Goal: Task Accomplishment & Management: Complete application form

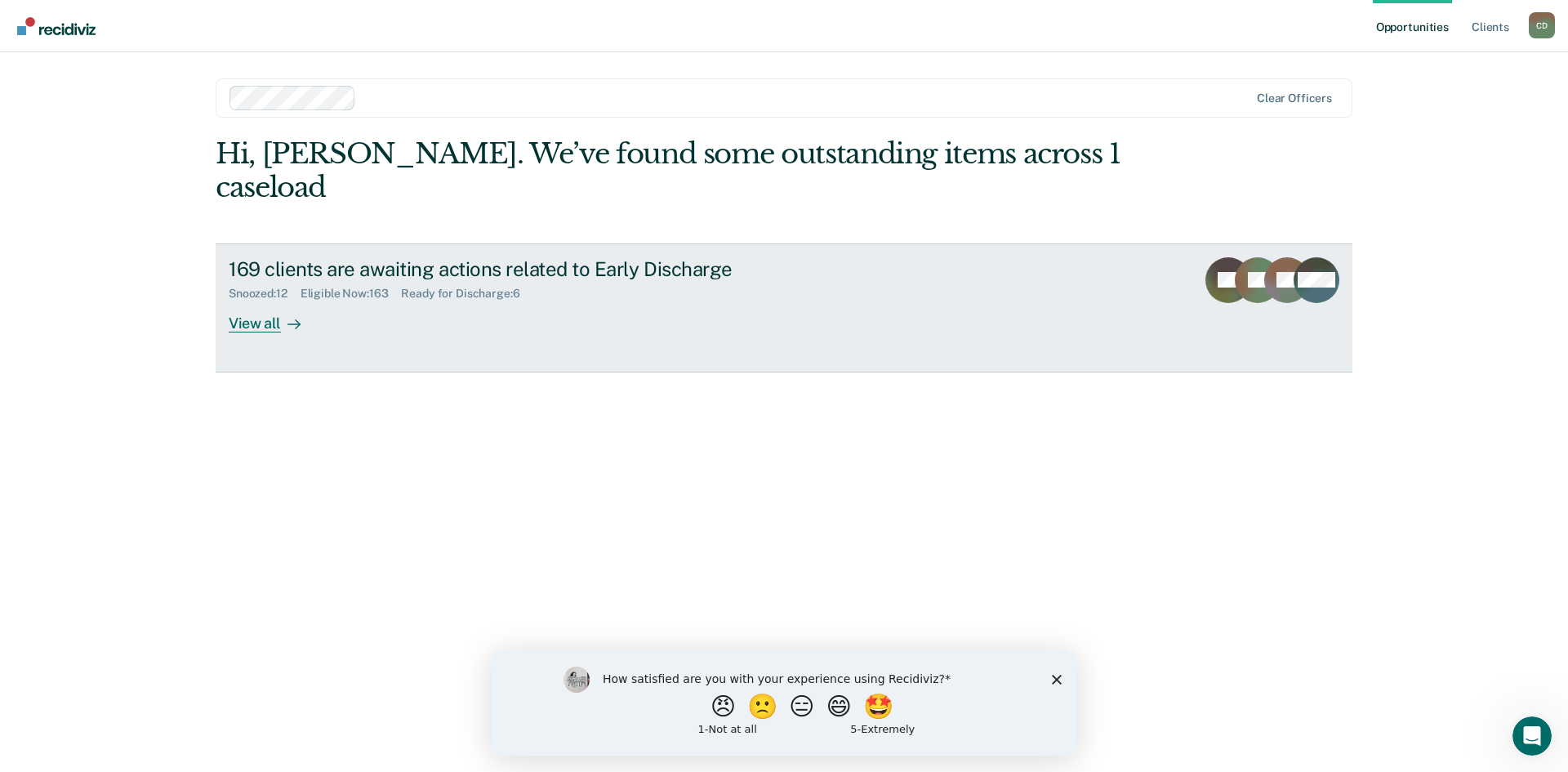
click at [255, 301] on div "View all" at bounding box center [274, 316] width 91 height 32
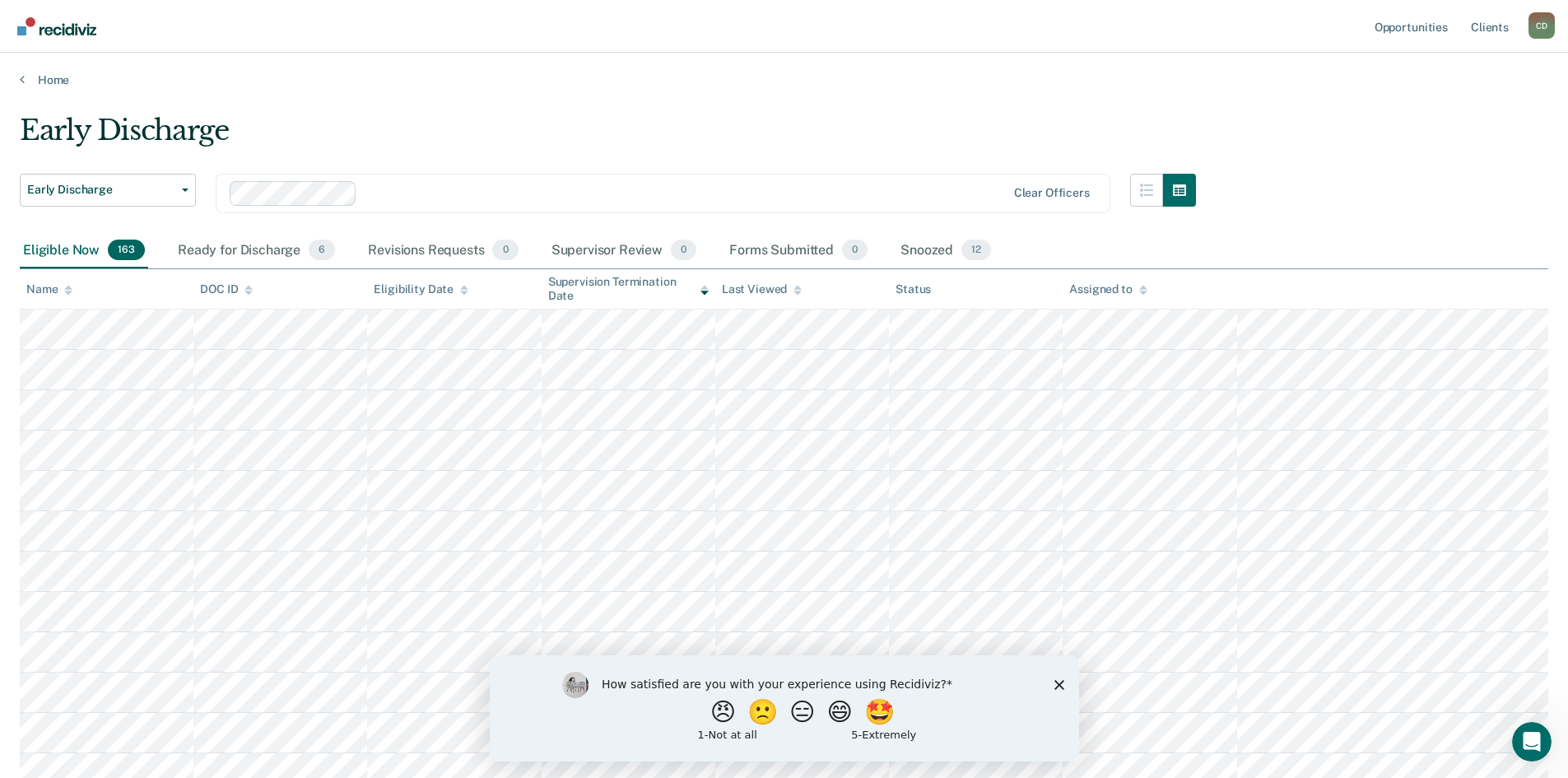
click at [1057, 682] on icon "Close survey" at bounding box center [1058, 683] width 10 height 10
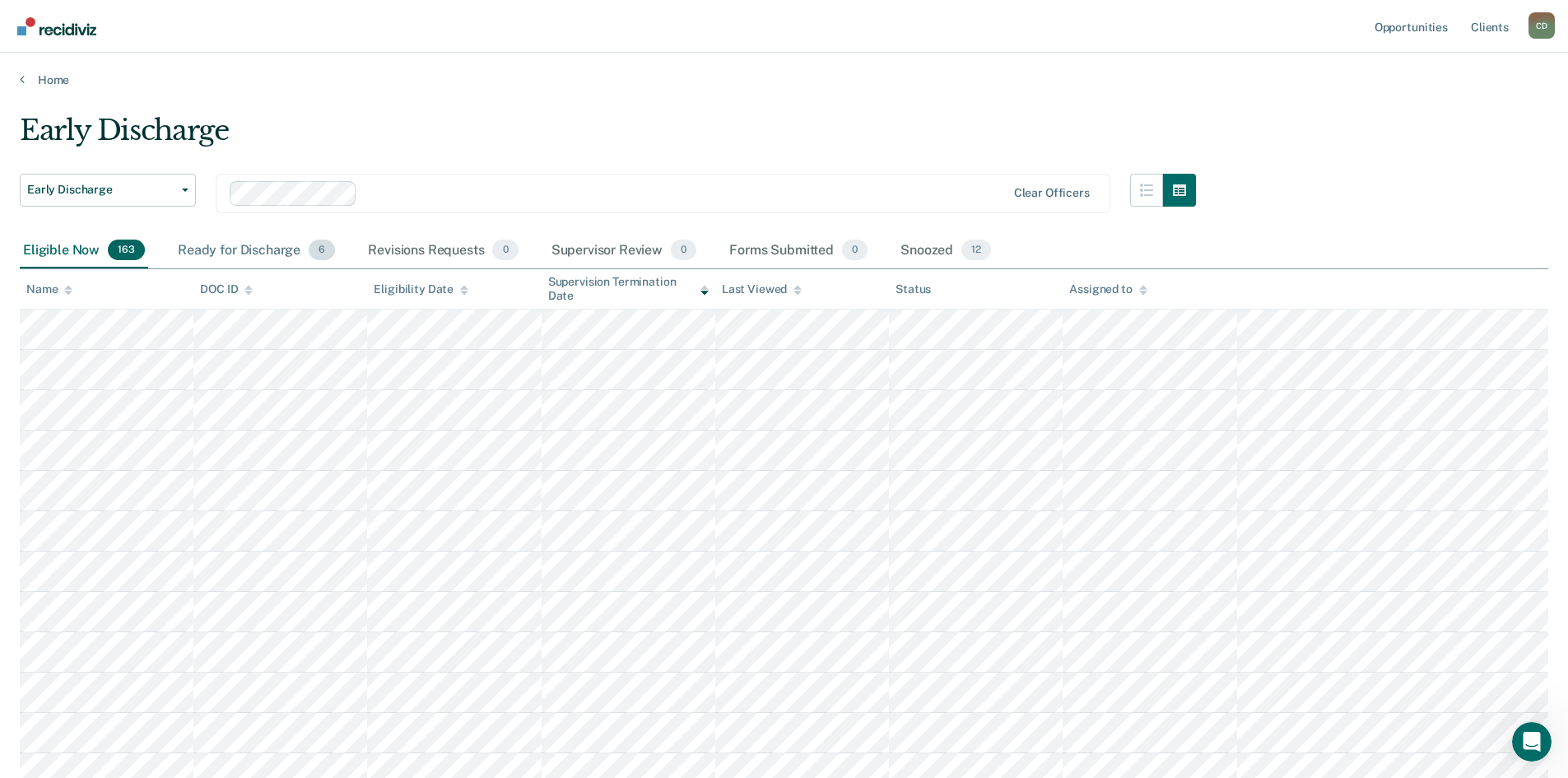
click at [255, 255] on div "Ready for Discharge 6" at bounding box center [256, 251] width 164 height 36
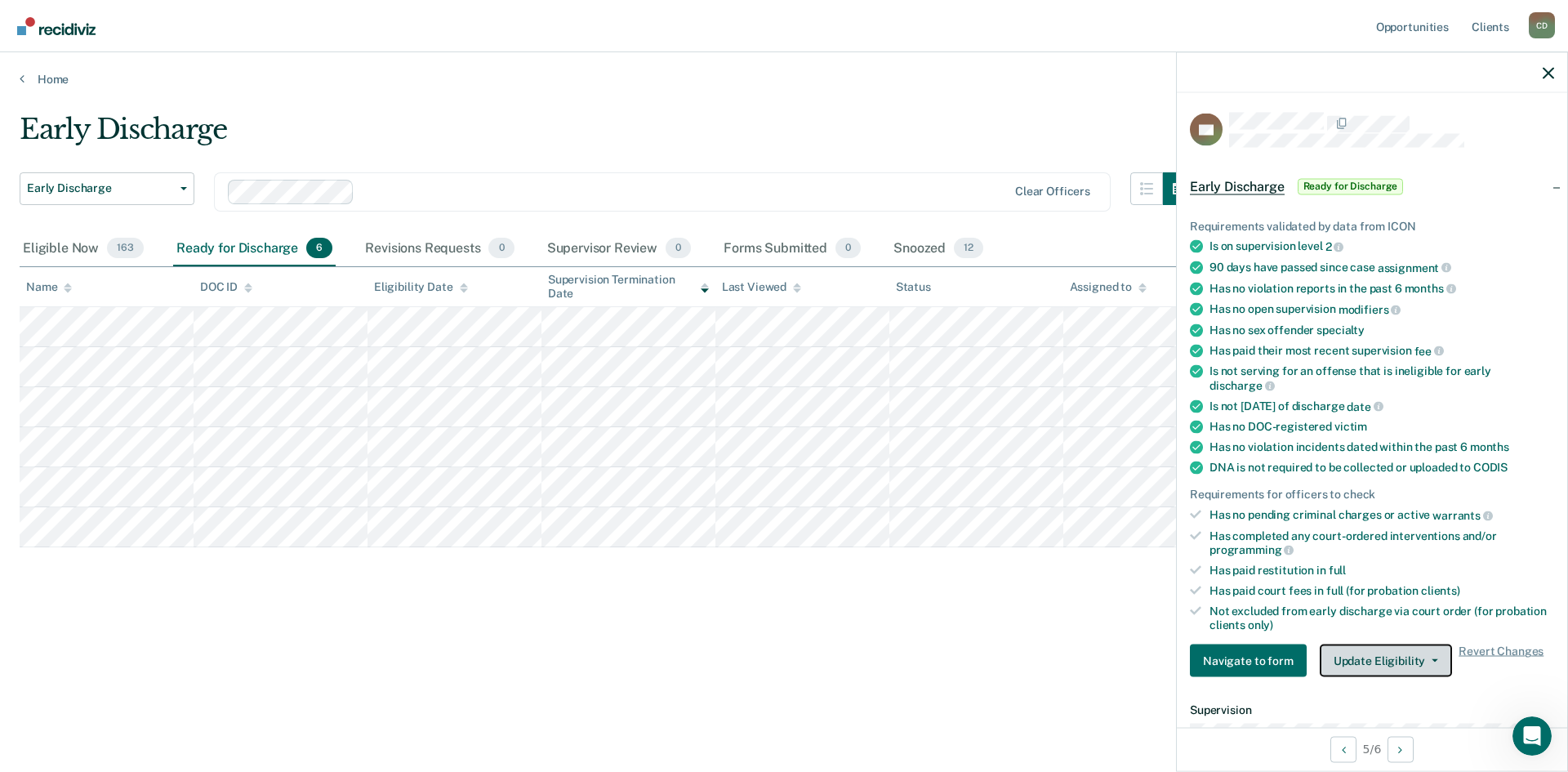
click at [1399, 656] on button "Update Eligibility" at bounding box center [1385, 661] width 132 height 33
click at [1028, 668] on div "Early Discharge Early Discharge Early Discharge Clear officers Eligible Now 163…" at bounding box center [784, 407] width 1529 height 589
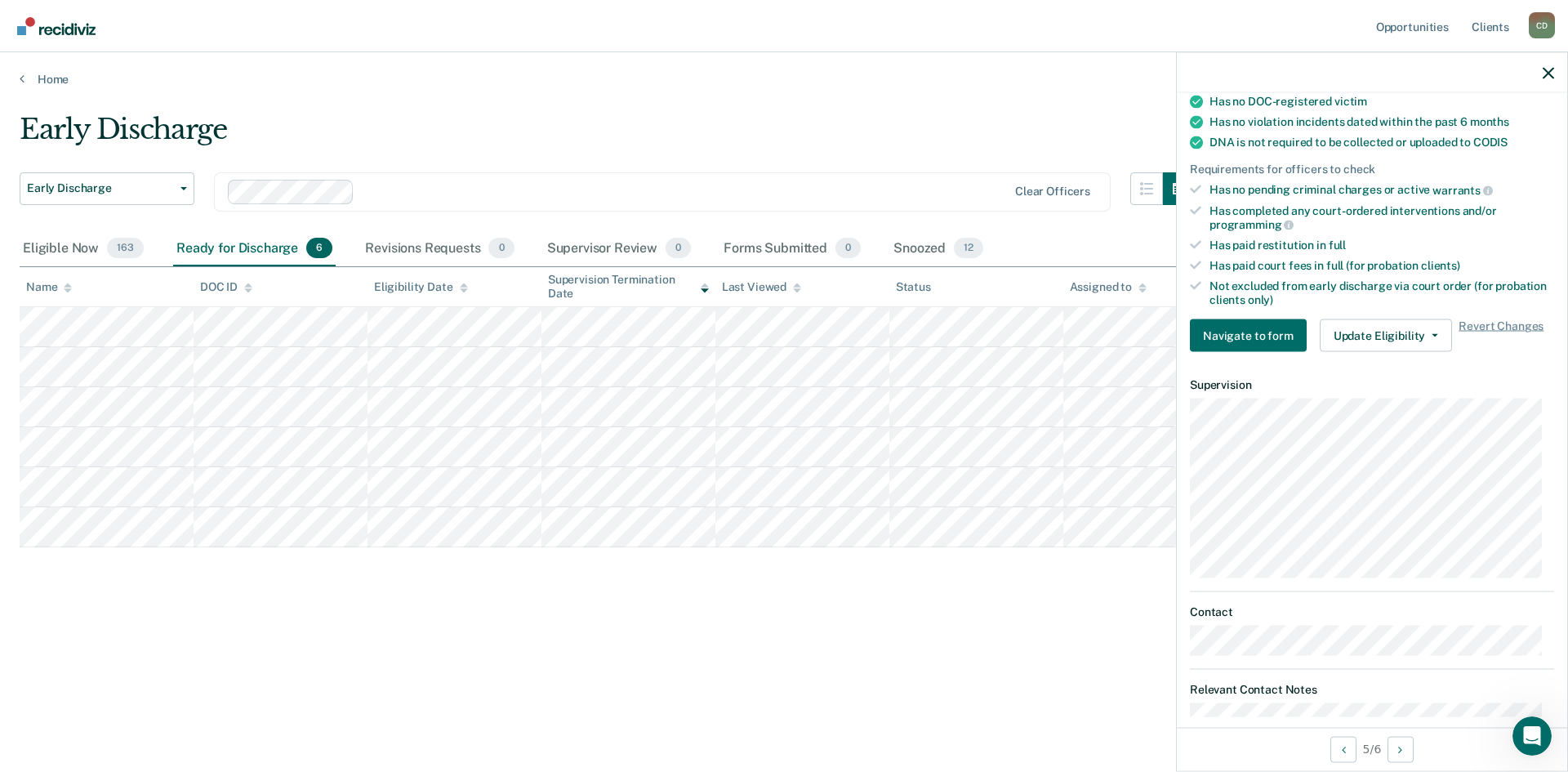
scroll to position [327, 0]
click at [1385, 340] on button "Update Eligibility" at bounding box center [1385, 334] width 132 height 33
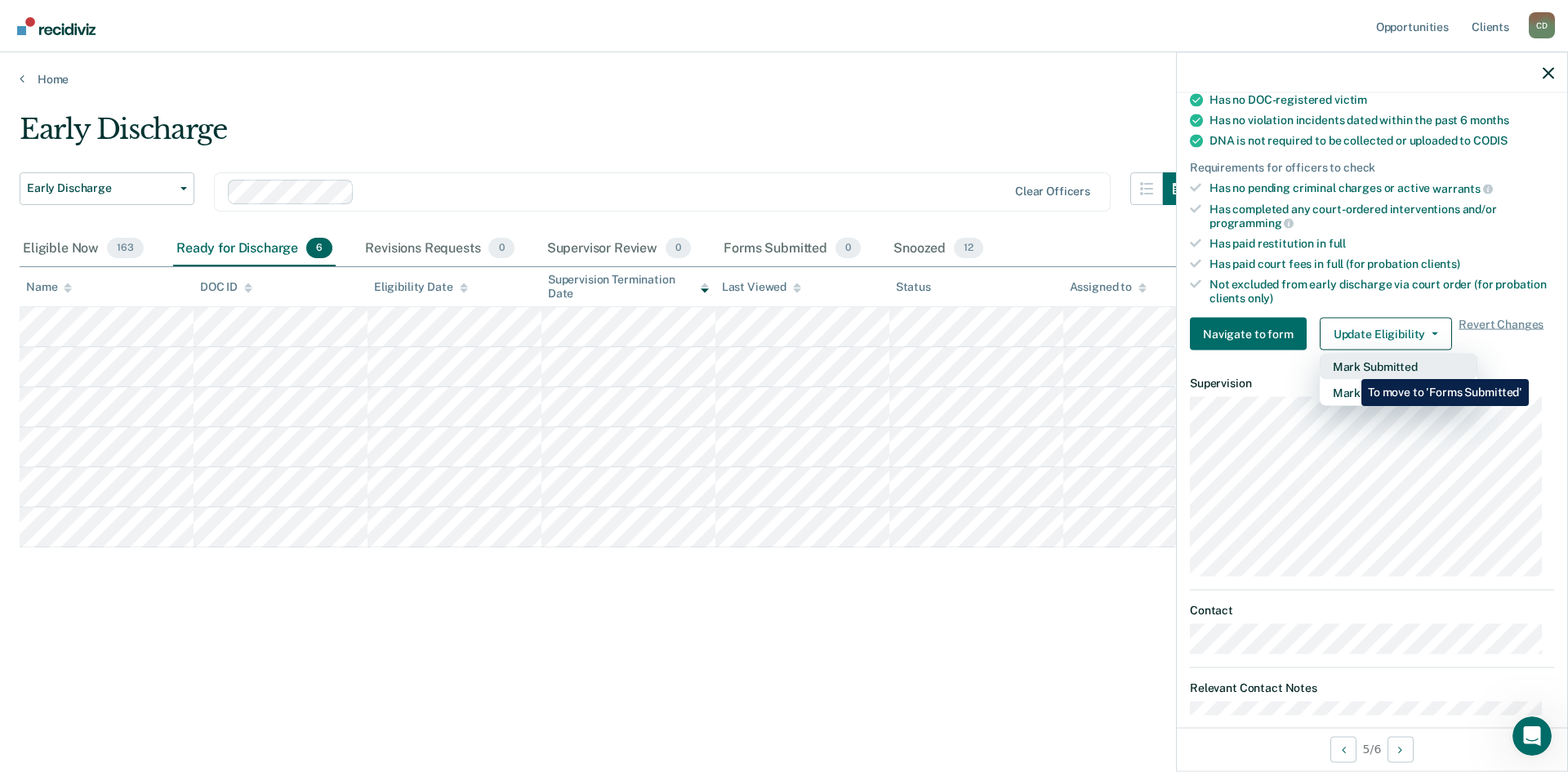
click at [1349, 367] on button "Mark Submitted" at bounding box center [1398, 367] width 157 height 26
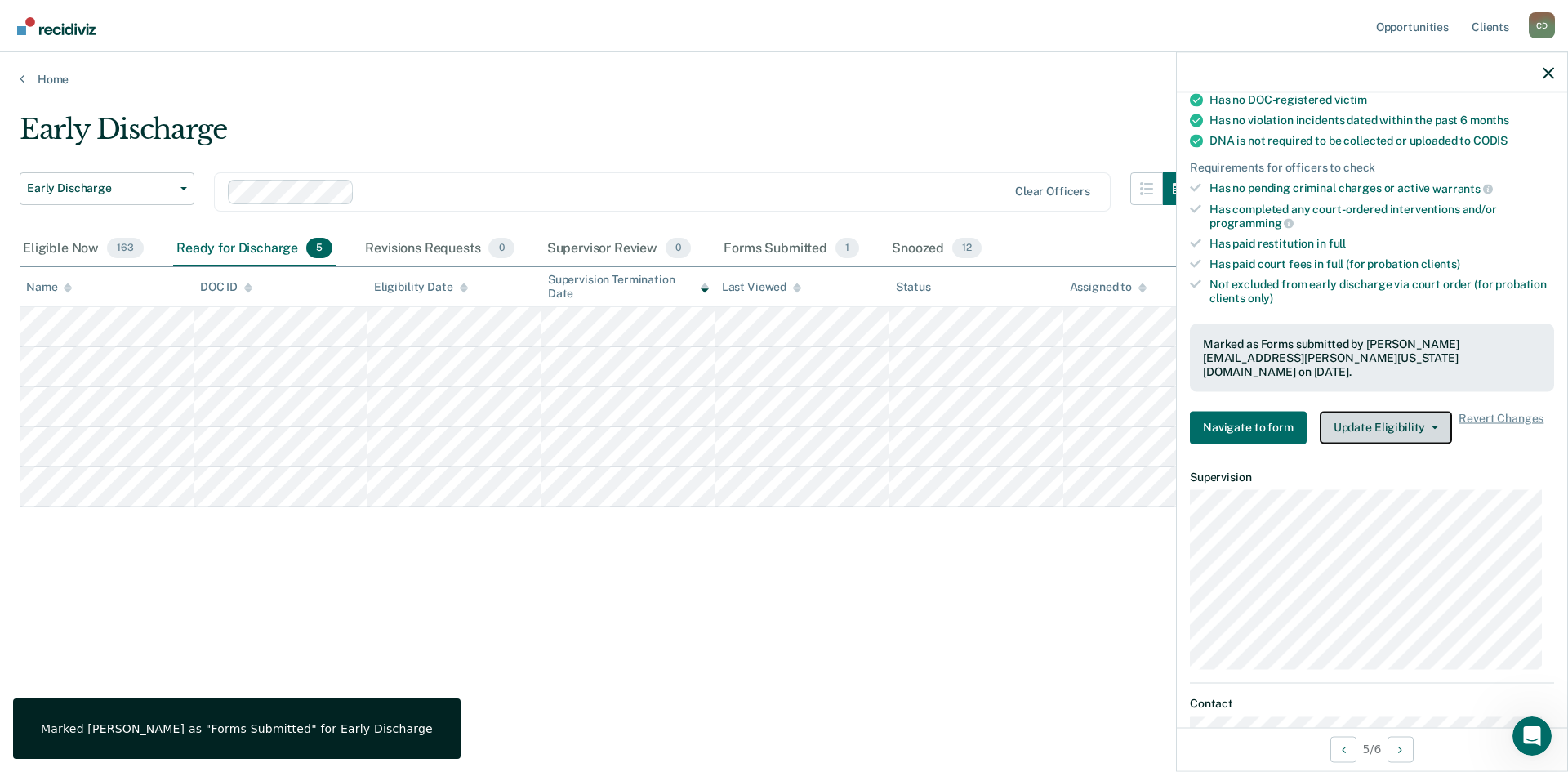
click at [1404, 411] on button "Update Eligibility" at bounding box center [1385, 428] width 132 height 33
click at [1553, 68] on icon "button" at bounding box center [1548, 72] width 11 height 11
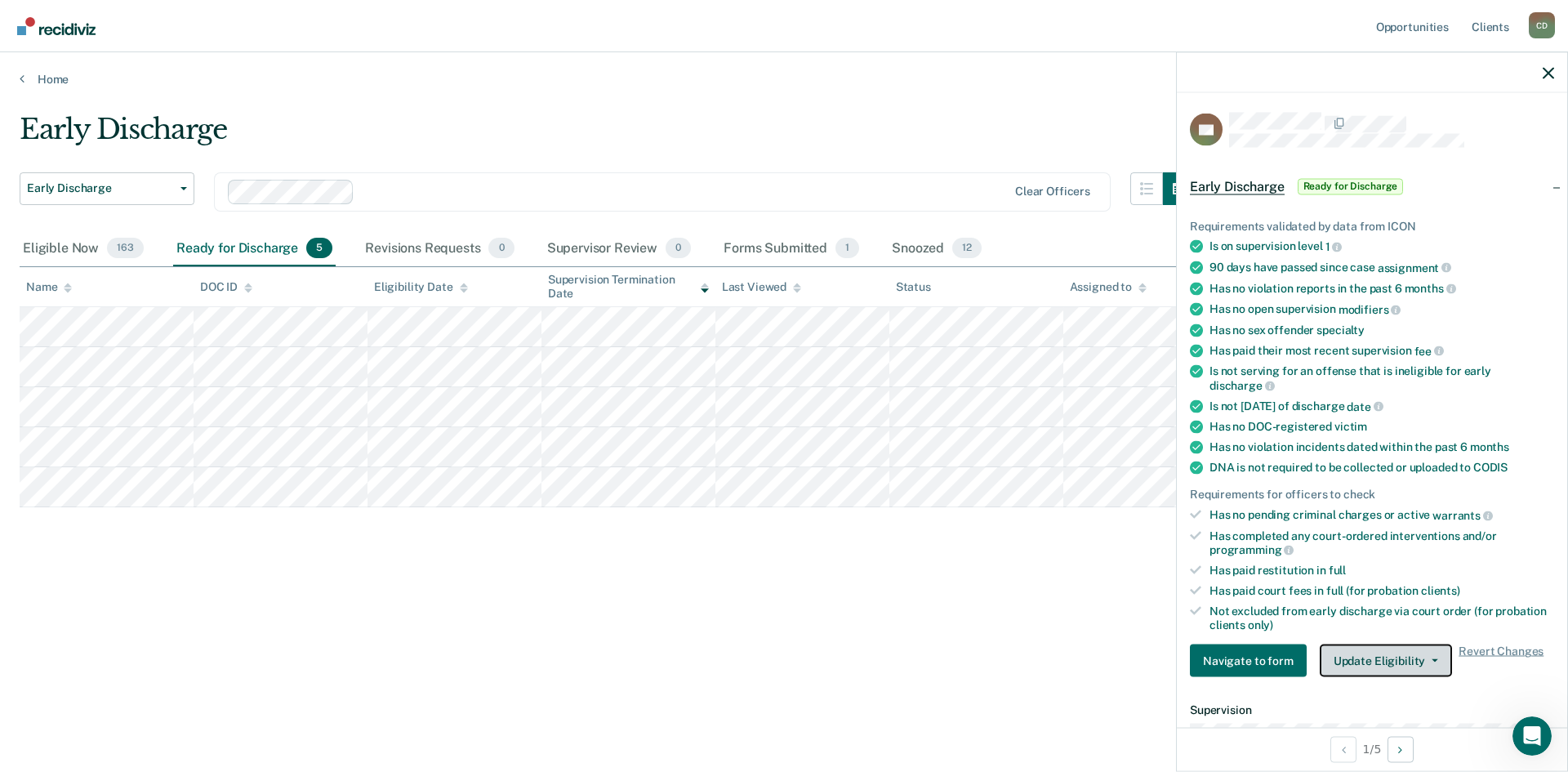
click at [1360, 649] on button "Update Eligibility" at bounding box center [1385, 661] width 132 height 33
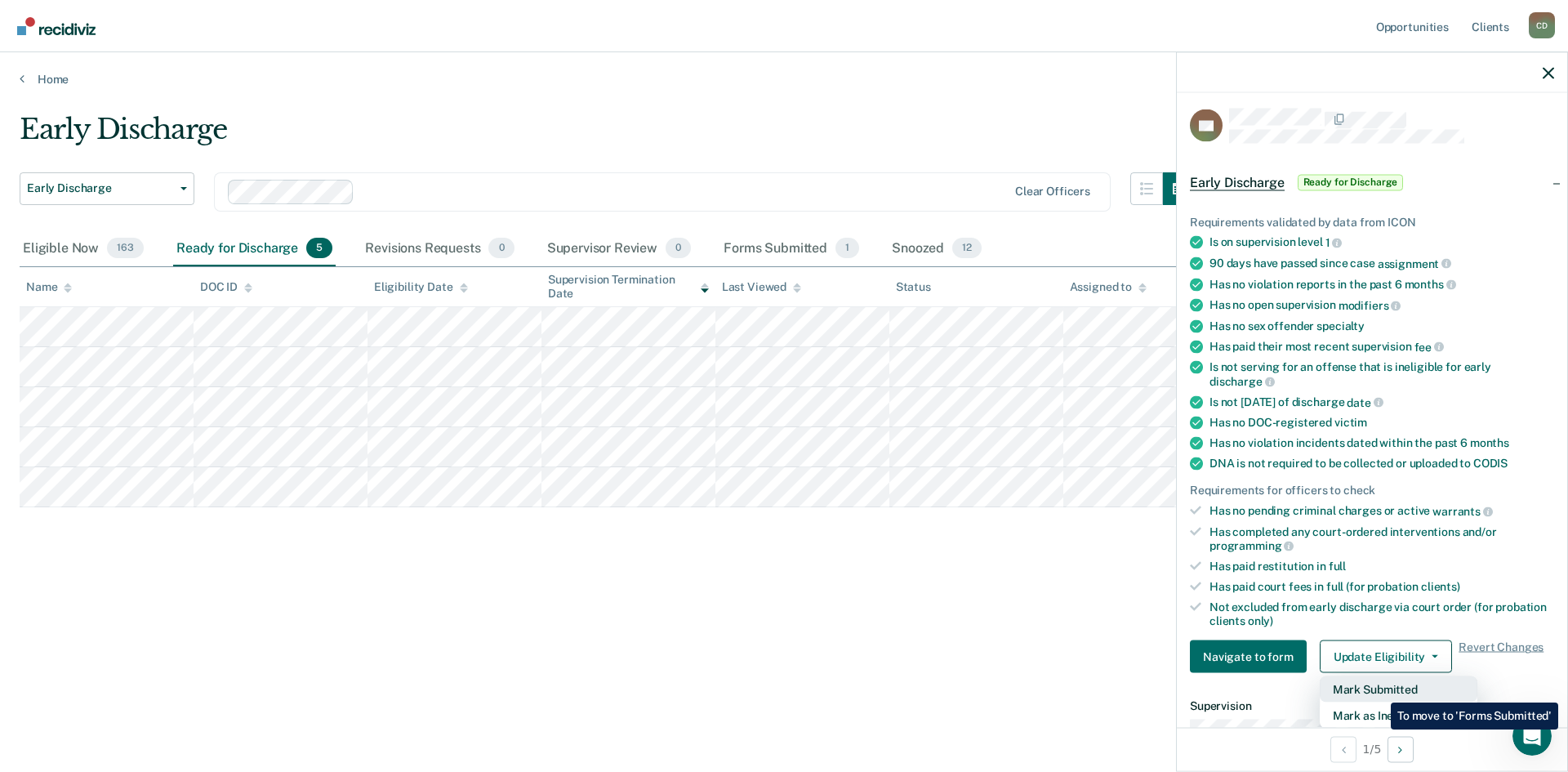
click at [1379, 690] on button "Mark Submitted" at bounding box center [1398, 689] width 157 height 26
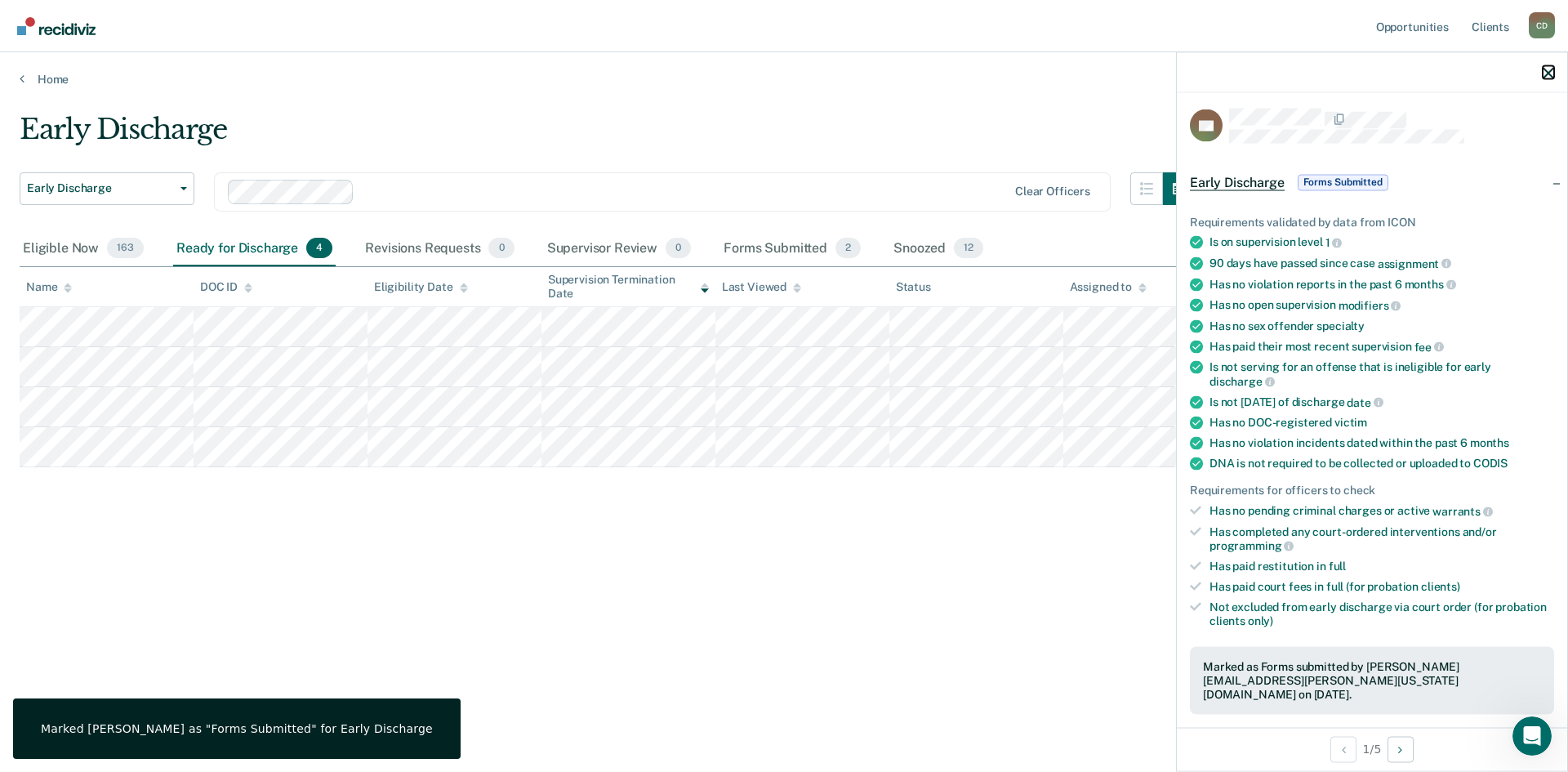
click at [1546, 69] on icon "button" at bounding box center [1548, 72] width 11 height 11
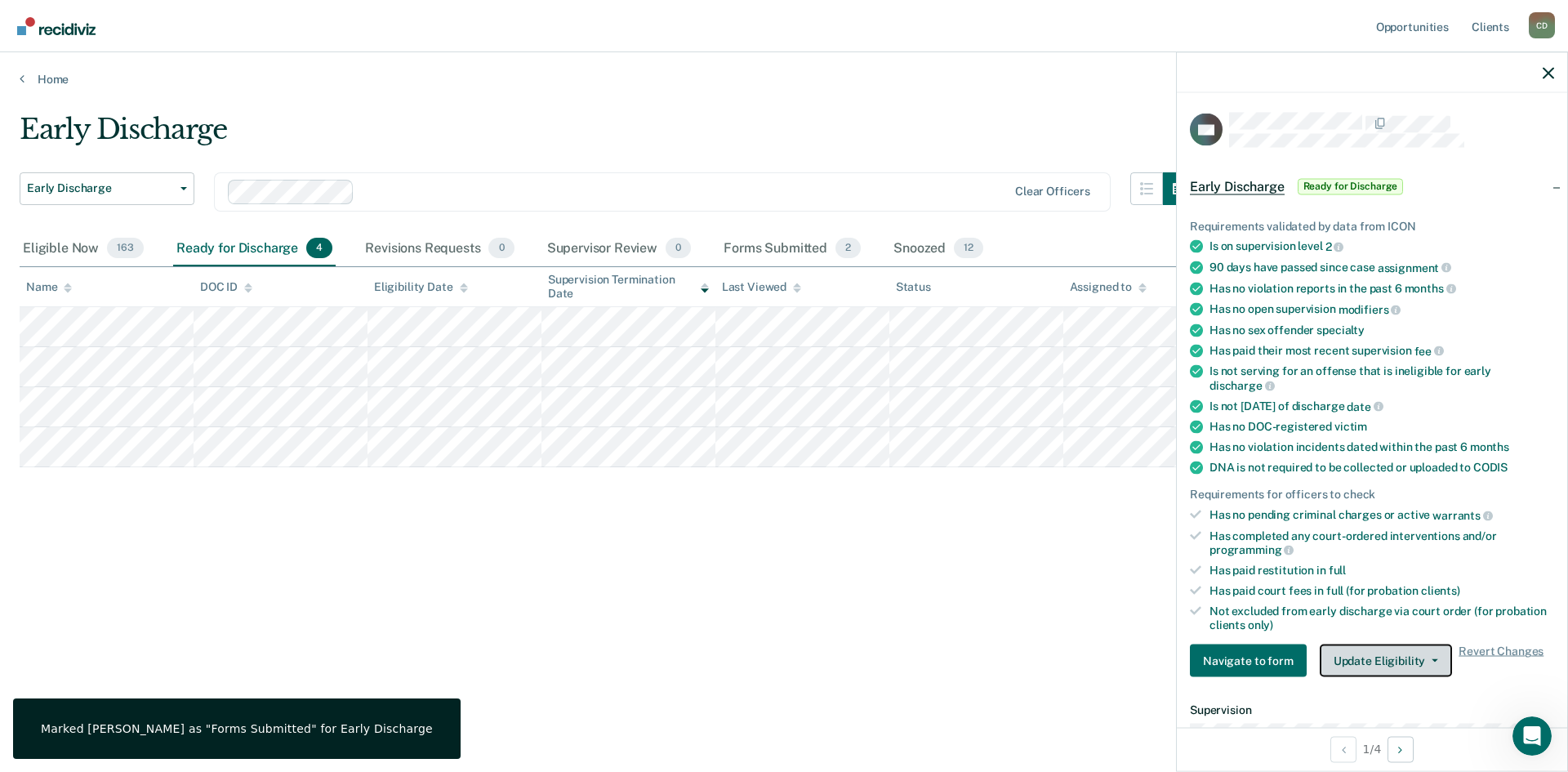
click at [1393, 663] on button "Update Eligibility" at bounding box center [1385, 661] width 132 height 33
click at [1423, 695] on button "Mark Submitted" at bounding box center [1398, 694] width 157 height 26
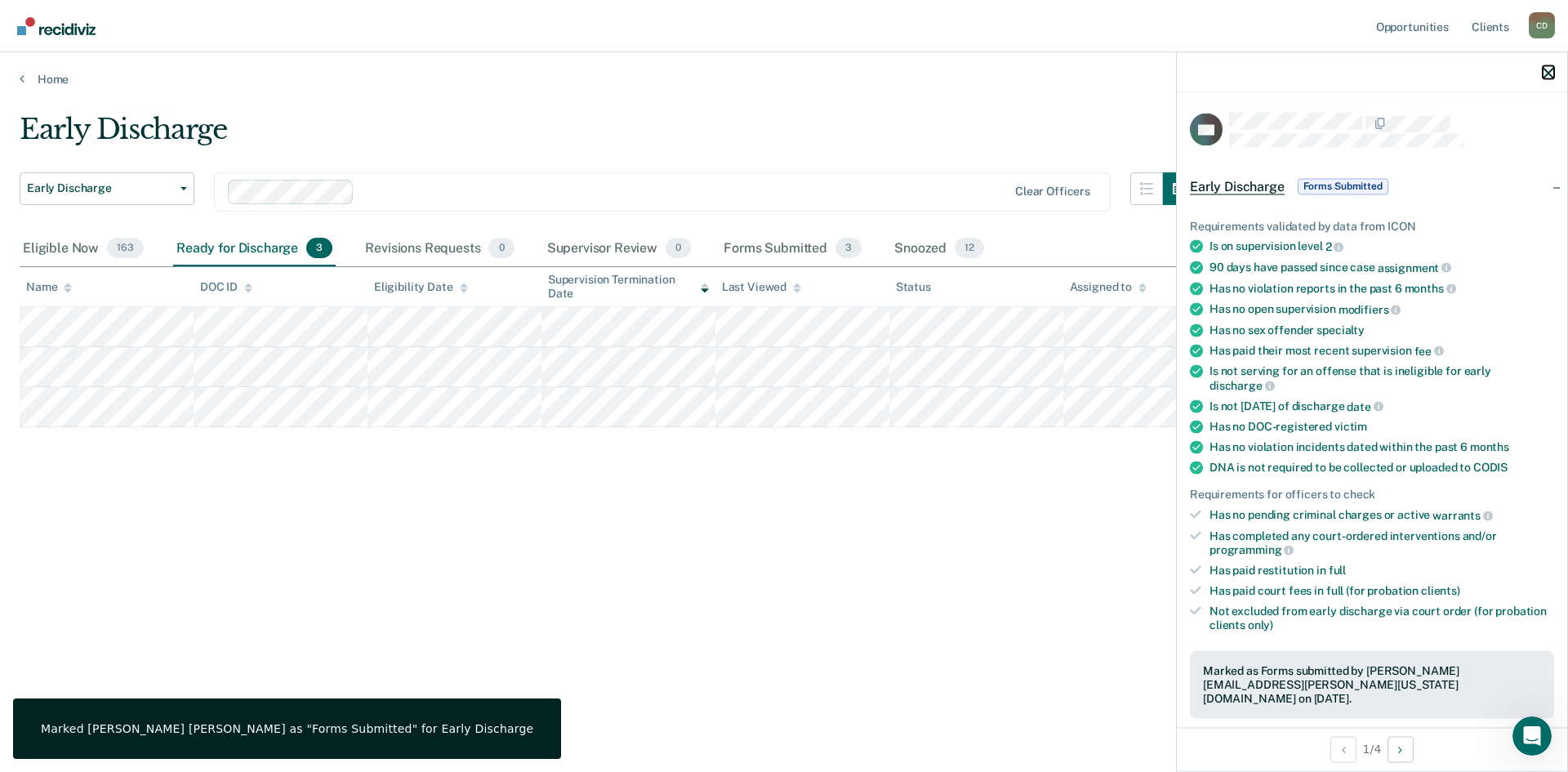
click at [1545, 76] on icon "button" at bounding box center [1548, 72] width 11 height 11
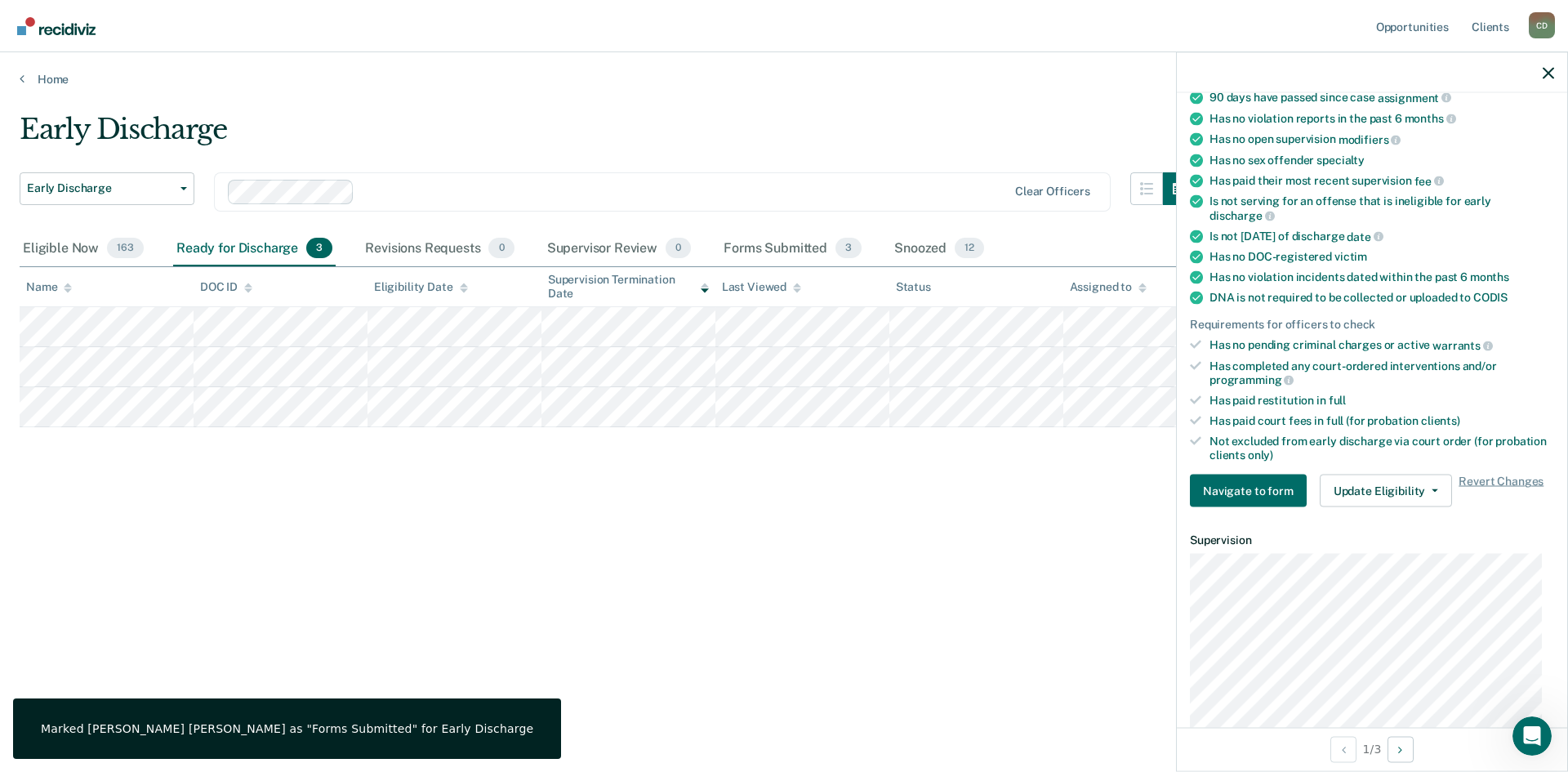
scroll to position [327, 0]
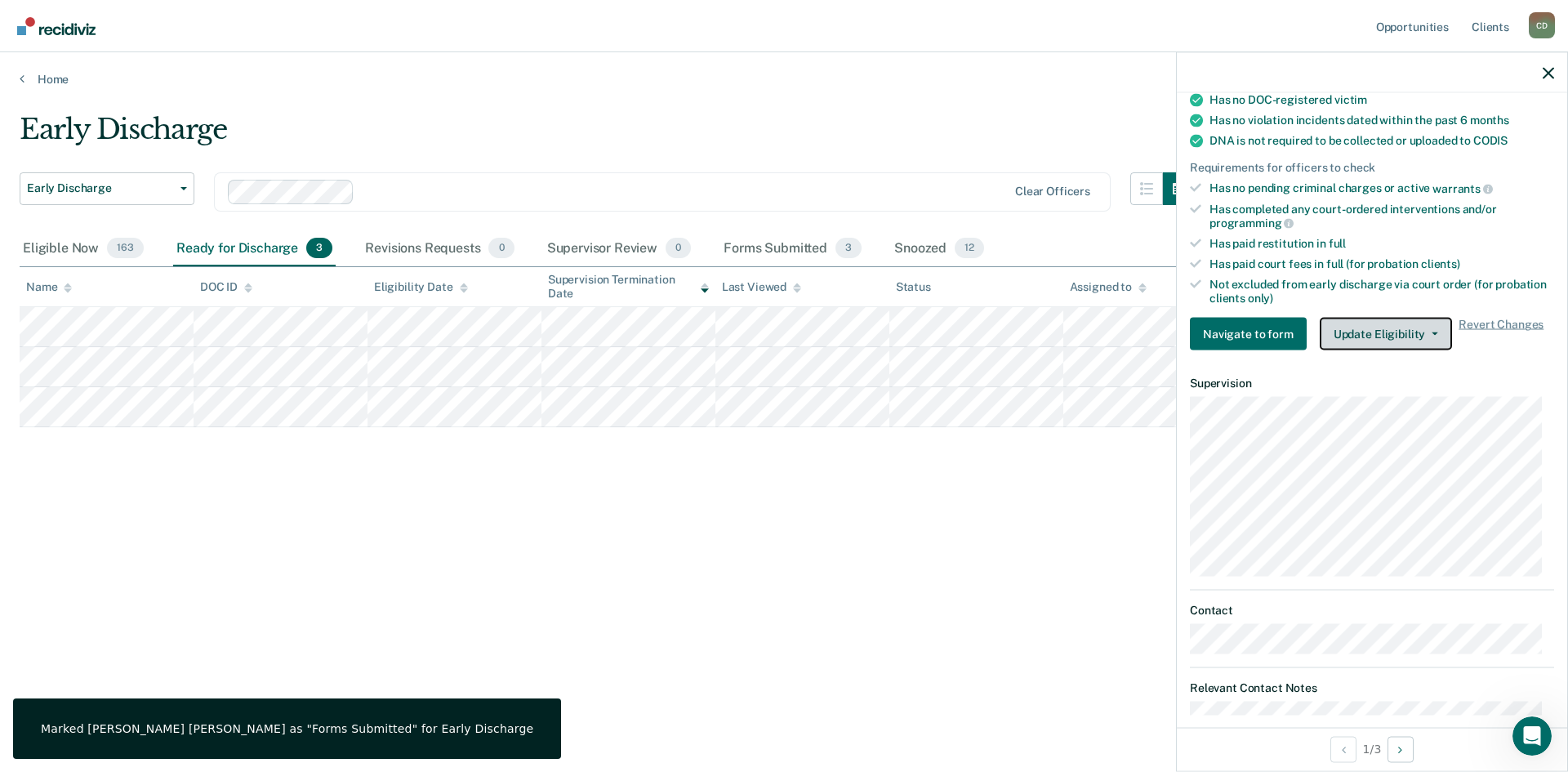
click at [1398, 329] on button "Update Eligibility" at bounding box center [1385, 334] width 132 height 33
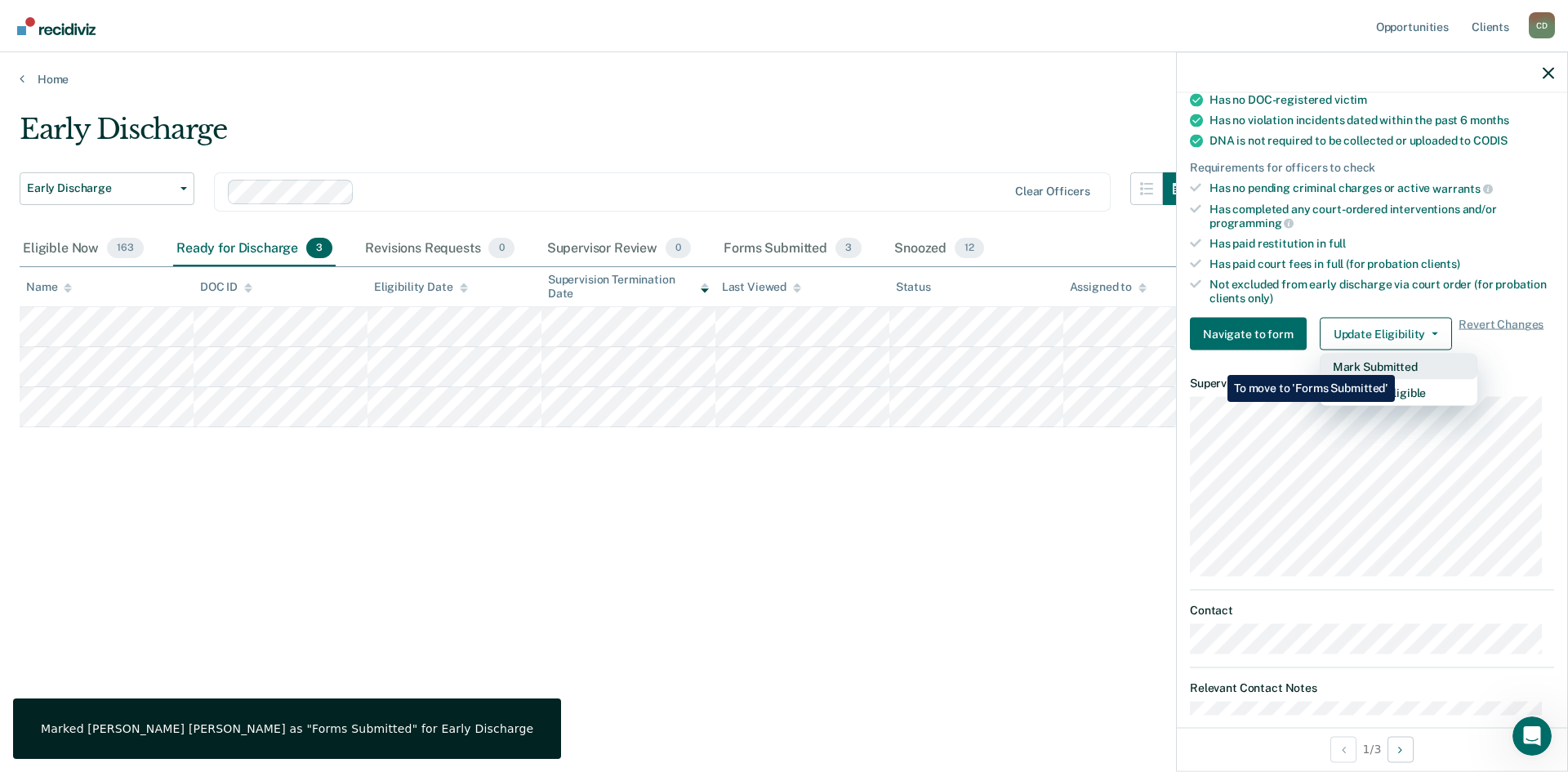
click at [1399, 363] on button "Mark Submitted" at bounding box center [1398, 367] width 157 height 26
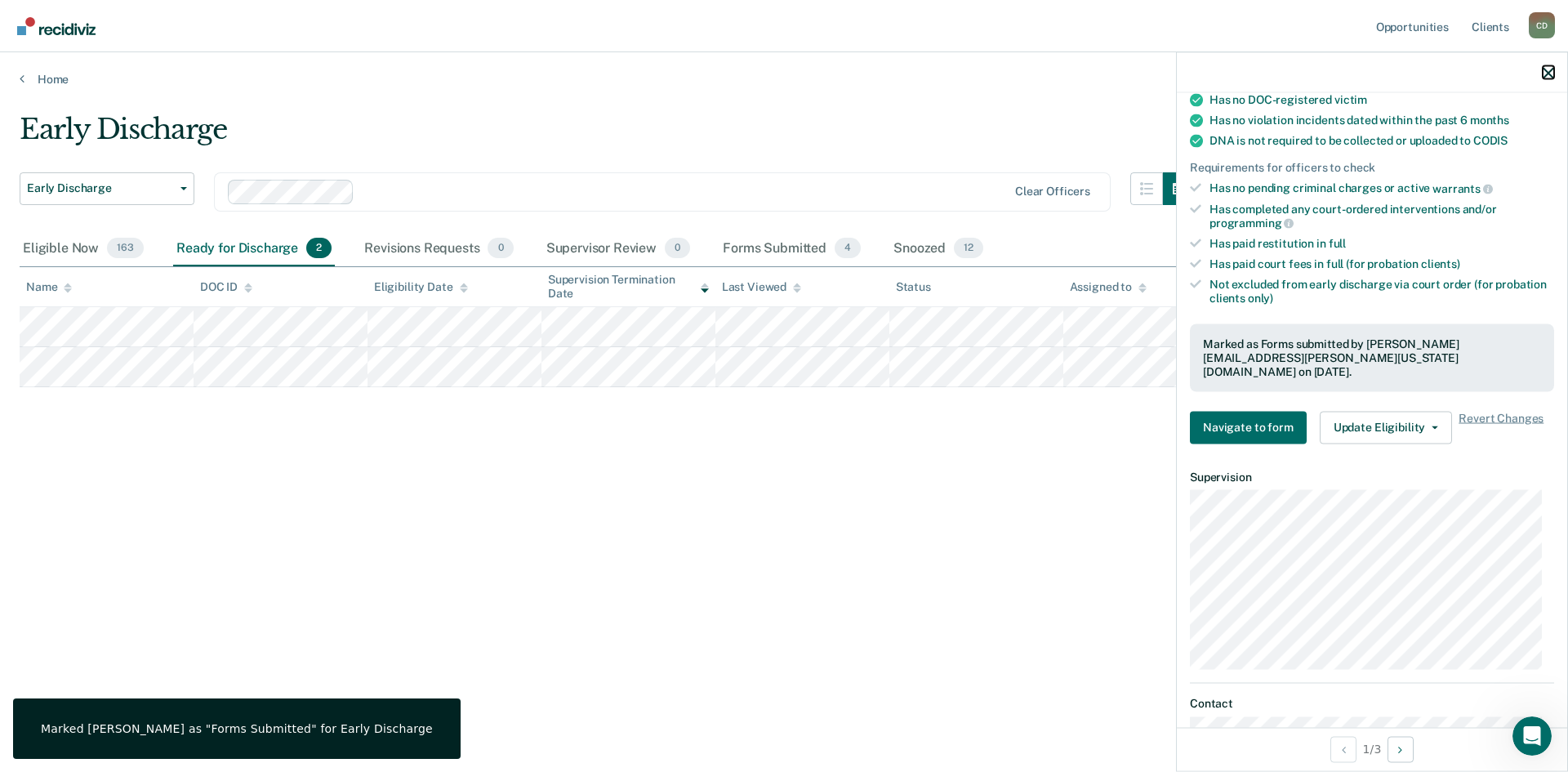
click at [1546, 64] on div at bounding box center [1372, 72] width 390 height 41
click at [1545, 75] on icon "button" at bounding box center [1548, 72] width 11 height 11
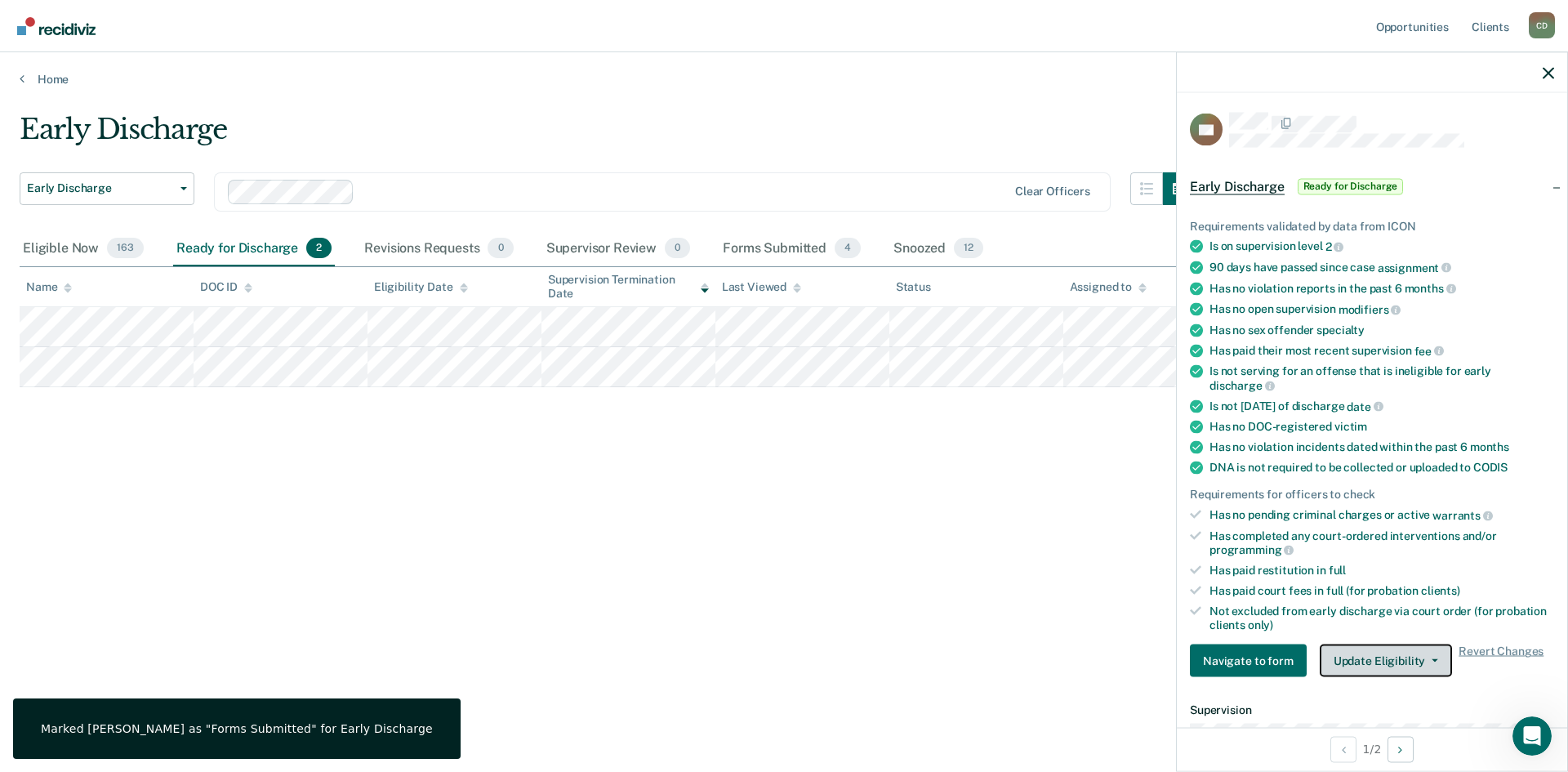
click at [1419, 652] on button "Update Eligibility" at bounding box center [1385, 661] width 132 height 33
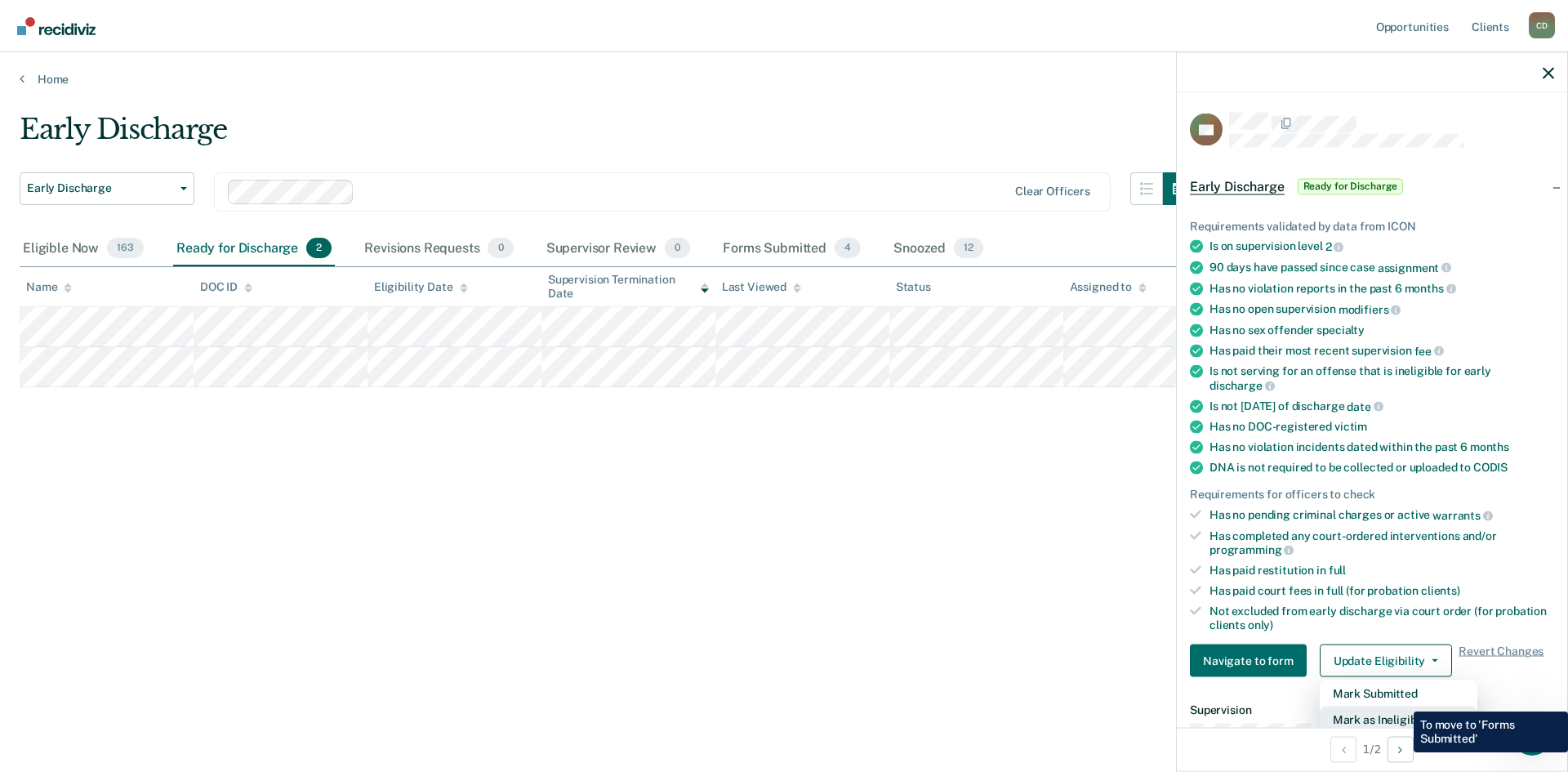
scroll to position [4, 0]
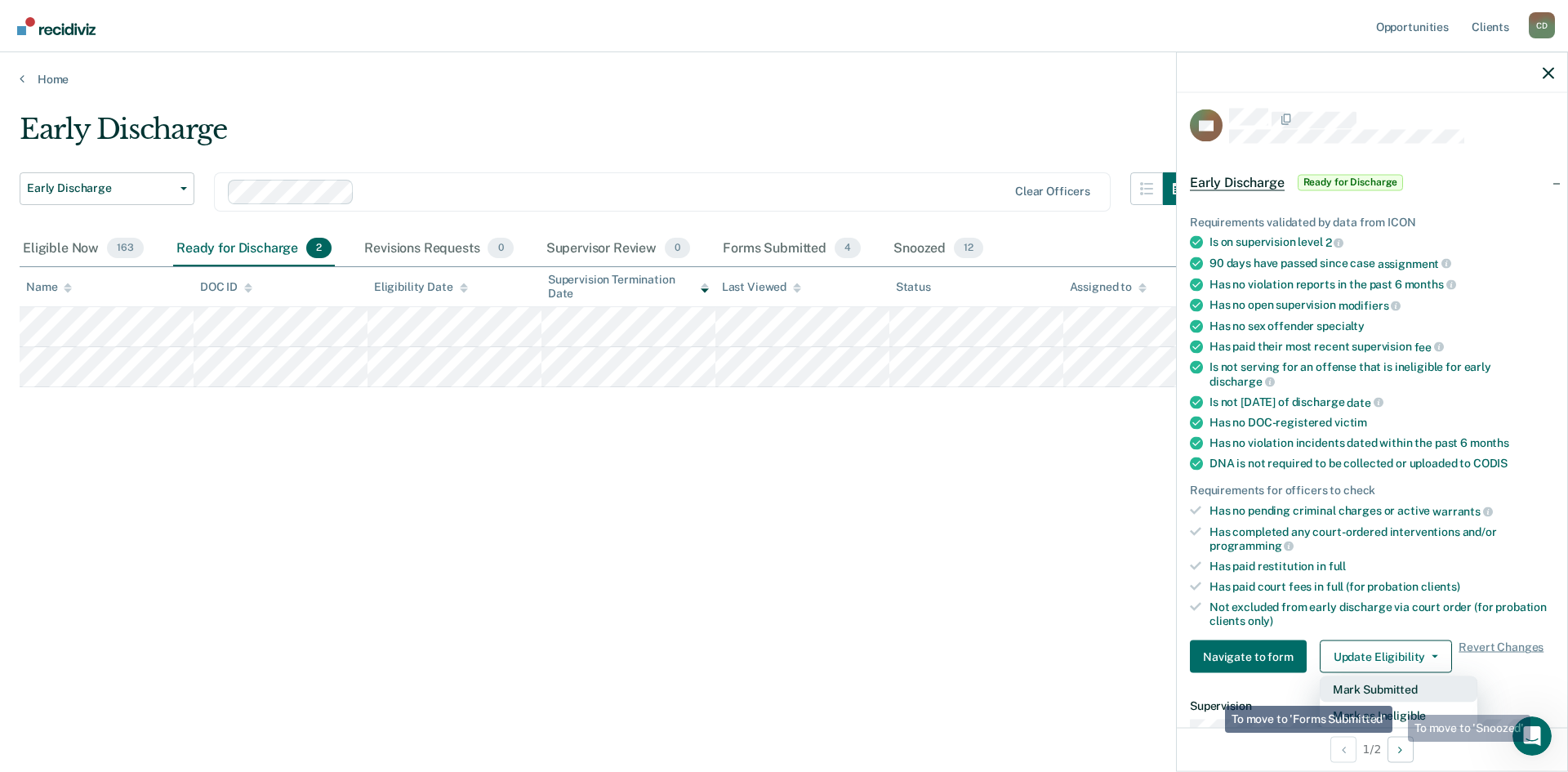
click at [1398, 693] on button "Mark Submitted" at bounding box center [1398, 689] width 157 height 26
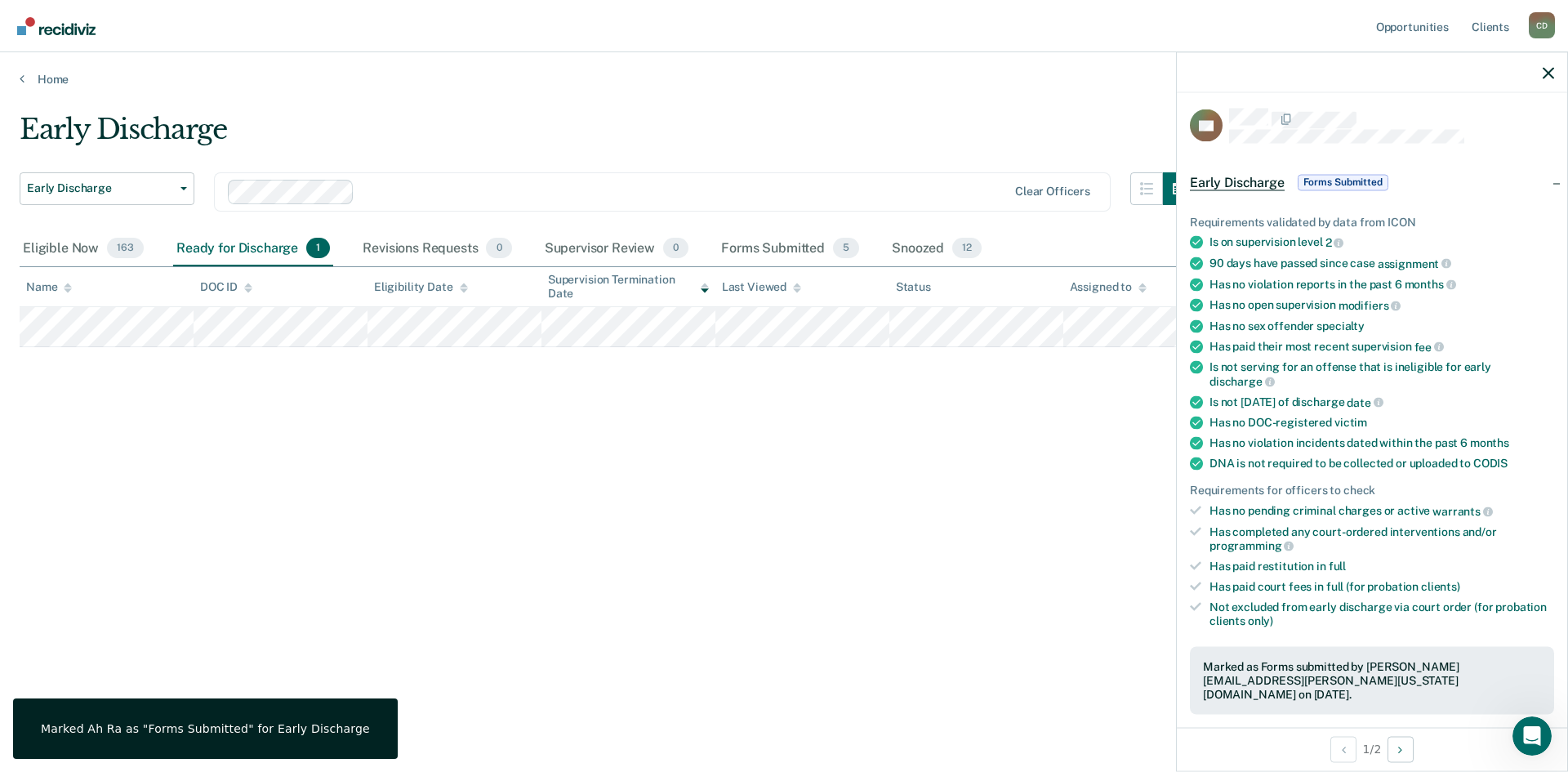
click at [1554, 75] on div at bounding box center [1372, 72] width 390 height 41
drag, startPoint x: 1550, startPoint y: 71, endPoint x: 894, endPoint y: 179, distance: 664.8
click at [1550, 73] on icon "button" at bounding box center [1548, 72] width 11 height 11
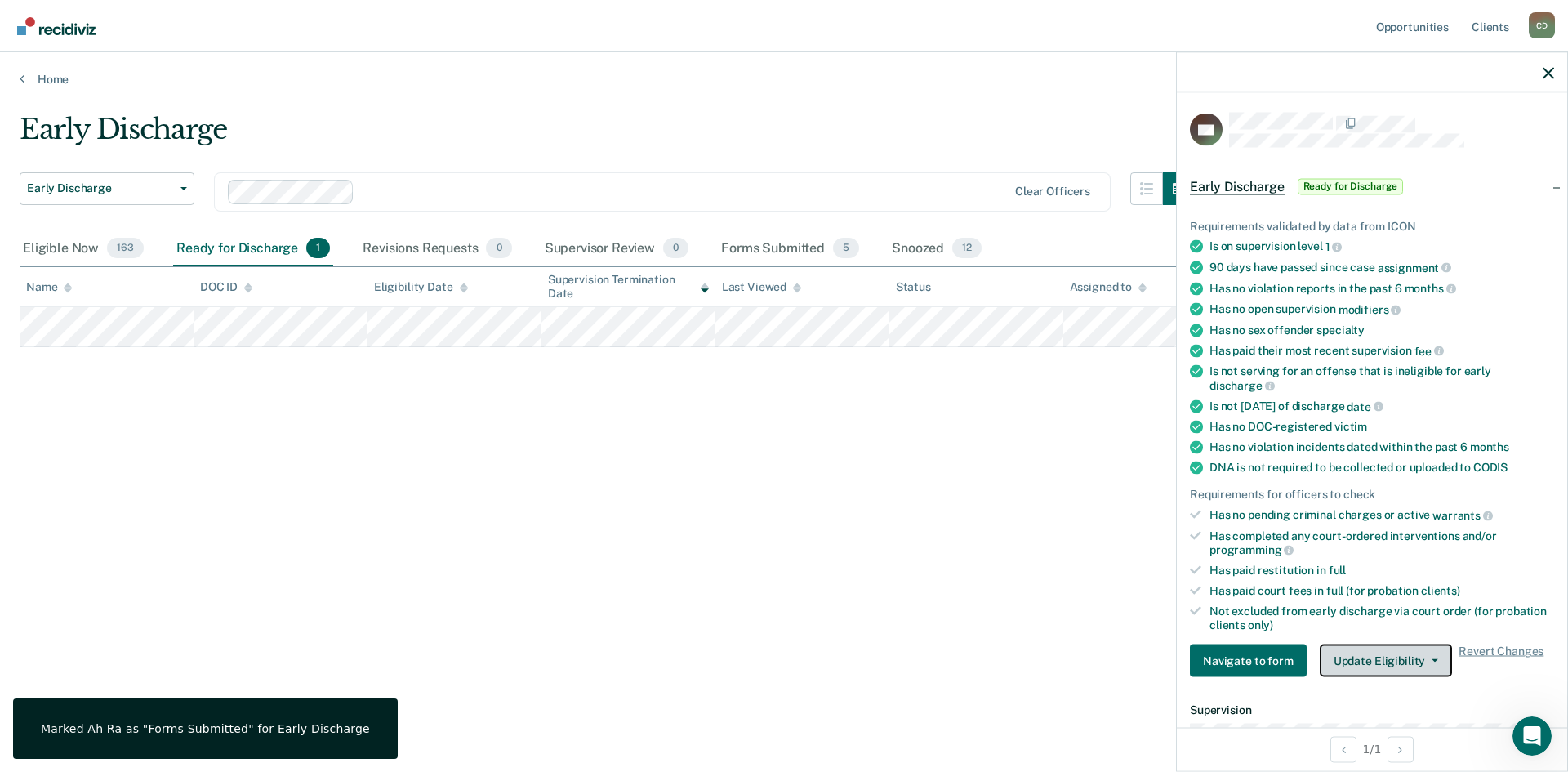
click at [1375, 647] on button "Update Eligibility" at bounding box center [1385, 661] width 132 height 33
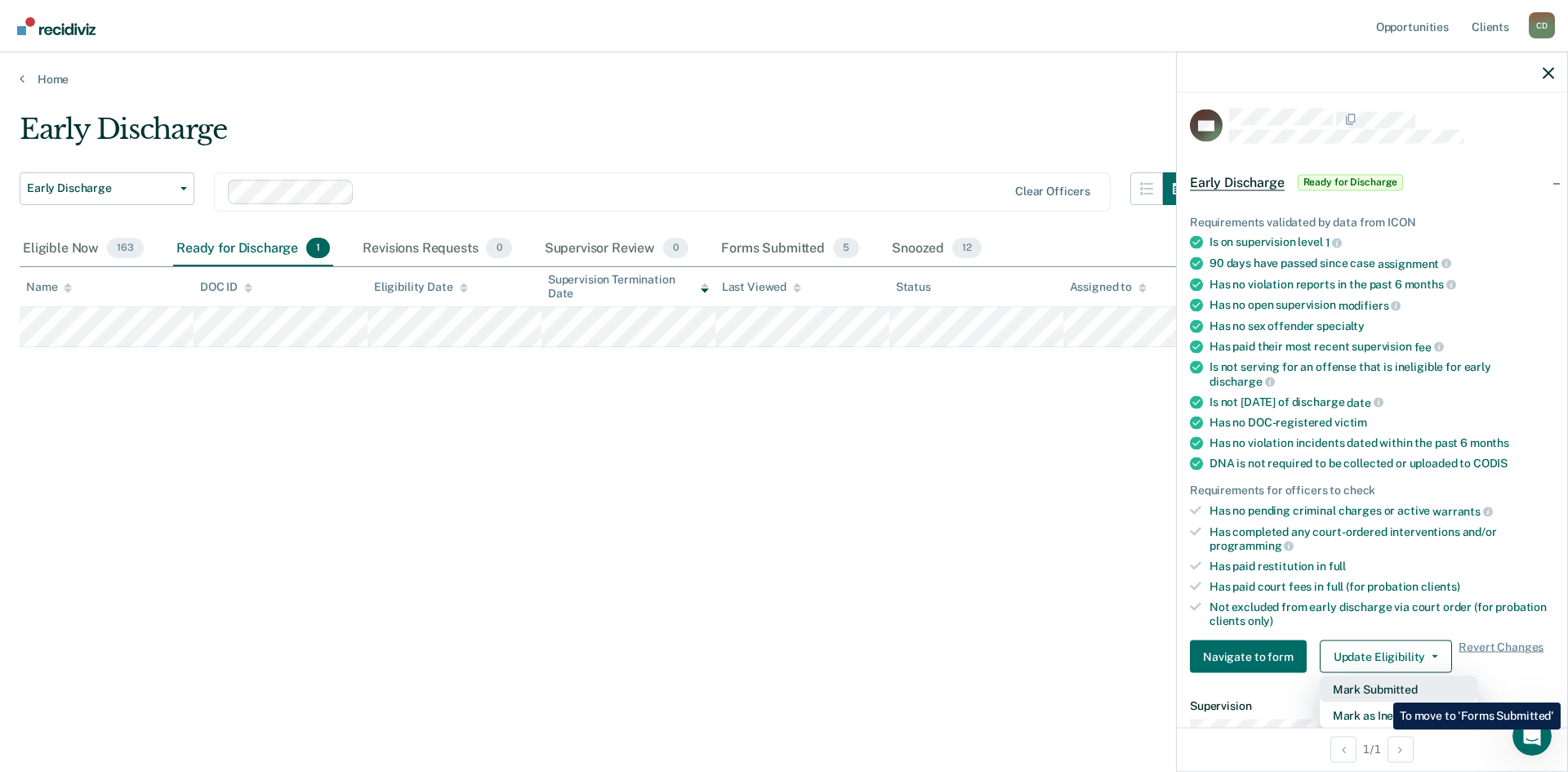
click at [1381, 690] on button "Mark Submitted" at bounding box center [1398, 689] width 157 height 26
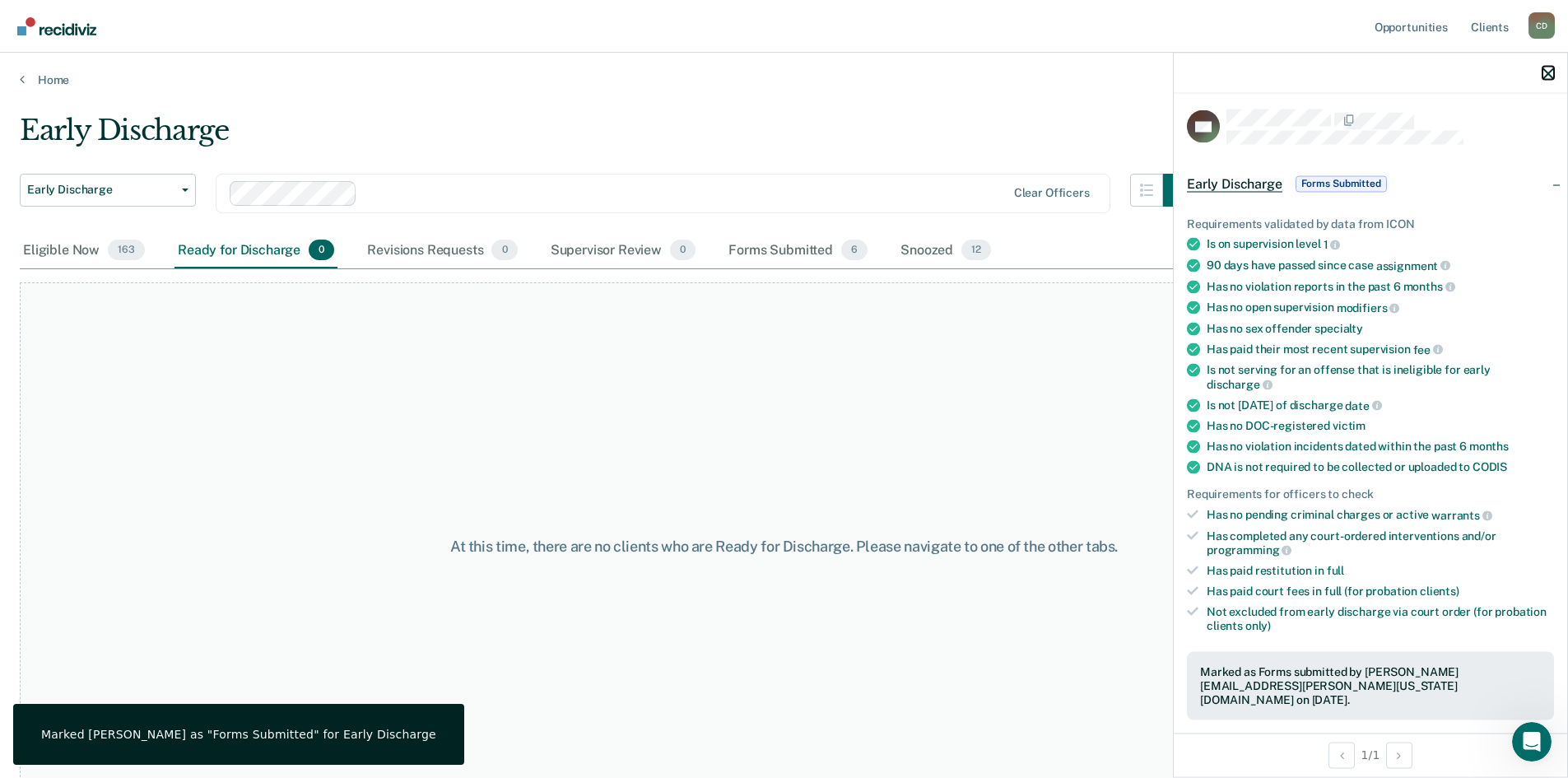
click at [1550, 71] on icon "button" at bounding box center [1548, 73] width 11 height 11
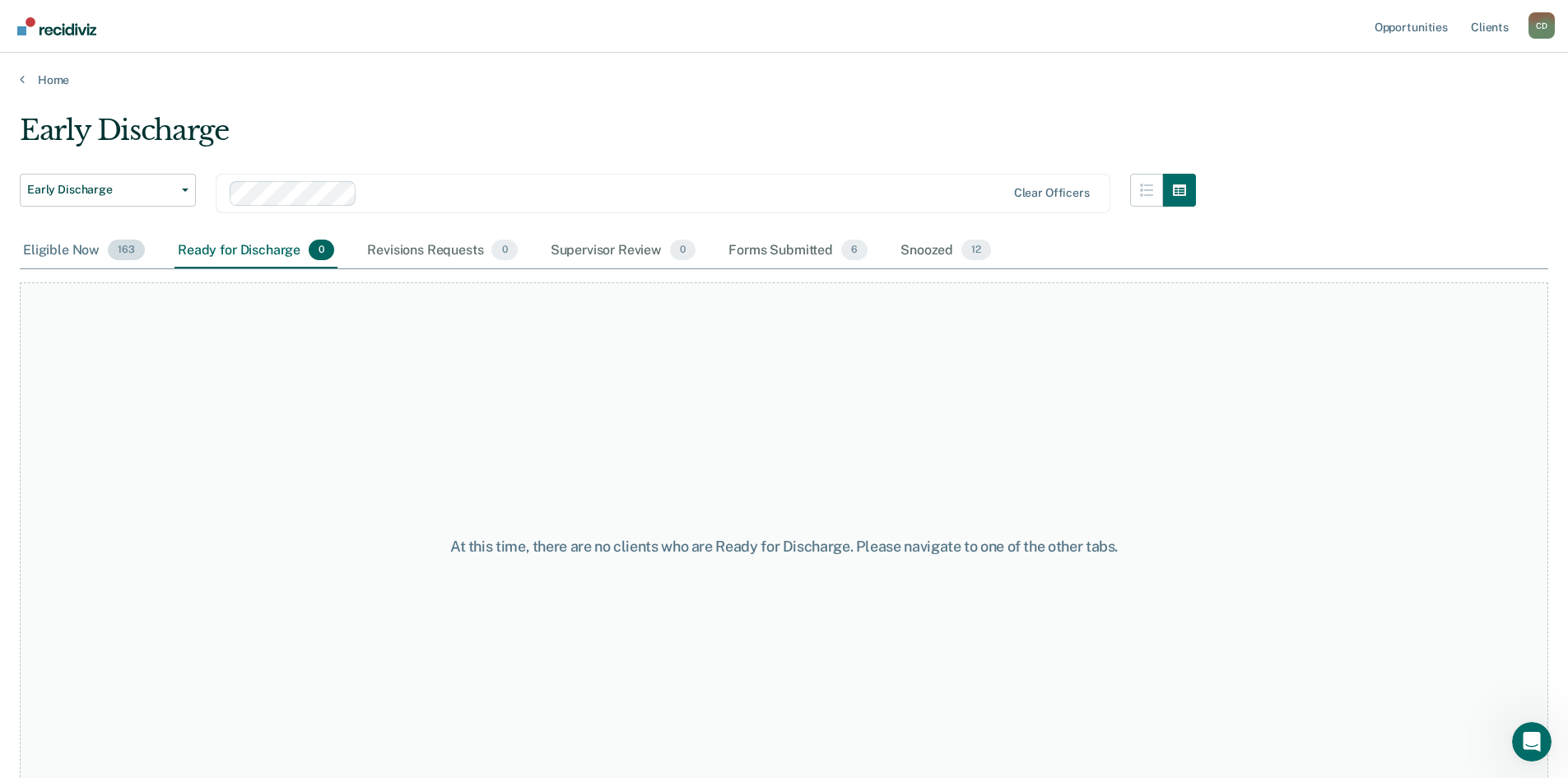
click at [78, 251] on div "Eligible Now 163" at bounding box center [84, 251] width 129 height 36
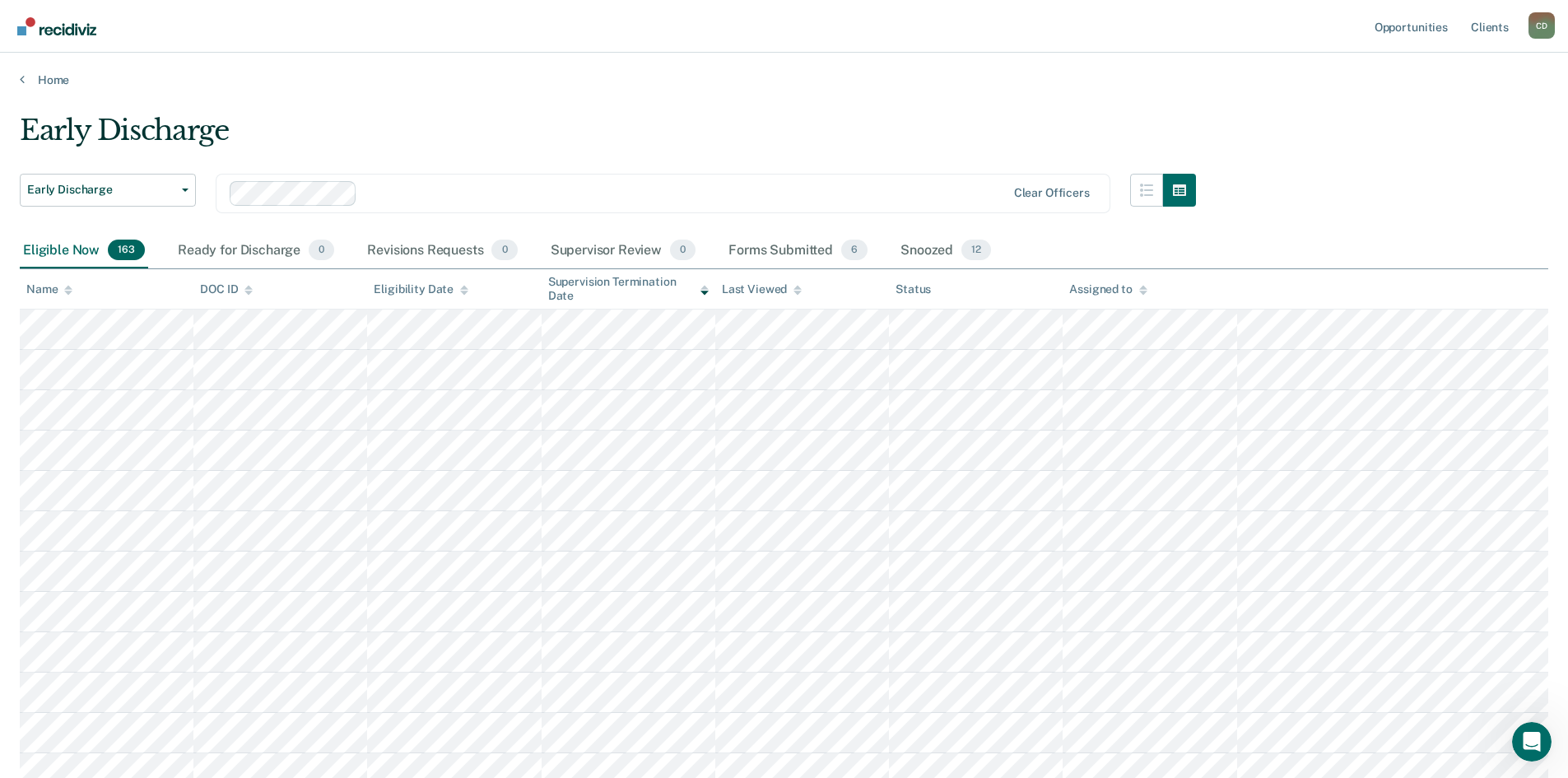
click at [53, 292] on div "Name" at bounding box center [49, 289] width 46 height 14
click at [703, 135] on div "Early Discharge" at bounding box center [608, 138] width 1176 height 47
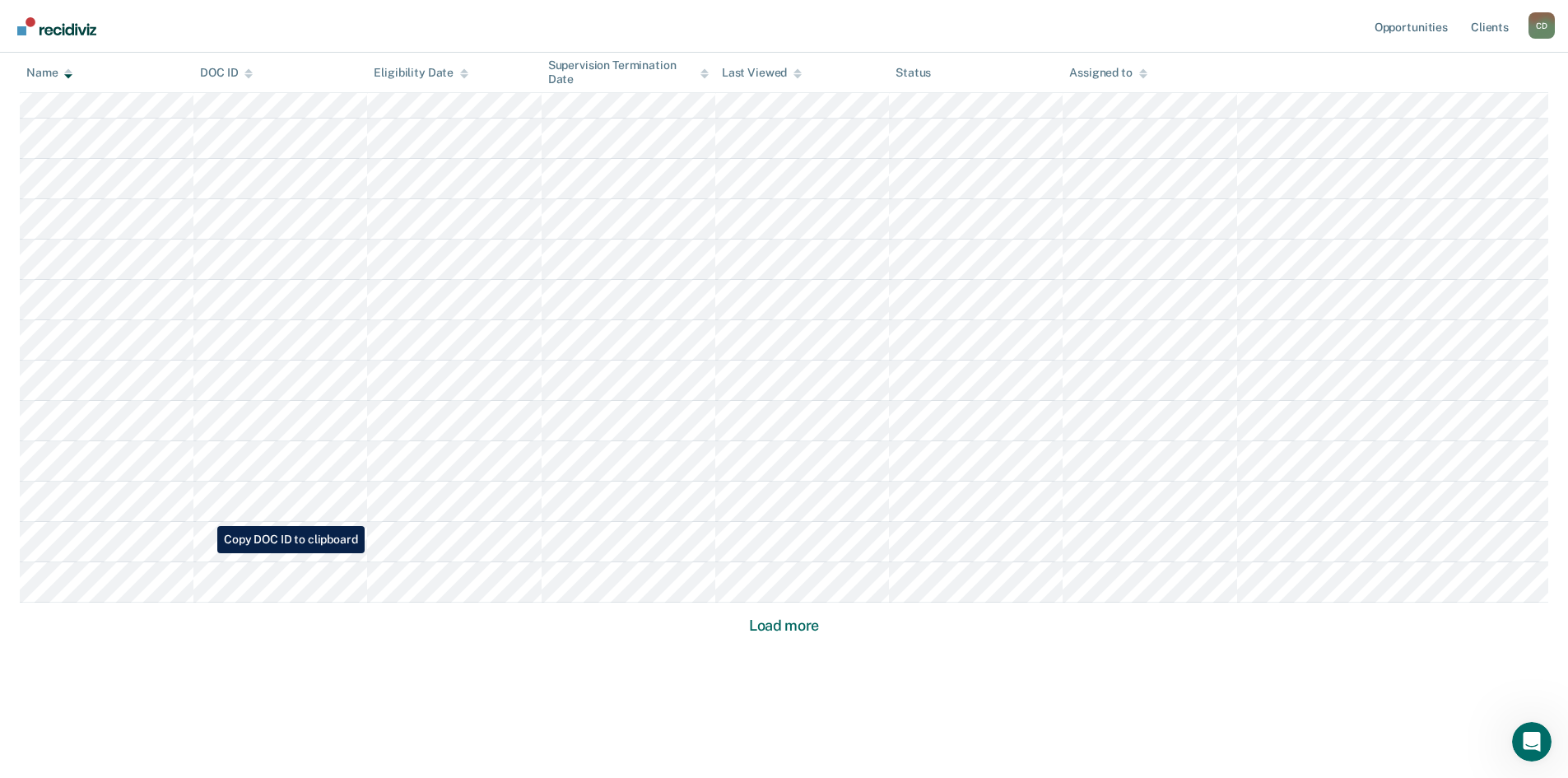
scroll to position [919, 0]
click at [789, 626] on button "Load more" at bounding box center [783, 623] width 80 height 20
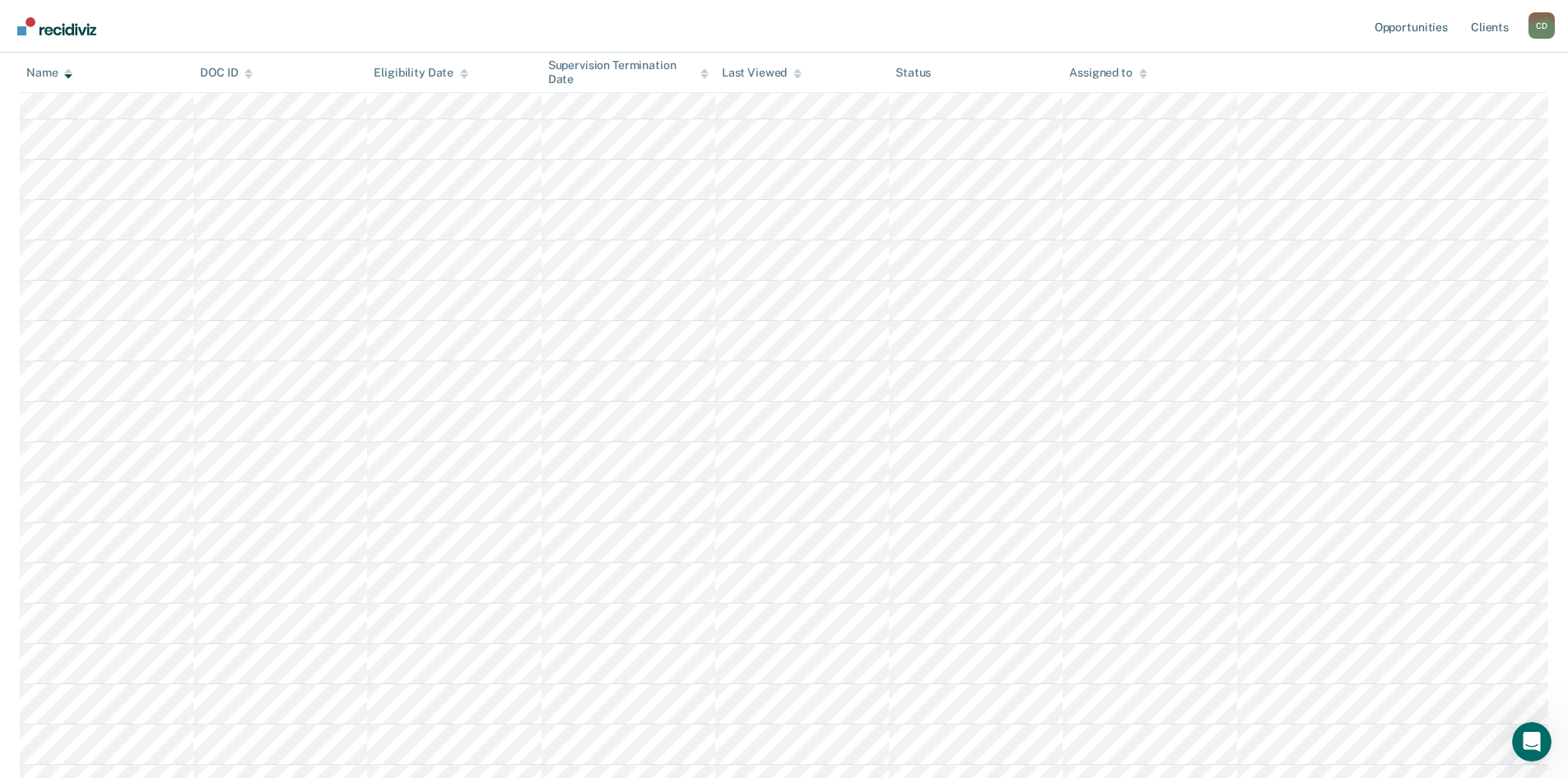
scroll to position [1331, 0]
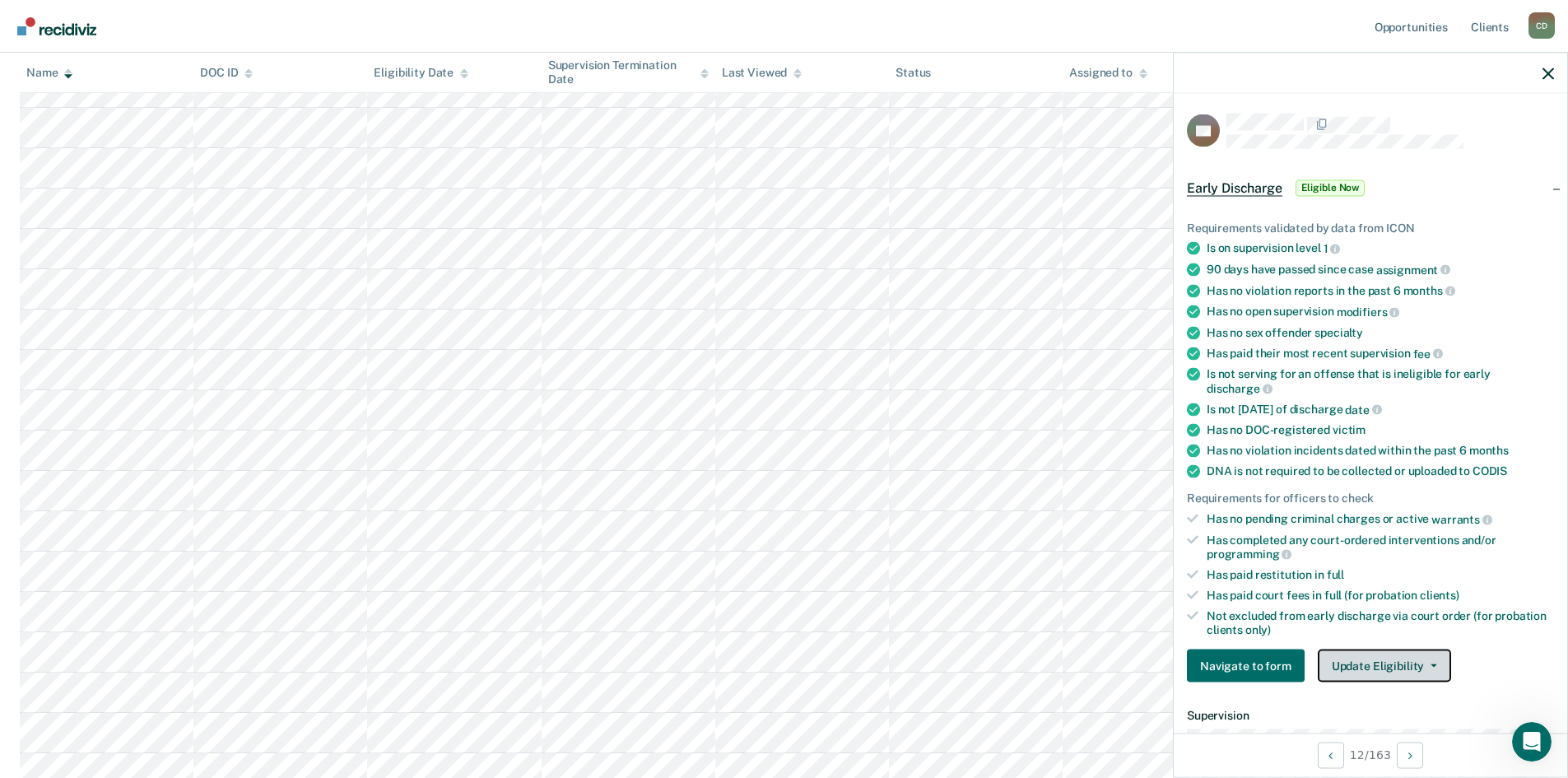
click at [1409, 668] on button "Update Eligibility" at bounding box center [1384, 666] width 133 height 33
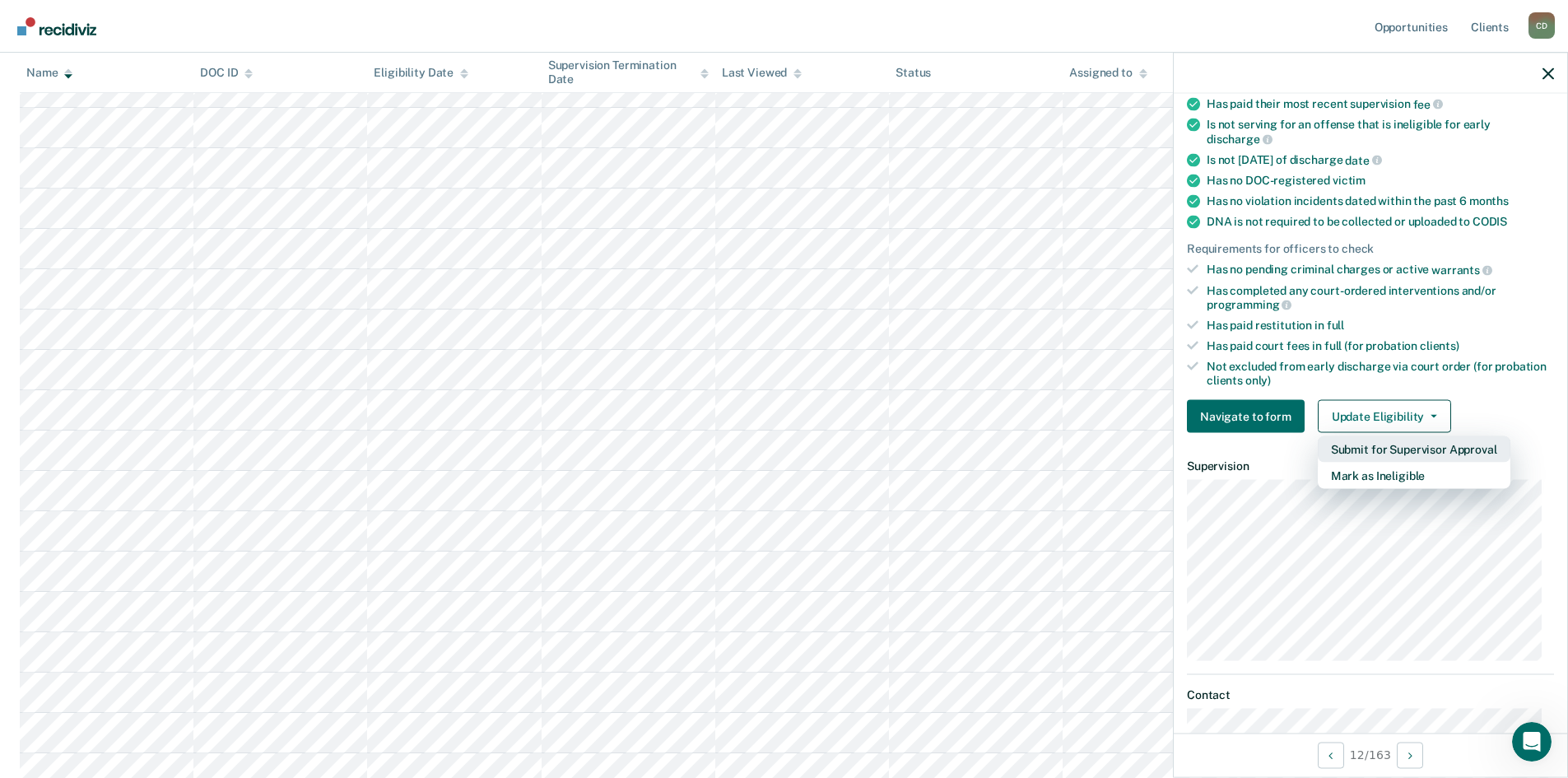
scroll to position [251, 0]
click at [1439, 442] on button "Submit for Supervisor Approval" at bounding box center [1414, 448] width 193 height 26
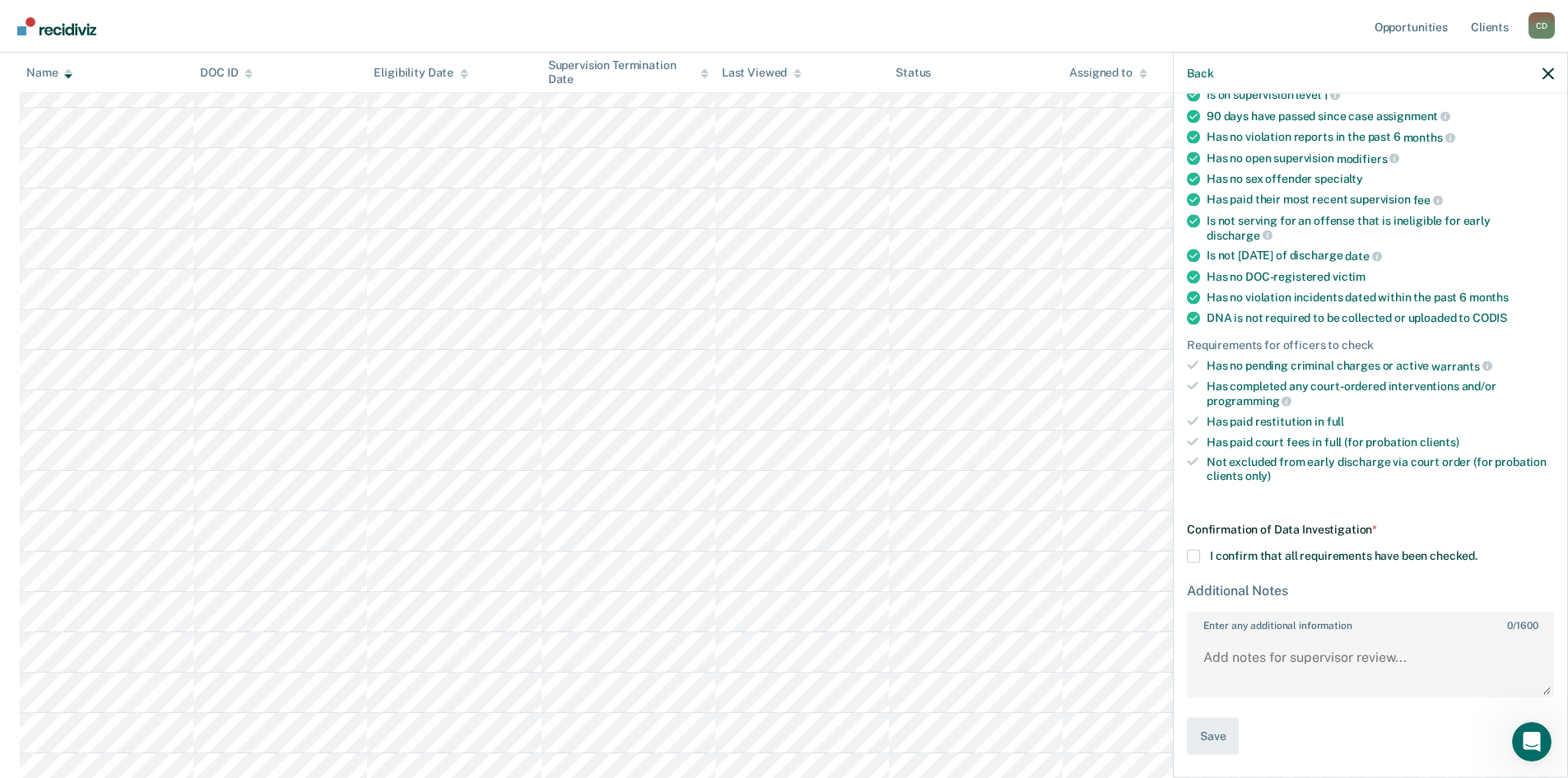
scroll to position [152, 0]
click at [1192, 562] on span at bounding box center [1193, 557] width 13 height 13
click at [1477, 551] on input "I confirm that all requirements have been checked." at bounding box center [1477, 551] width 0 height 0
click at [1227, 734] on button "Save" at bounding box center [1212, 738] width 52 height 37
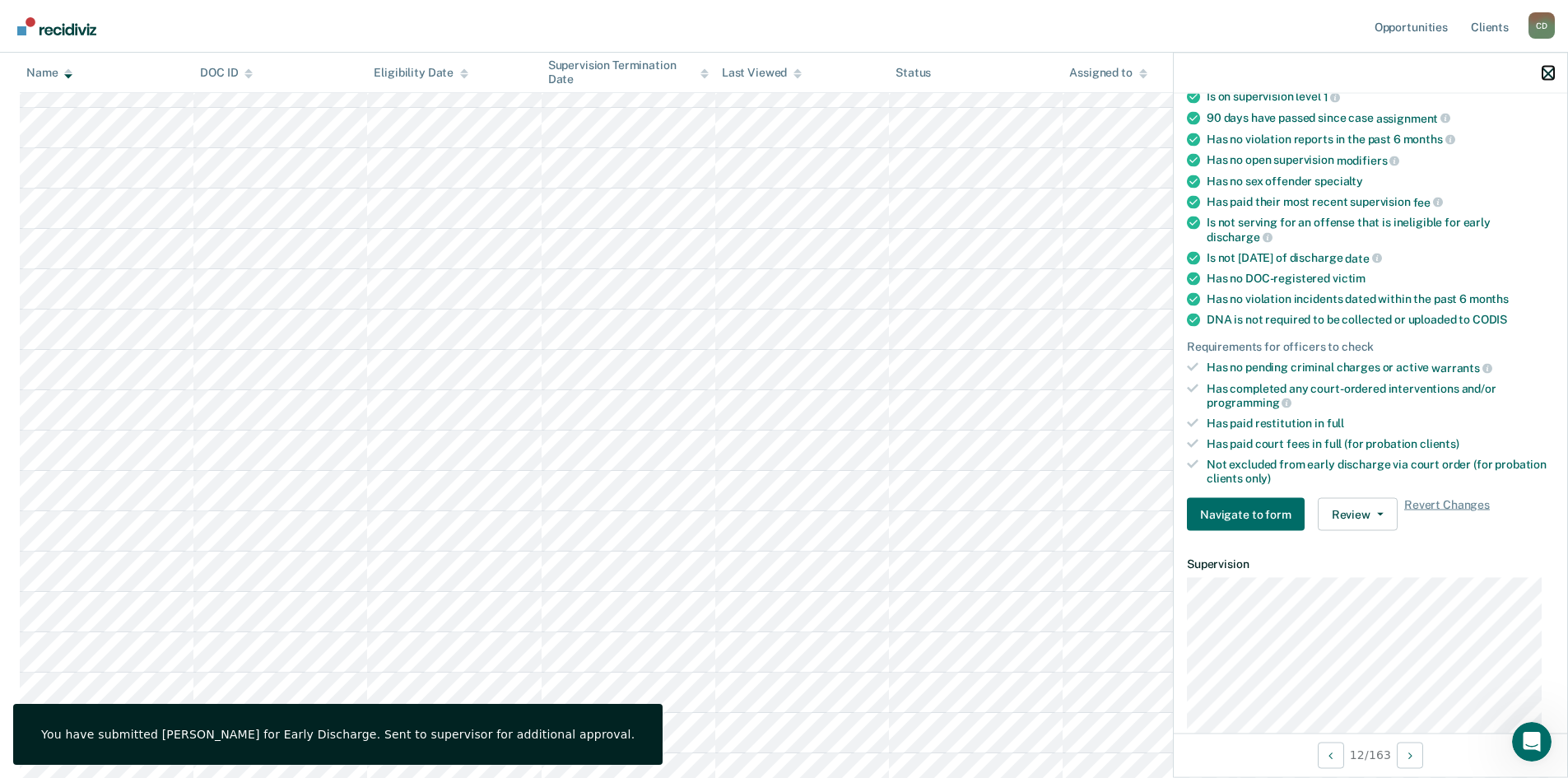
click at [1543, 71] on icon "button" at bounding box center [1548, 73] width 11 height 11
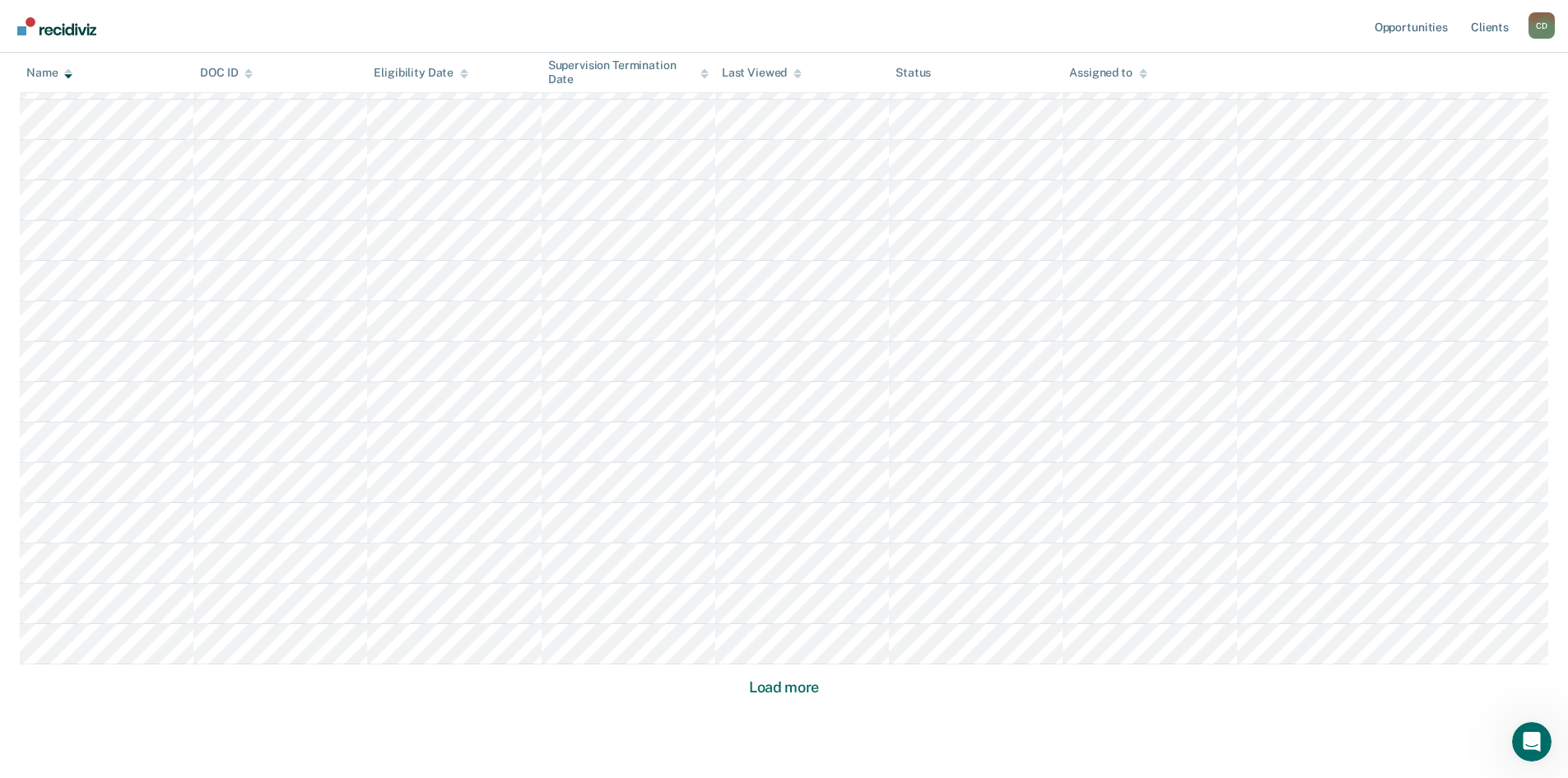
scroll to position [2072, 0]
click at [802, 683] on button "Load more" at bounding box center [783, 681] width 80 height 20
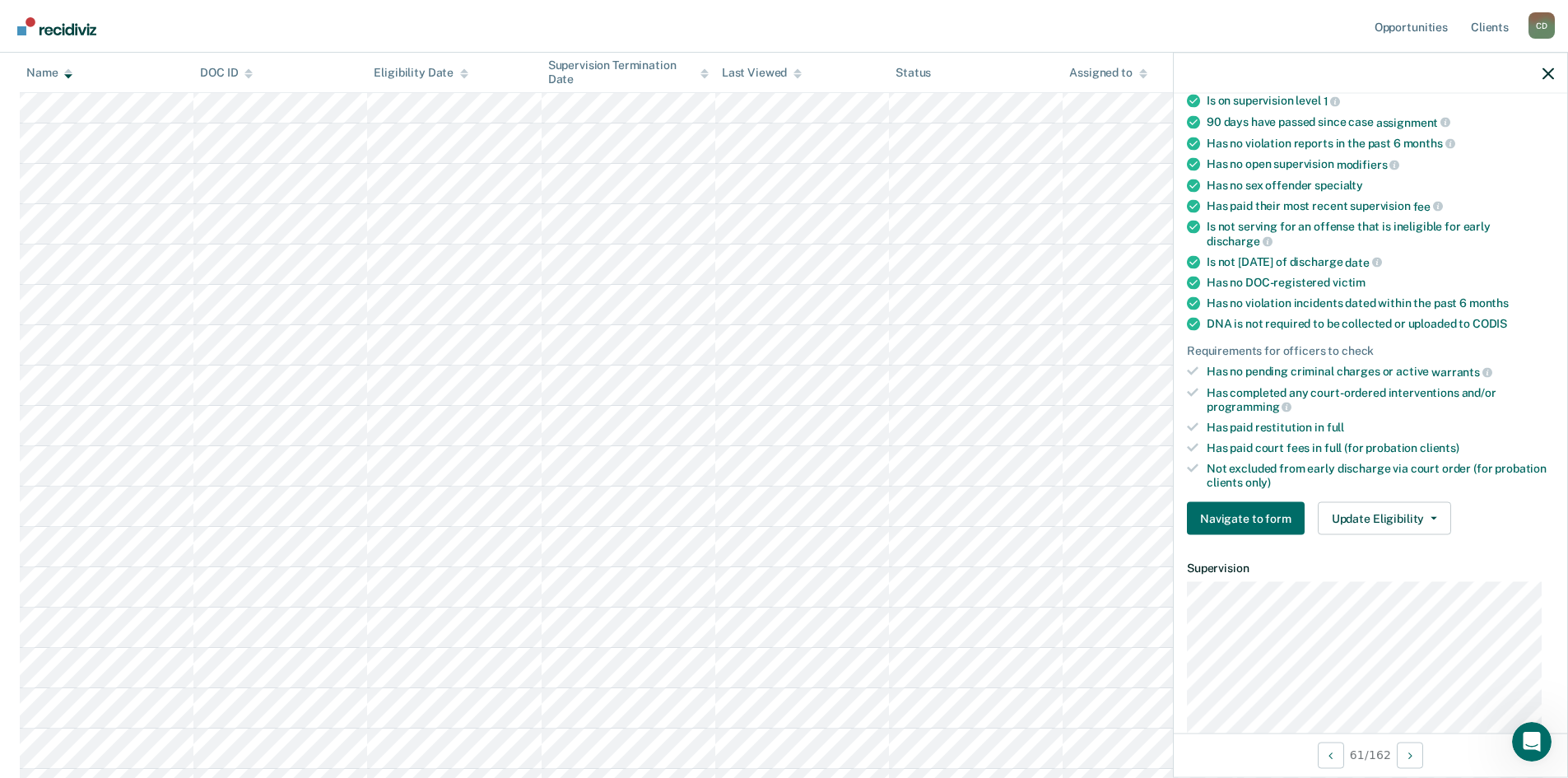
scroll to position [165, 0]
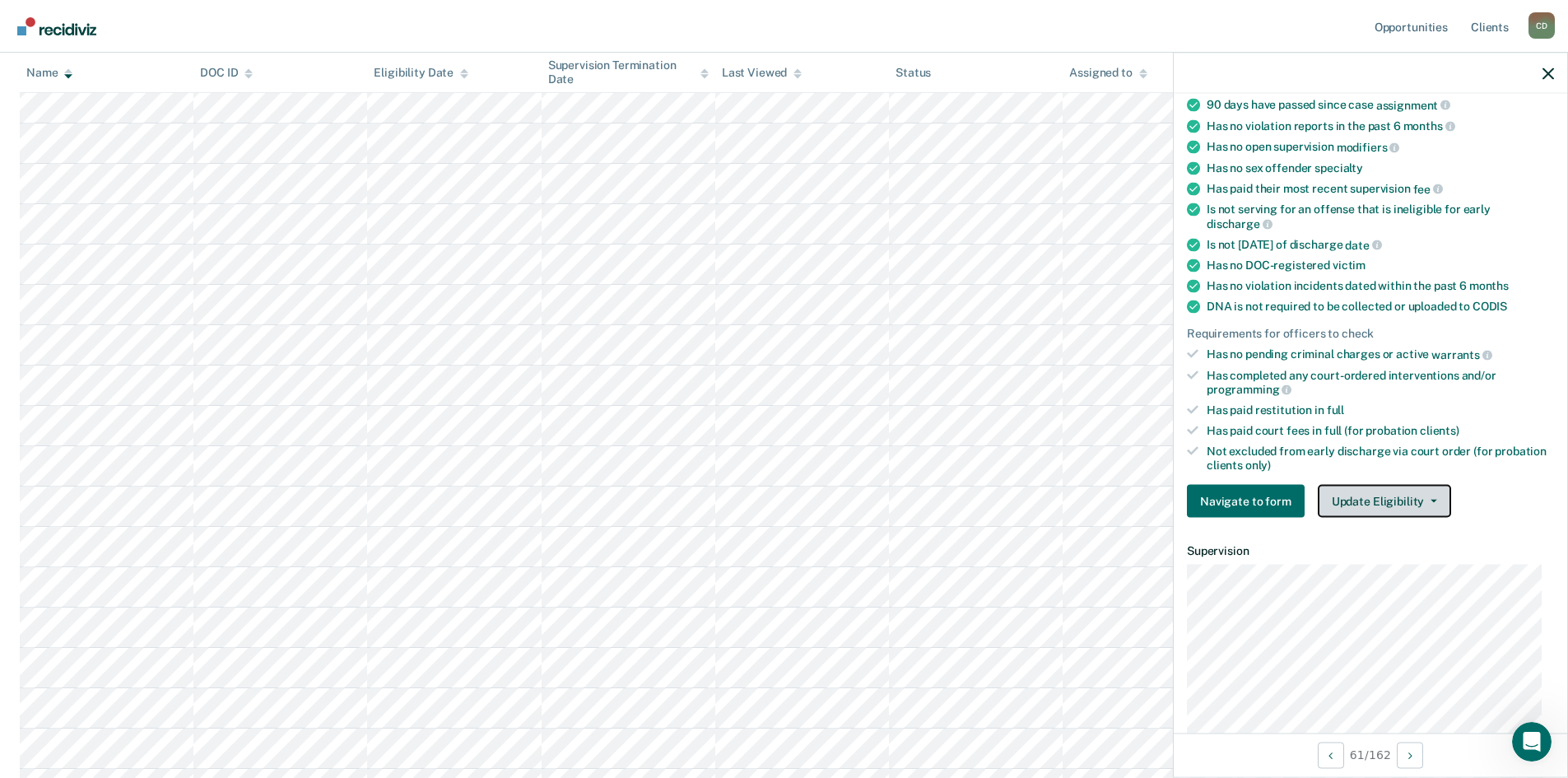
click at [1407, 498] on button "Update Eligibility" at bounding box center [1384, 501] width 133 height 33
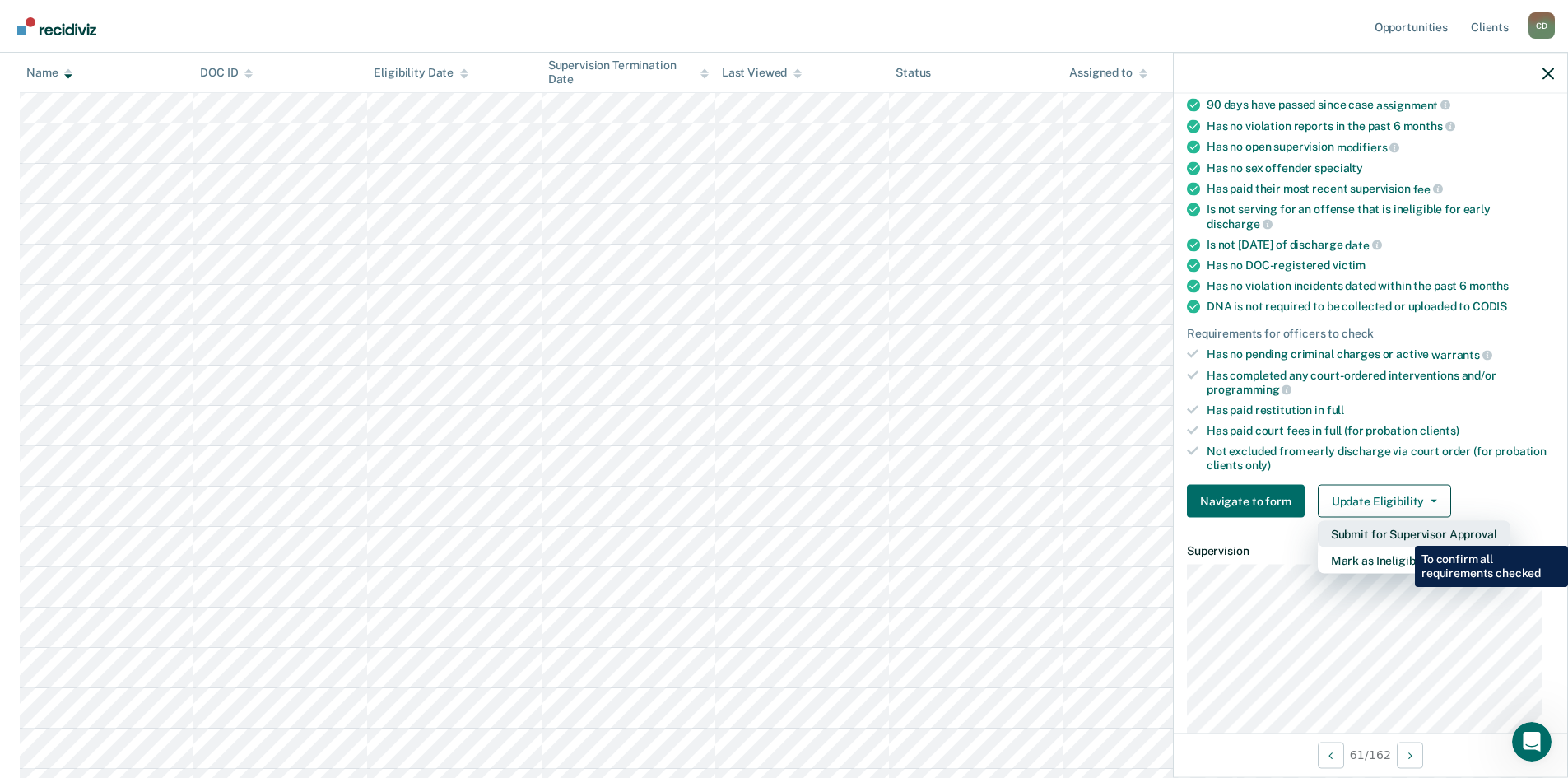
click at [1403, 533] on button "Submit for Supervisor Approval" at bounding box center [1414, 534] width 193 height 26
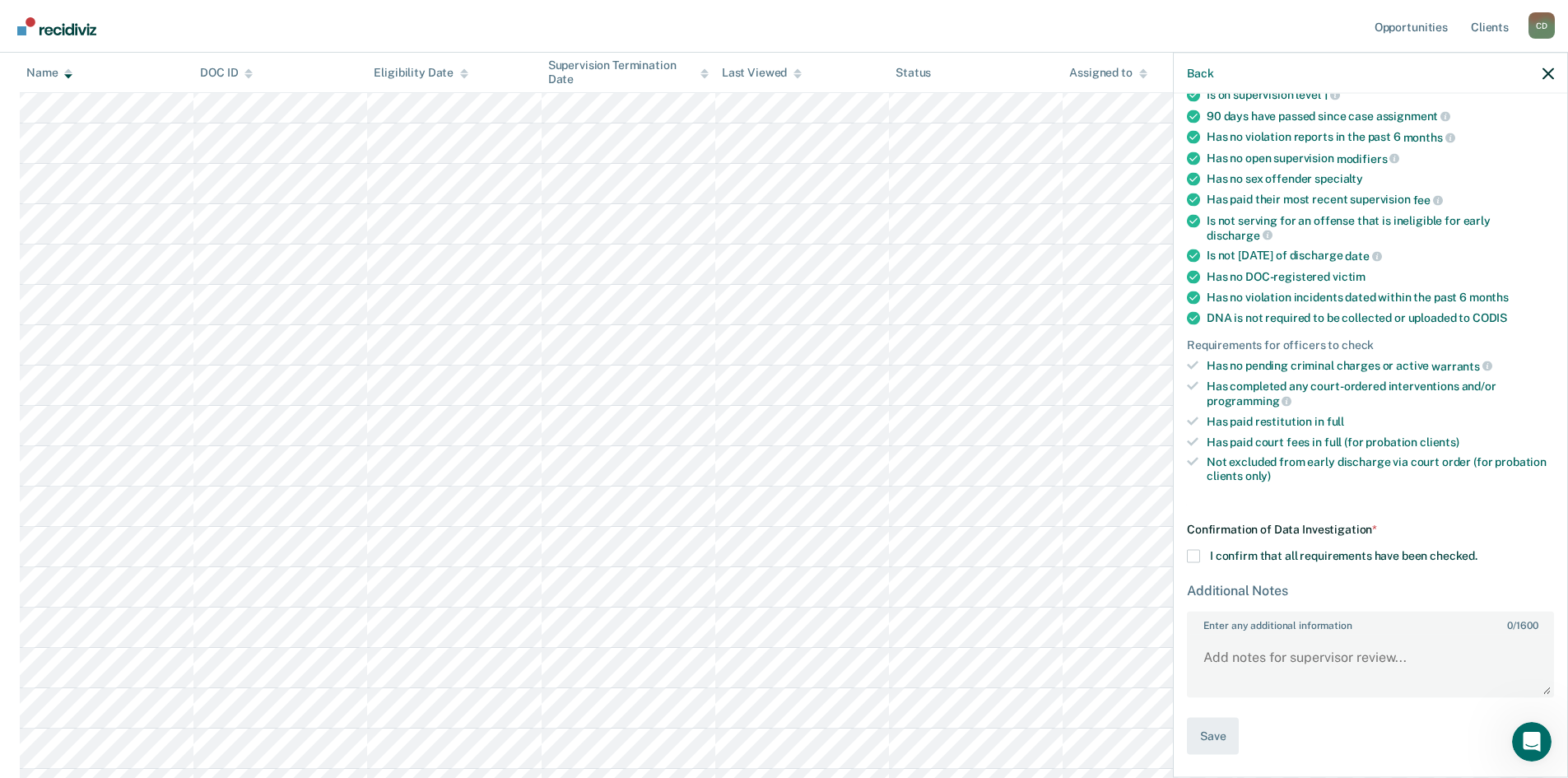
scroll to position [152, 0]
click at [1195, 553] on span at bounding box center [1193, 557] width 13 height 13
click at [1477, 551] on input "I confirm that all requirements have been checked." at bounding box center [1477, 551] width 0 height 0
click at [1218, 732] on button "Save" at bounding box center [1212, 738] width 52 height 37
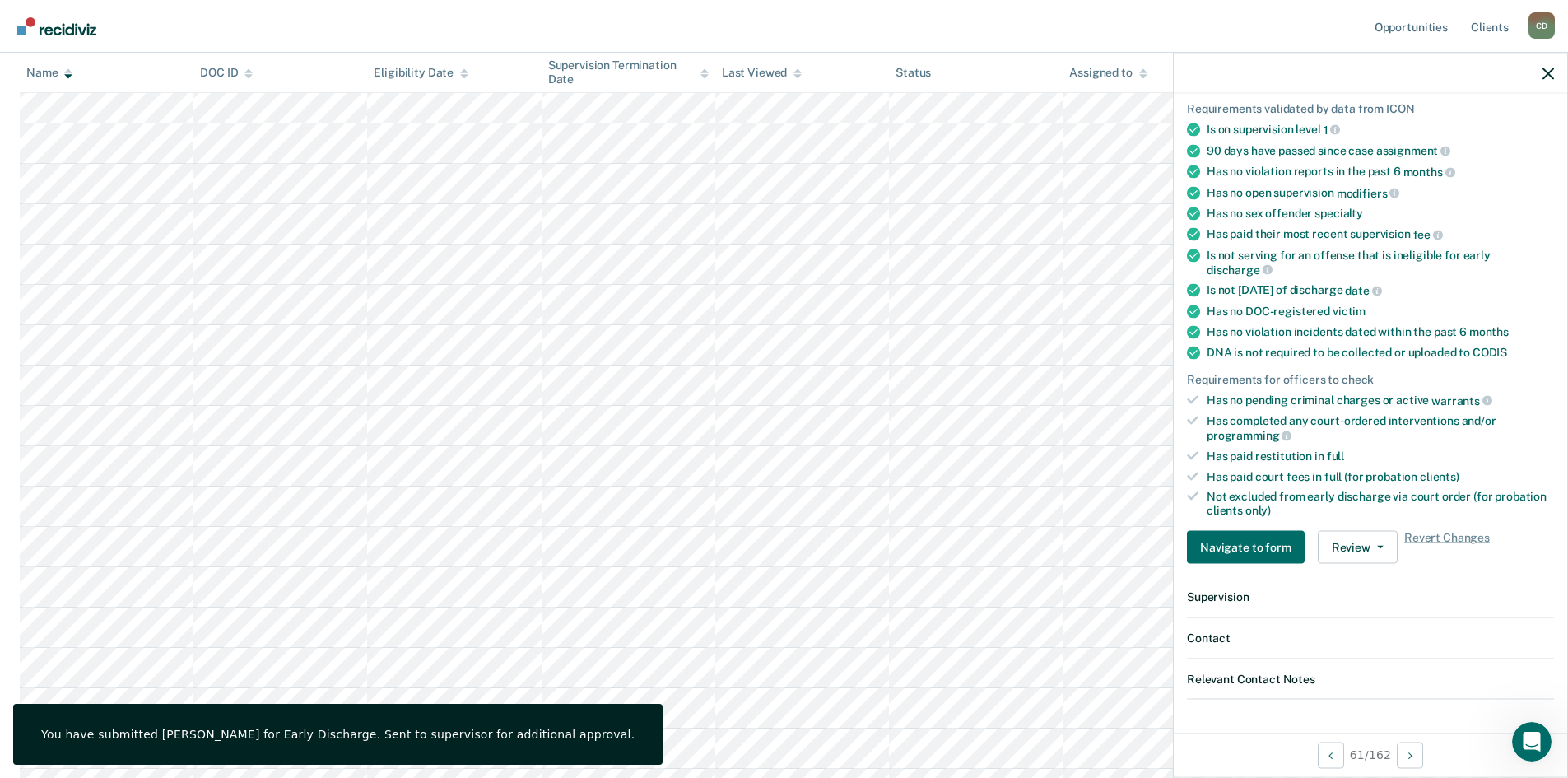
scroll to position [0, 0]
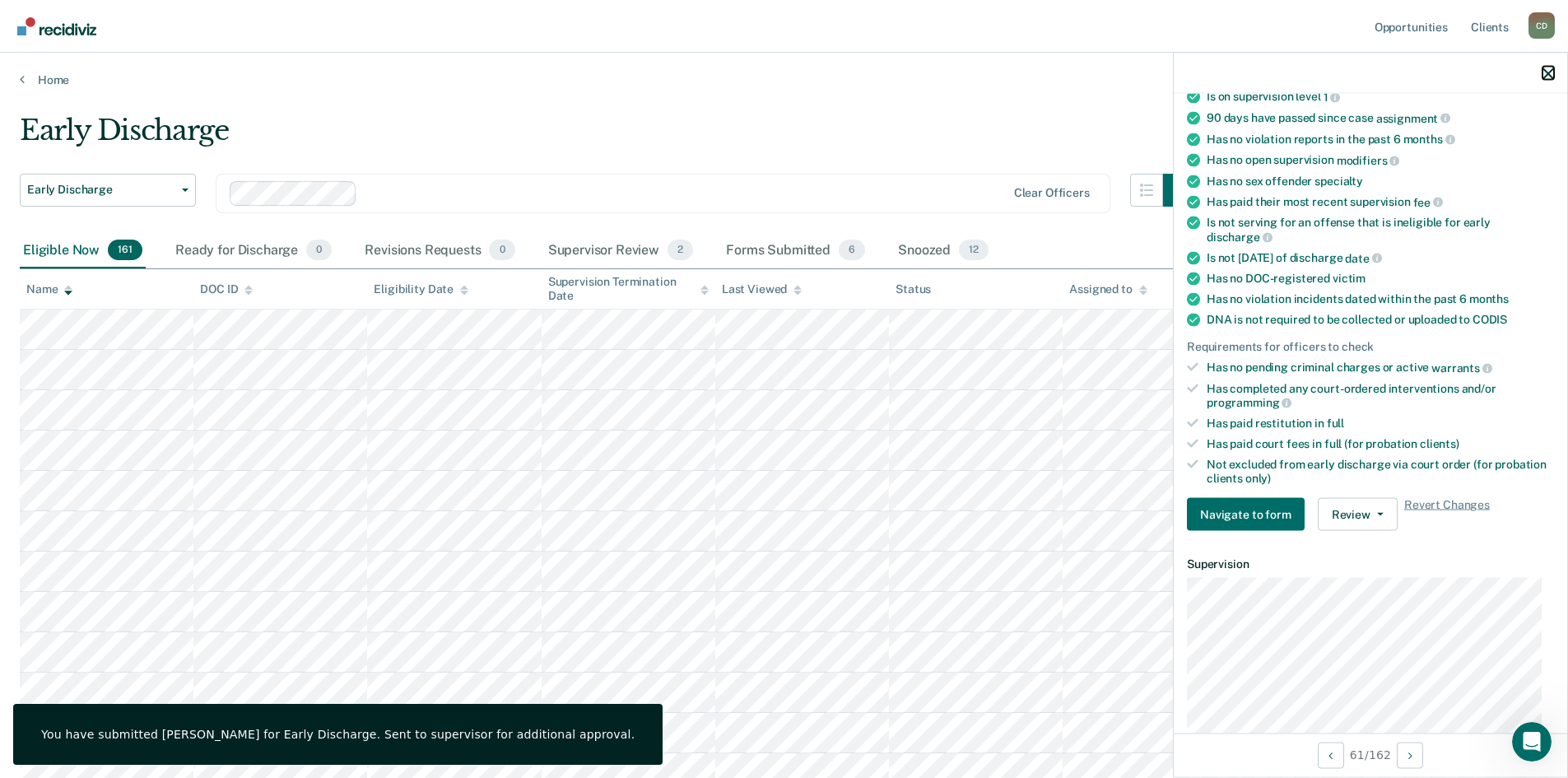
drag, startPoint x: 1547, startPoint y: 74, endPoint x: 1545, endPoint y: 143, distance: 69.0
click at [1547, 74] on icon "button" at bounding box center [1548, 73] width 11 height 11
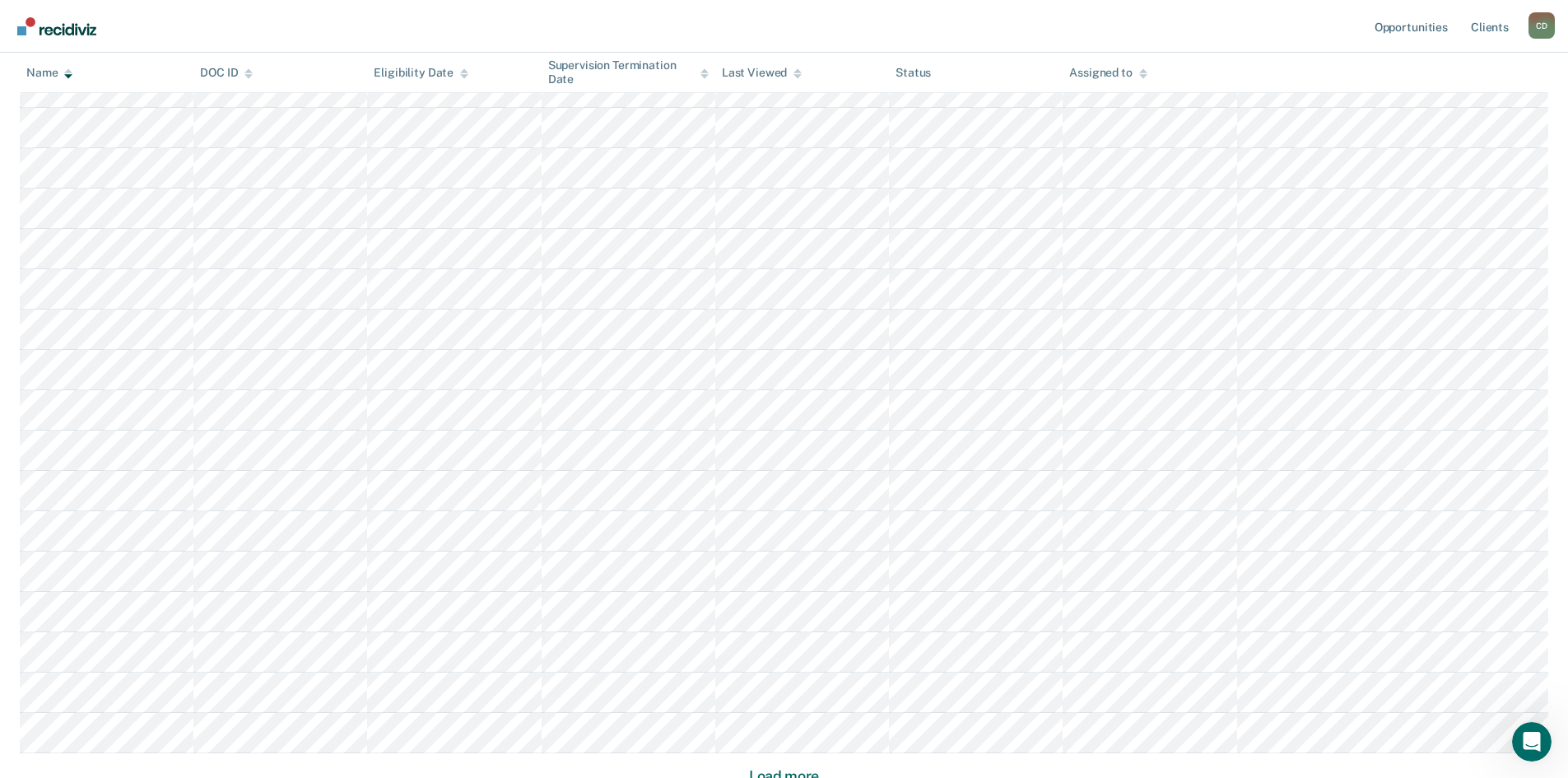
scroll to position [3340, 0]
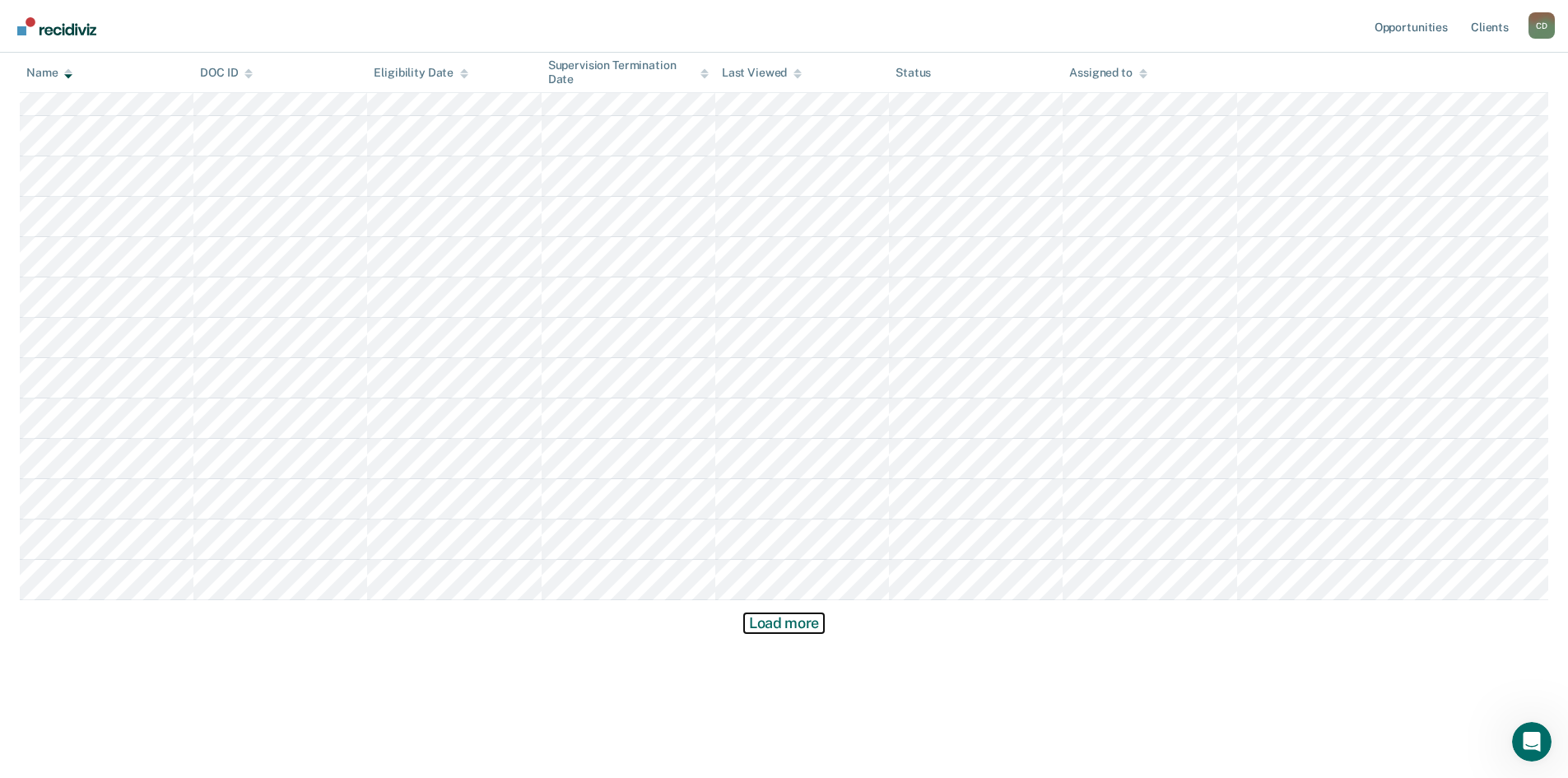
click at [797, 629] on button "Load more" at bounding box center [783, 623] width 80 height 20
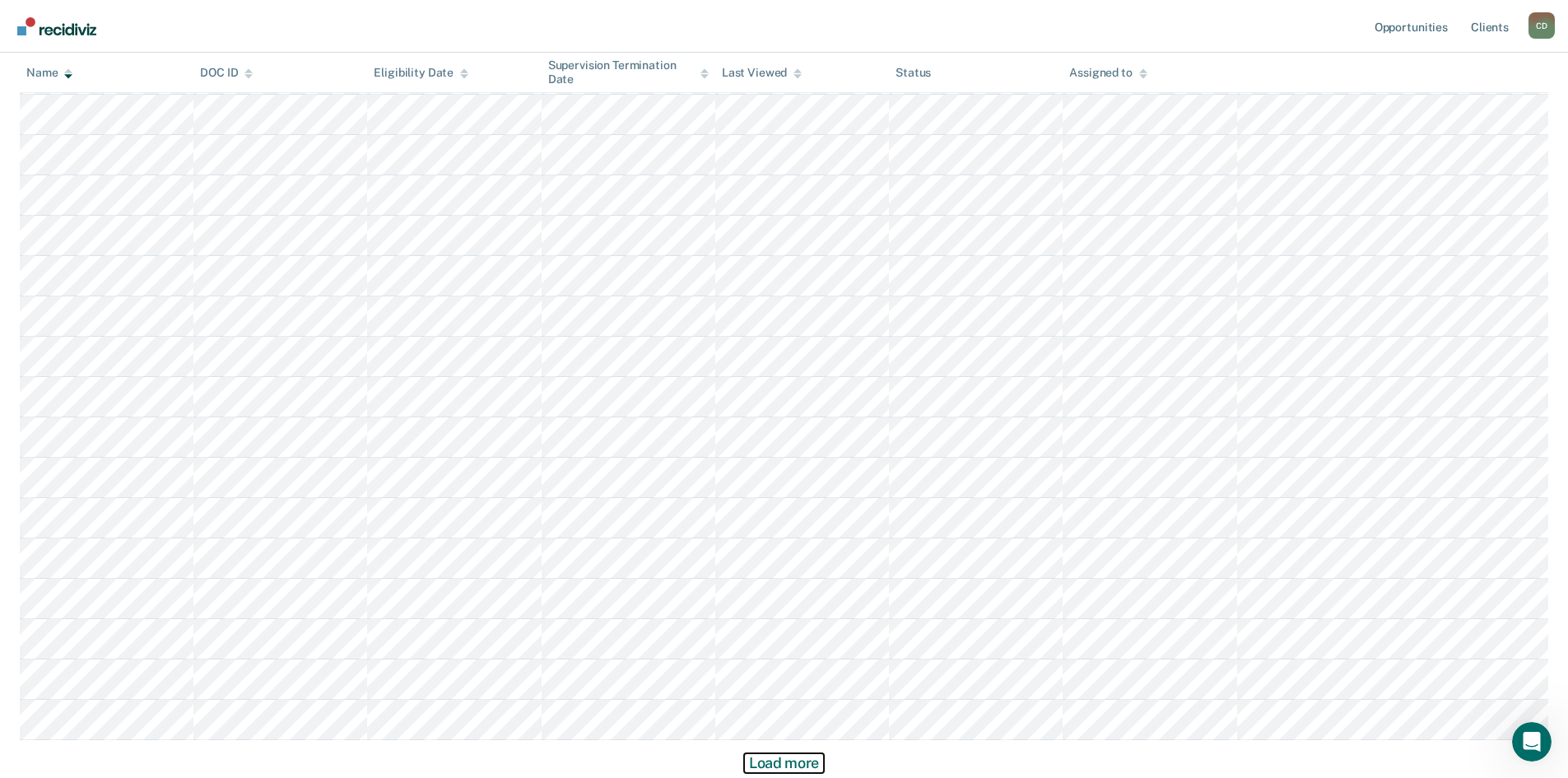
scroll to position [4550, 0]
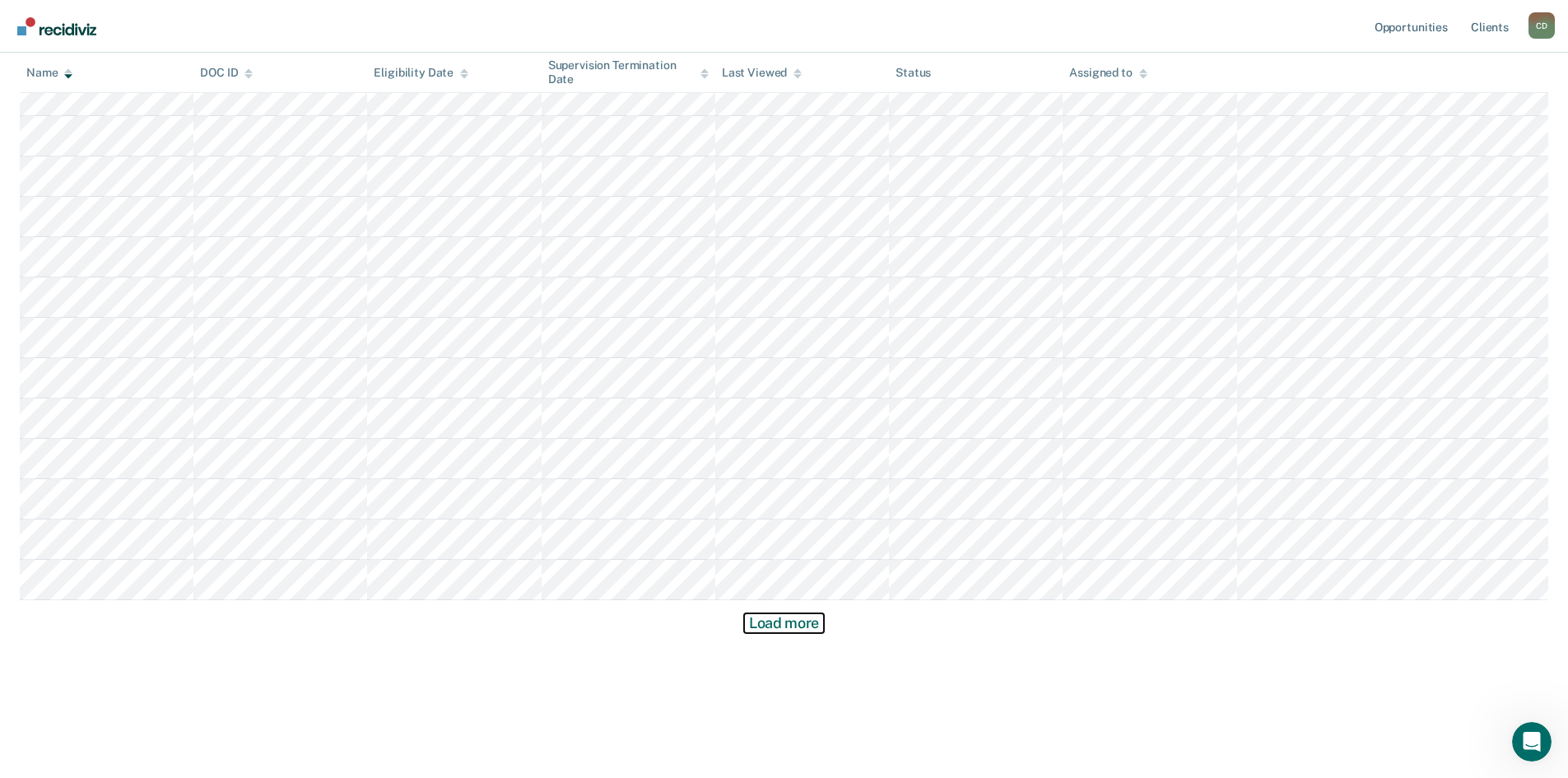
click at [776, 621] on button "Load more" at bounding box center [783, 623] width 80 height 20
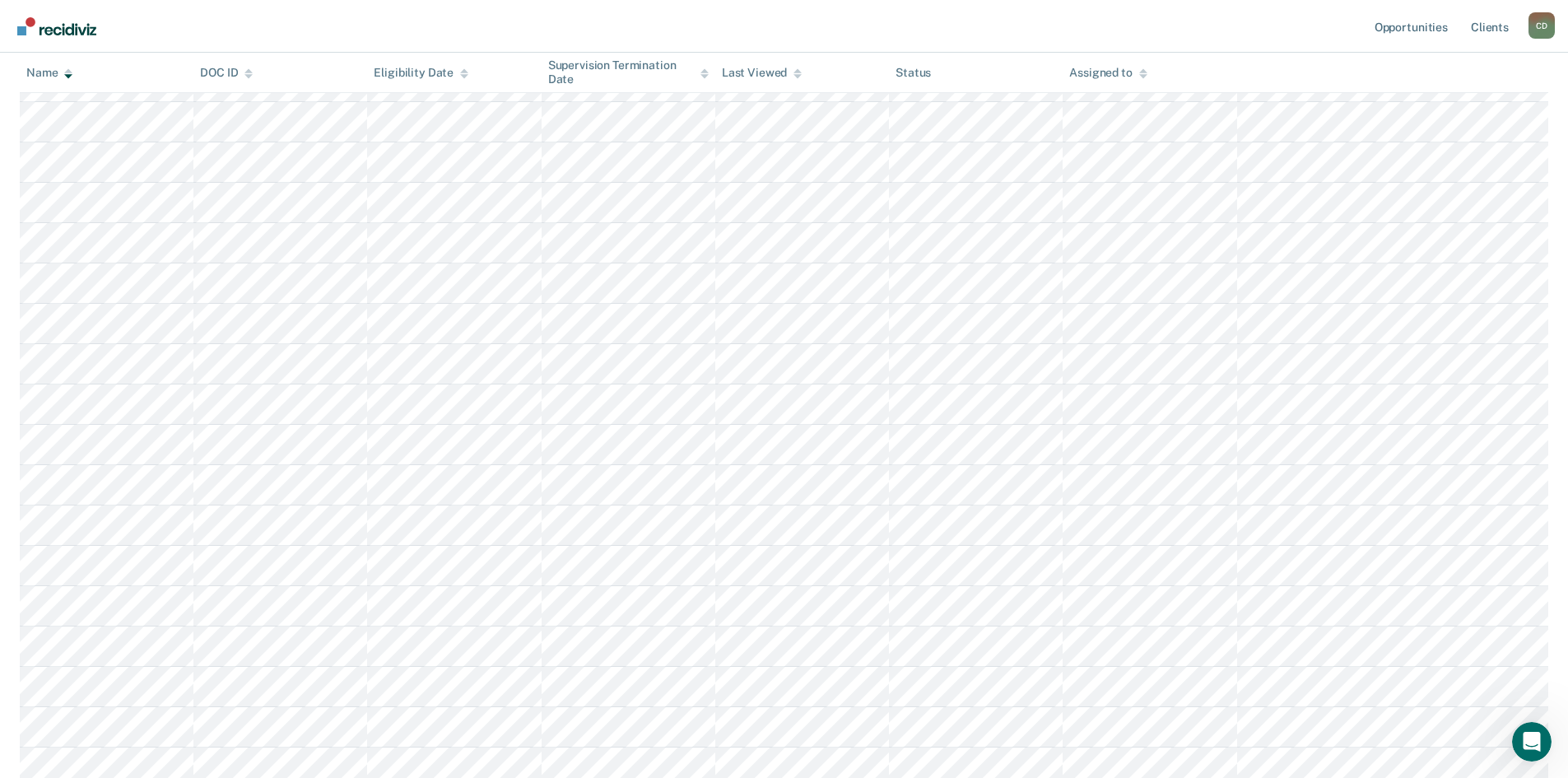
scroll to position [5372, 0]
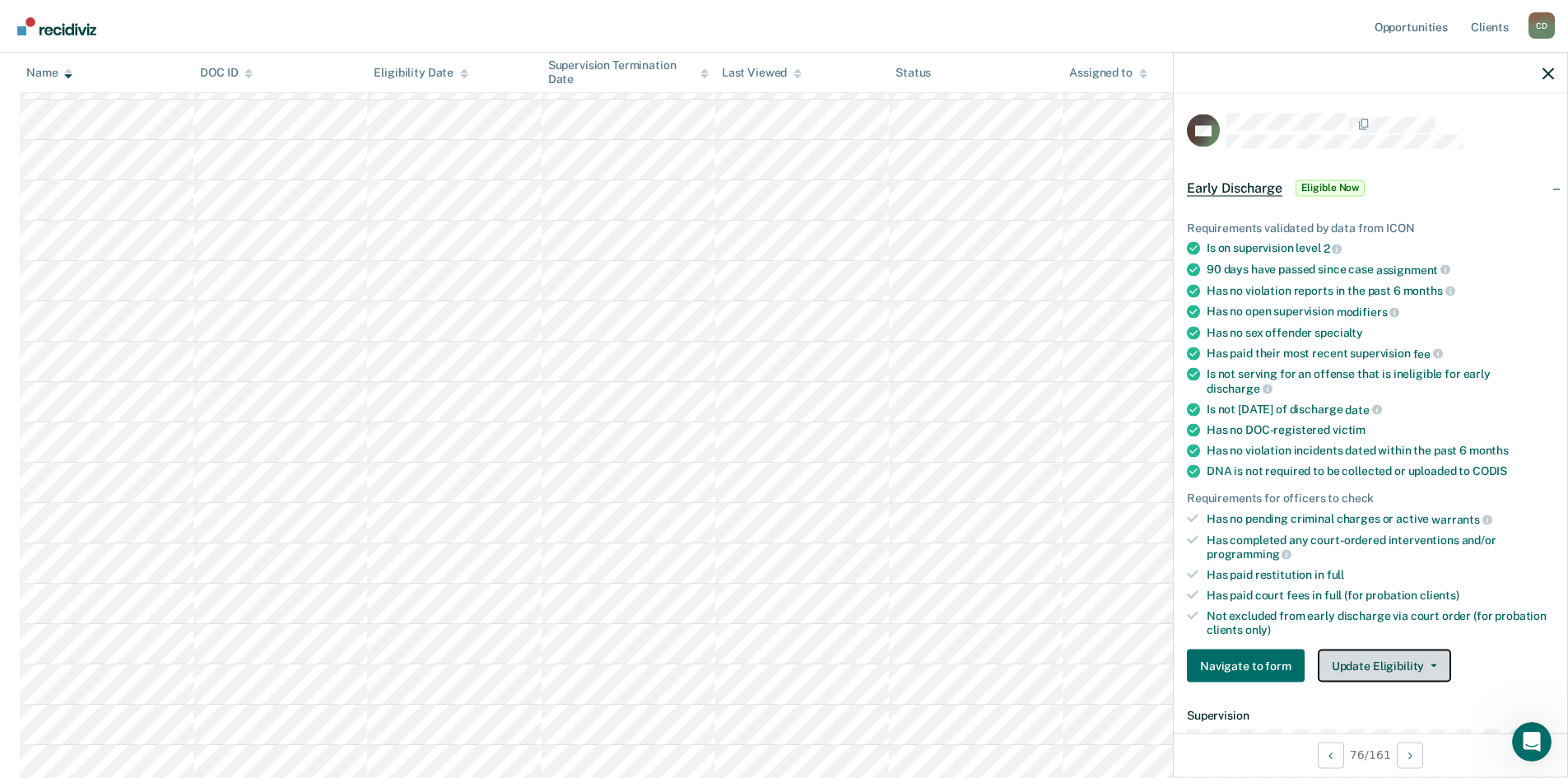
click at [1402, 665] on button "Update Eligibility" at bounding box center [1384, 666] width 133 height 33
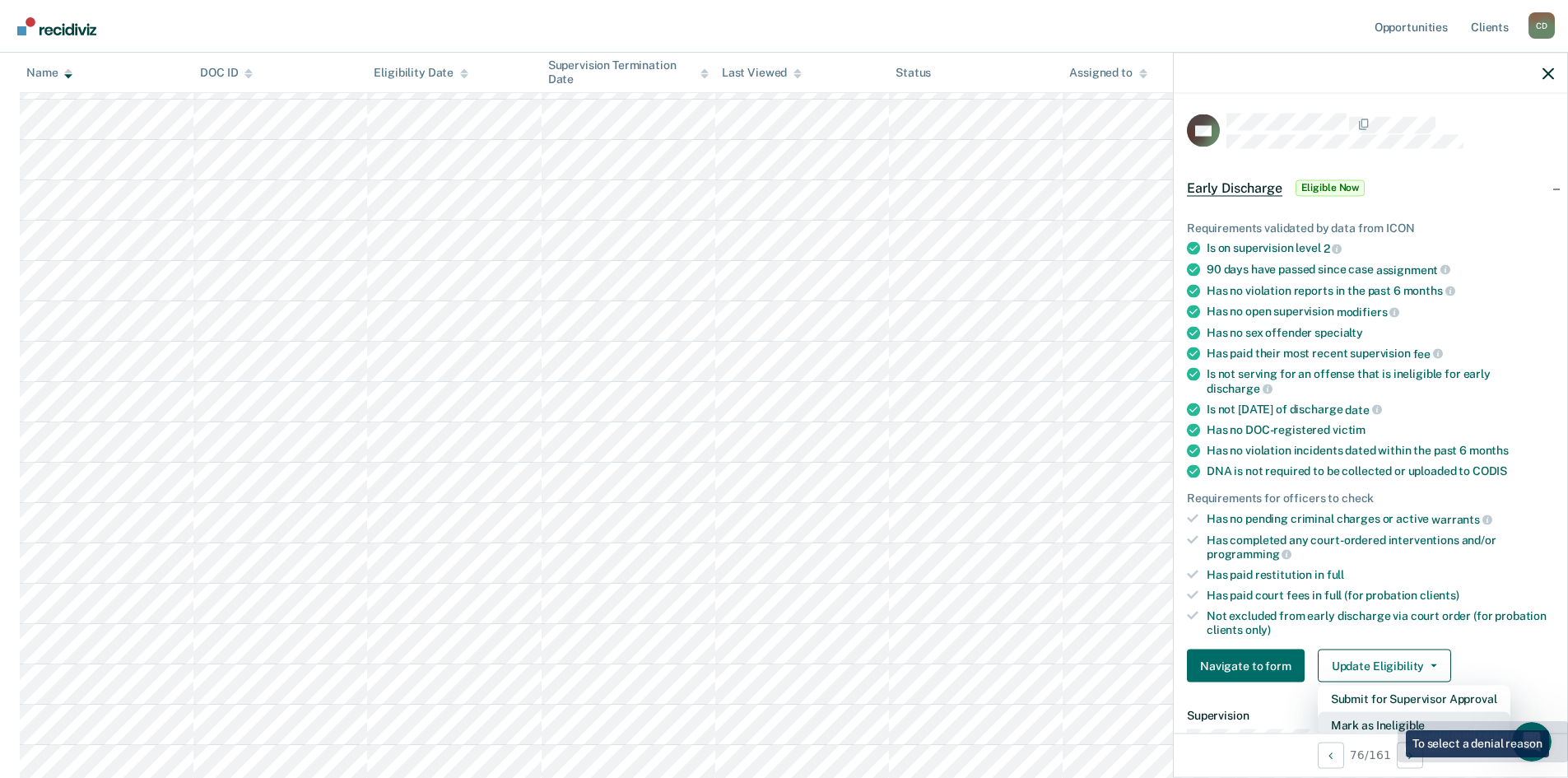
scroll to position [4, 0]
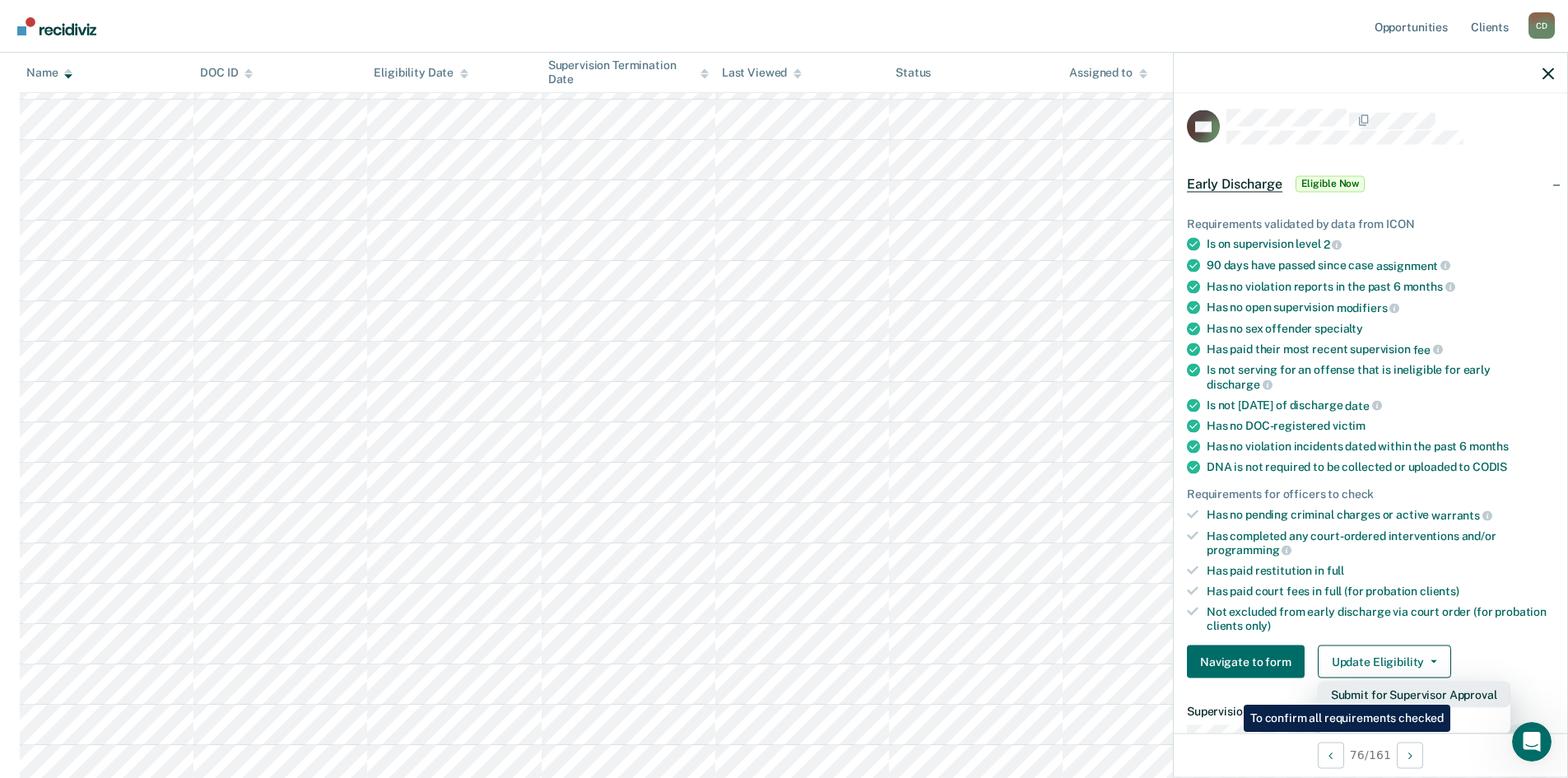
click at [1452, 692] on button "Submit for Supervisor Approval" at bounding box center [1414, 695] width 193 height 26
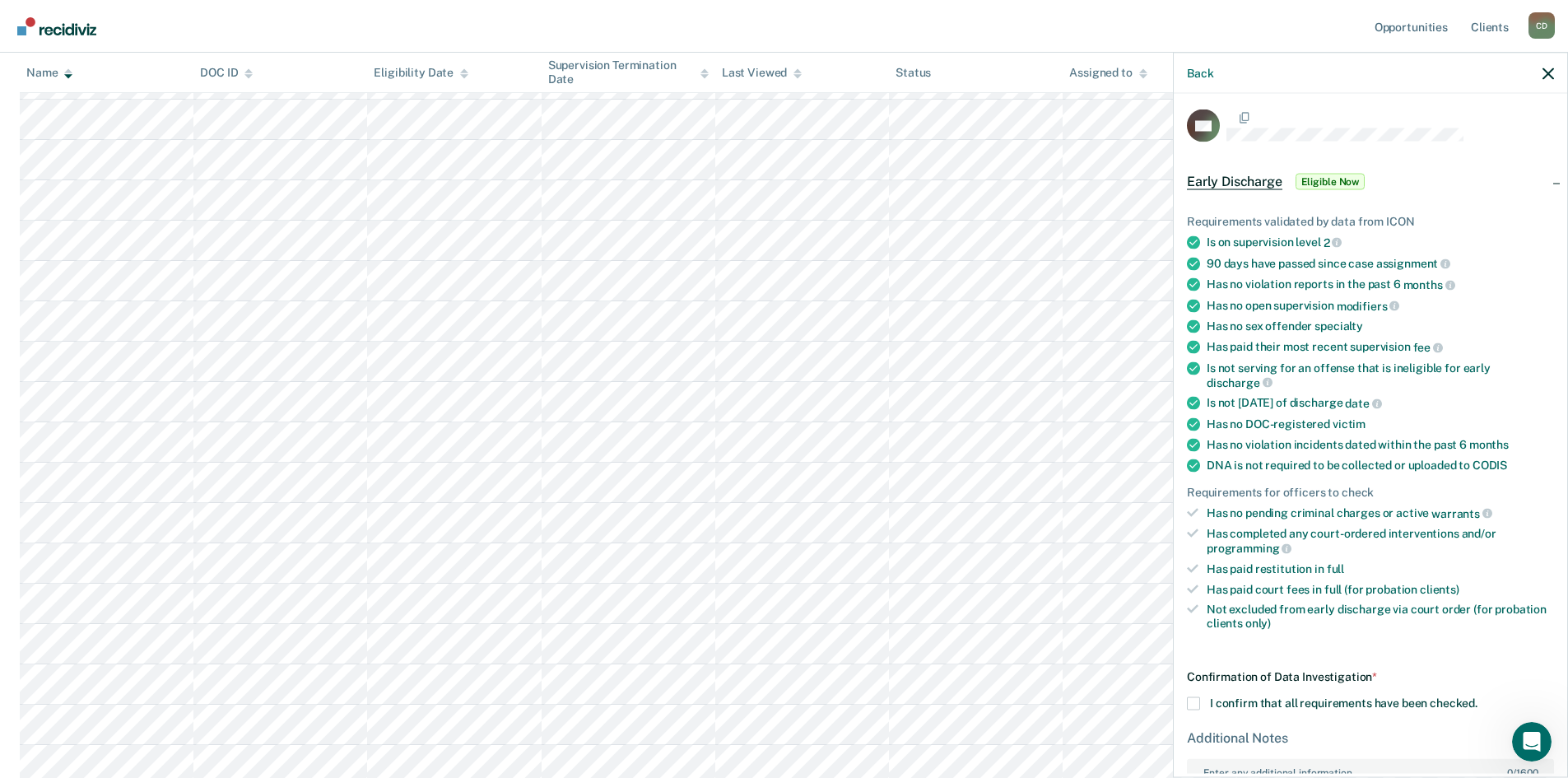
scroll to position [152, 0]
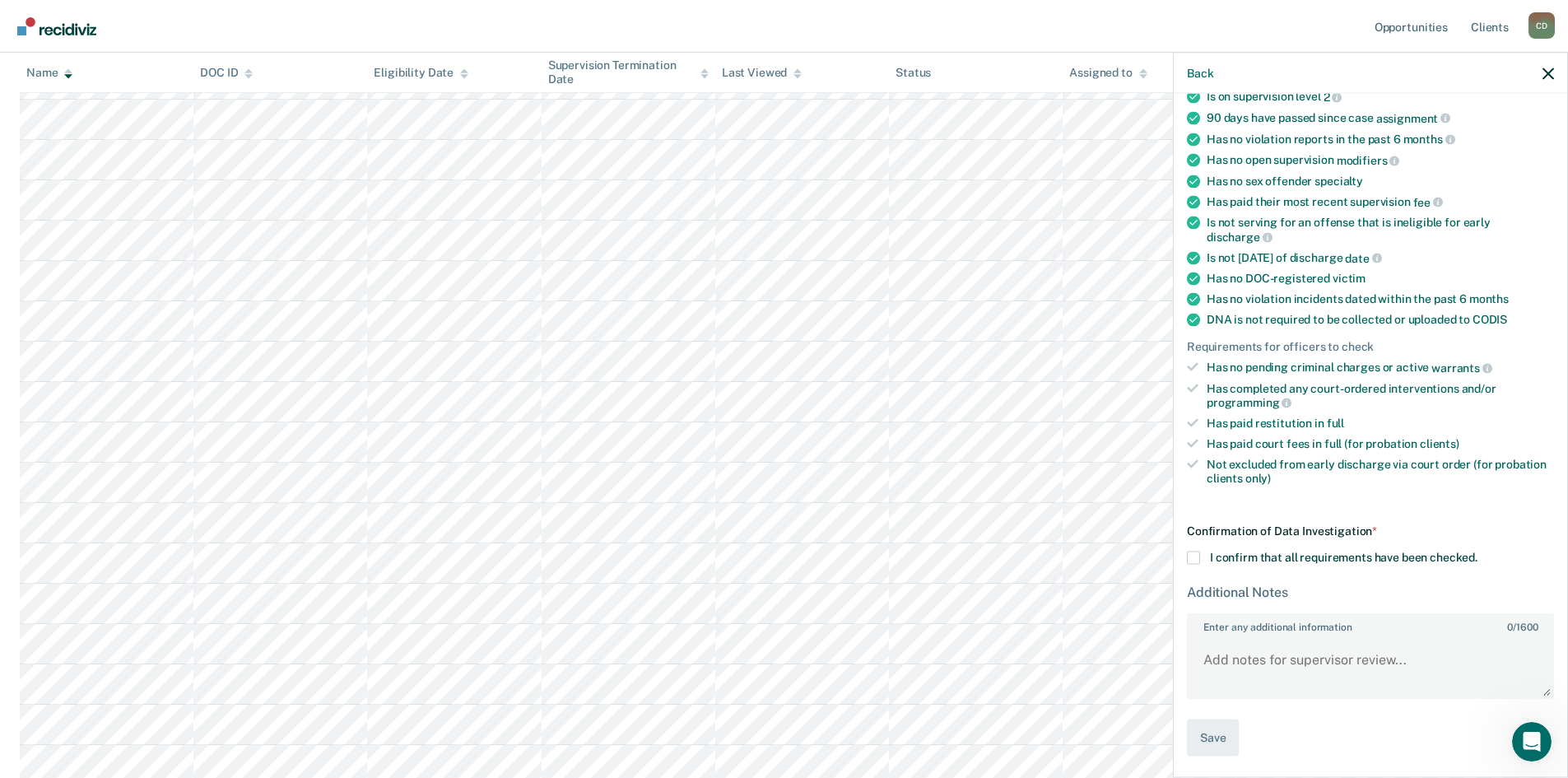
drag, startPoint x: 1197, startPoint y: 551, endPoint x: 1209, endPoint y: 576, distance: 27.7
click at [1197, 552] on span at bounding box center [1193, 557] width 13 height 13
click at [1477, 551] on input "I confirm that all requirements have been checked." at bounding box center [1477, 551] width 0 height 0
click at [1216, 734] on button "Save" at bounding box center [1212, 738] width 52 height 37
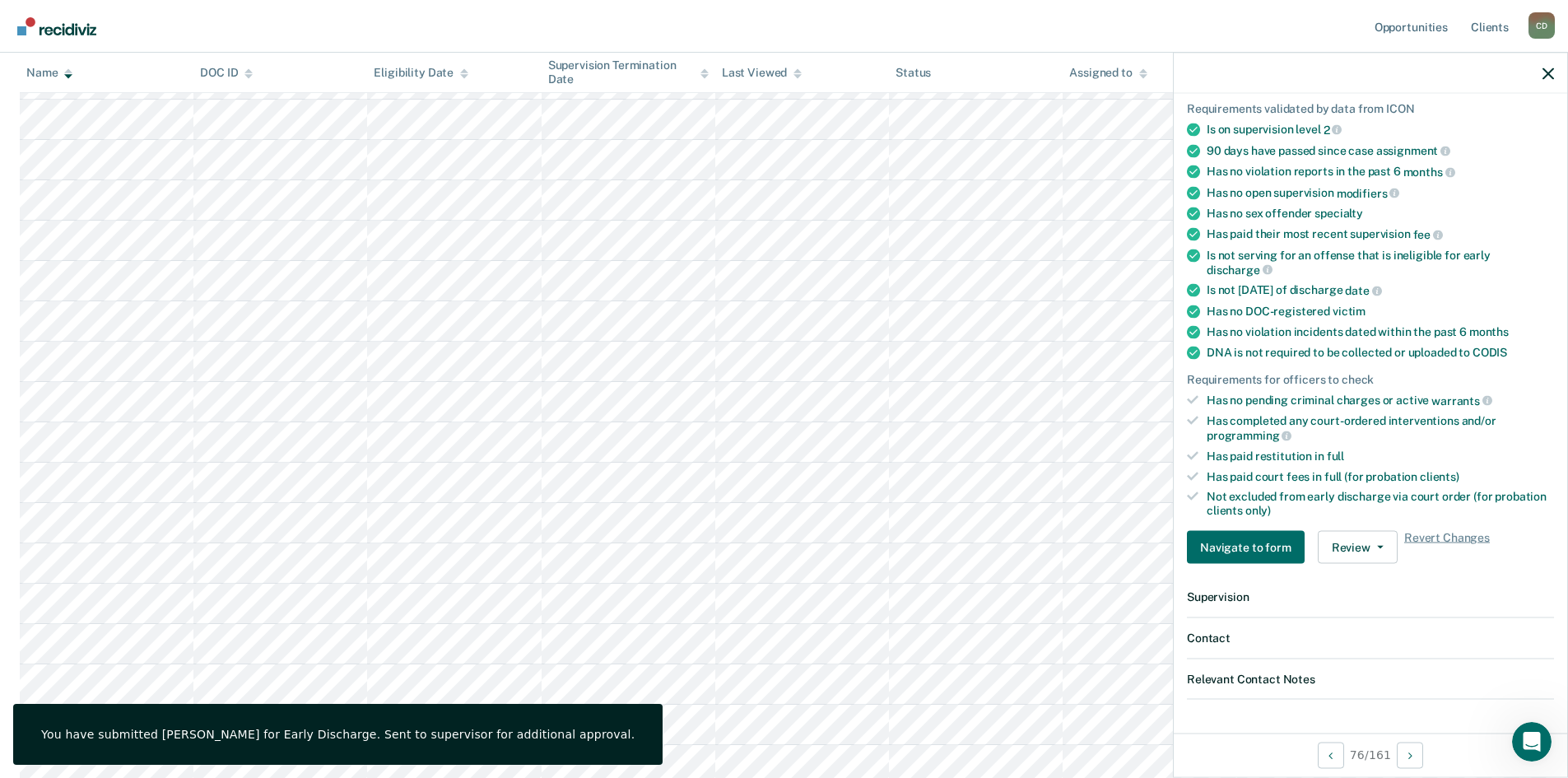
scroll to position [0, 0]
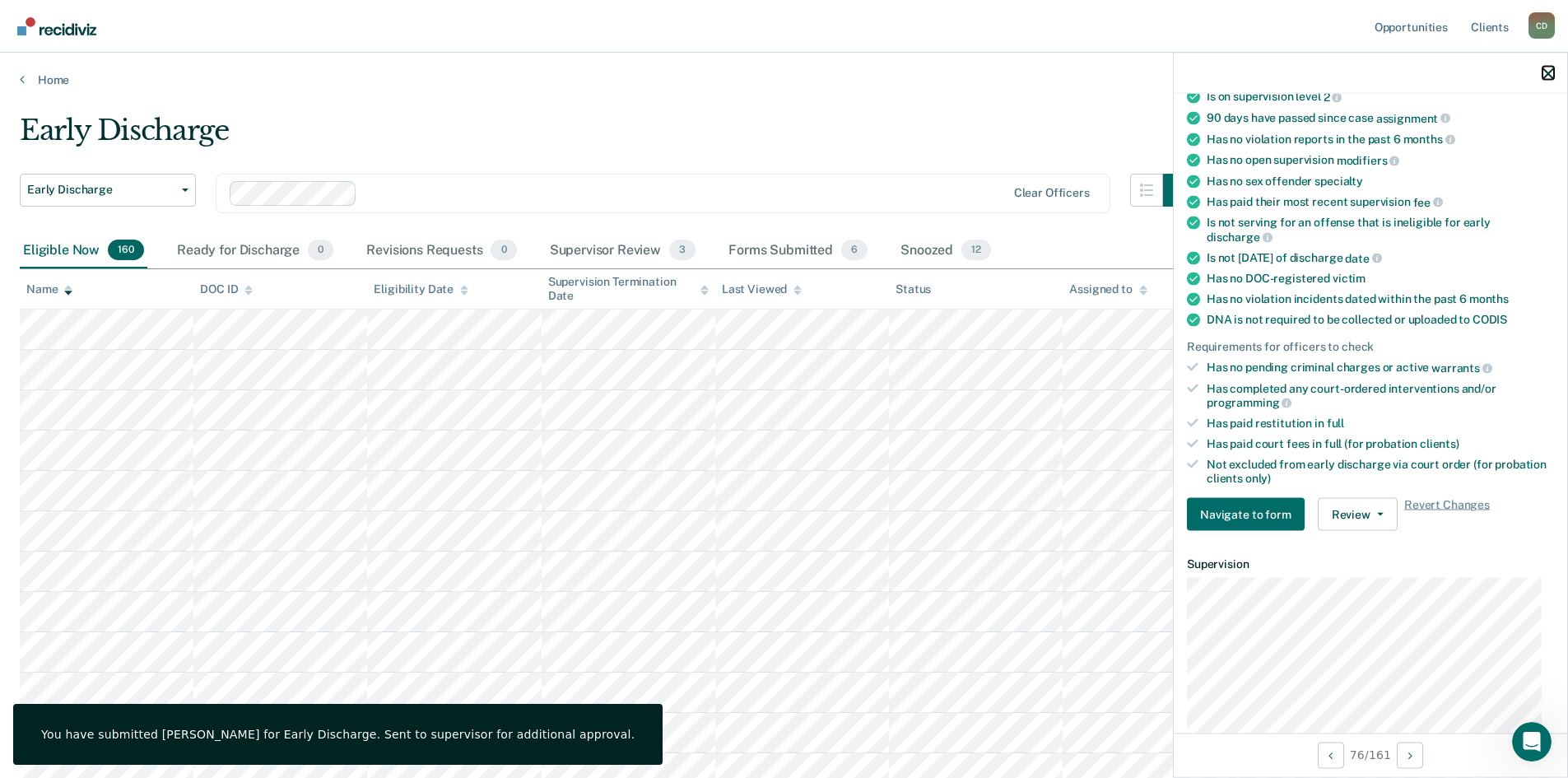
click at [1545, 71] on icon "button" at bounding box center [1548, 73] width 11 height 11
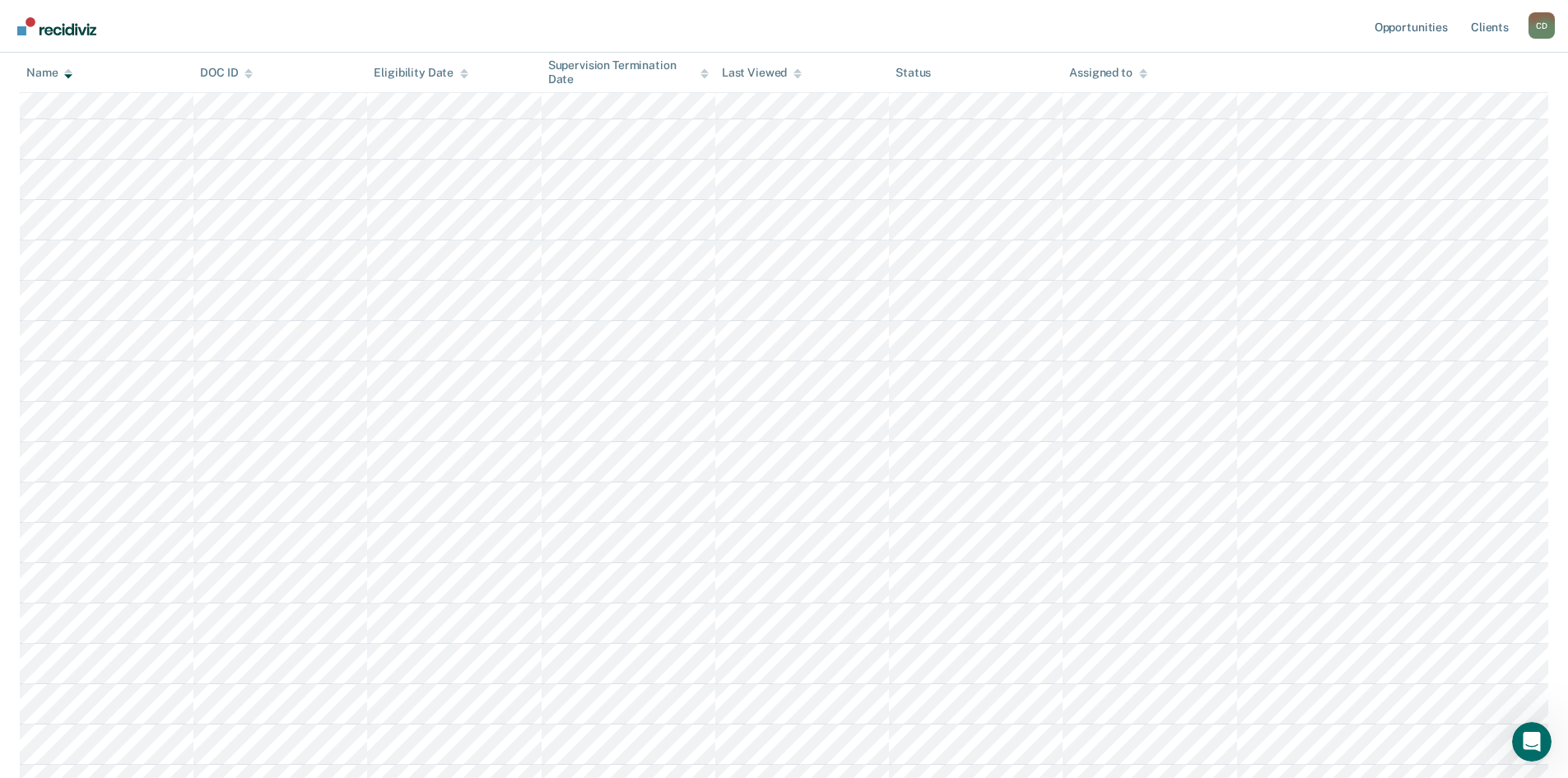
scroll to position [5239, 0]
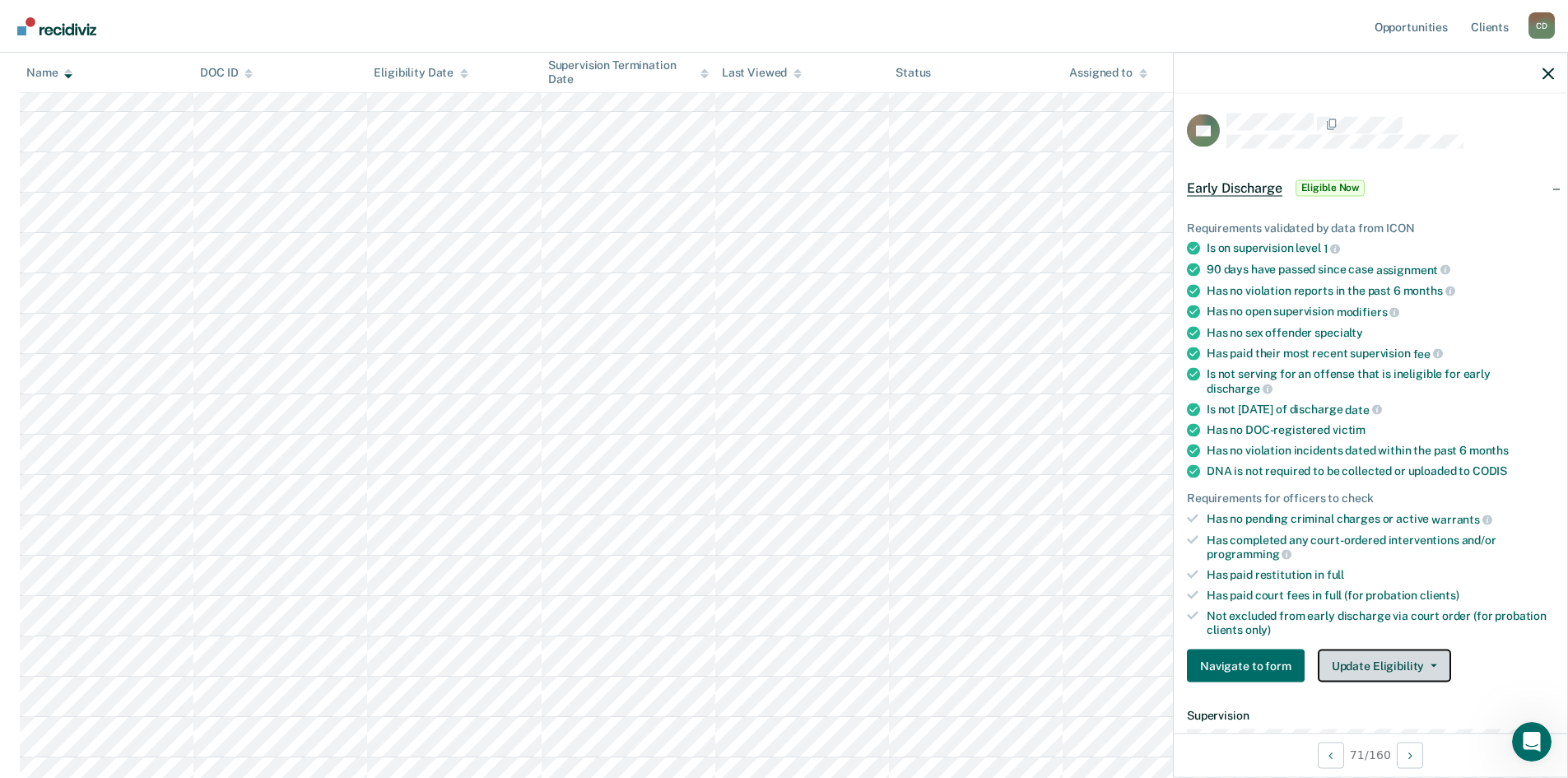
click at [1364, 664] on button "Update Eligibility" at bounding box center [1384, 666] width 133 height 33
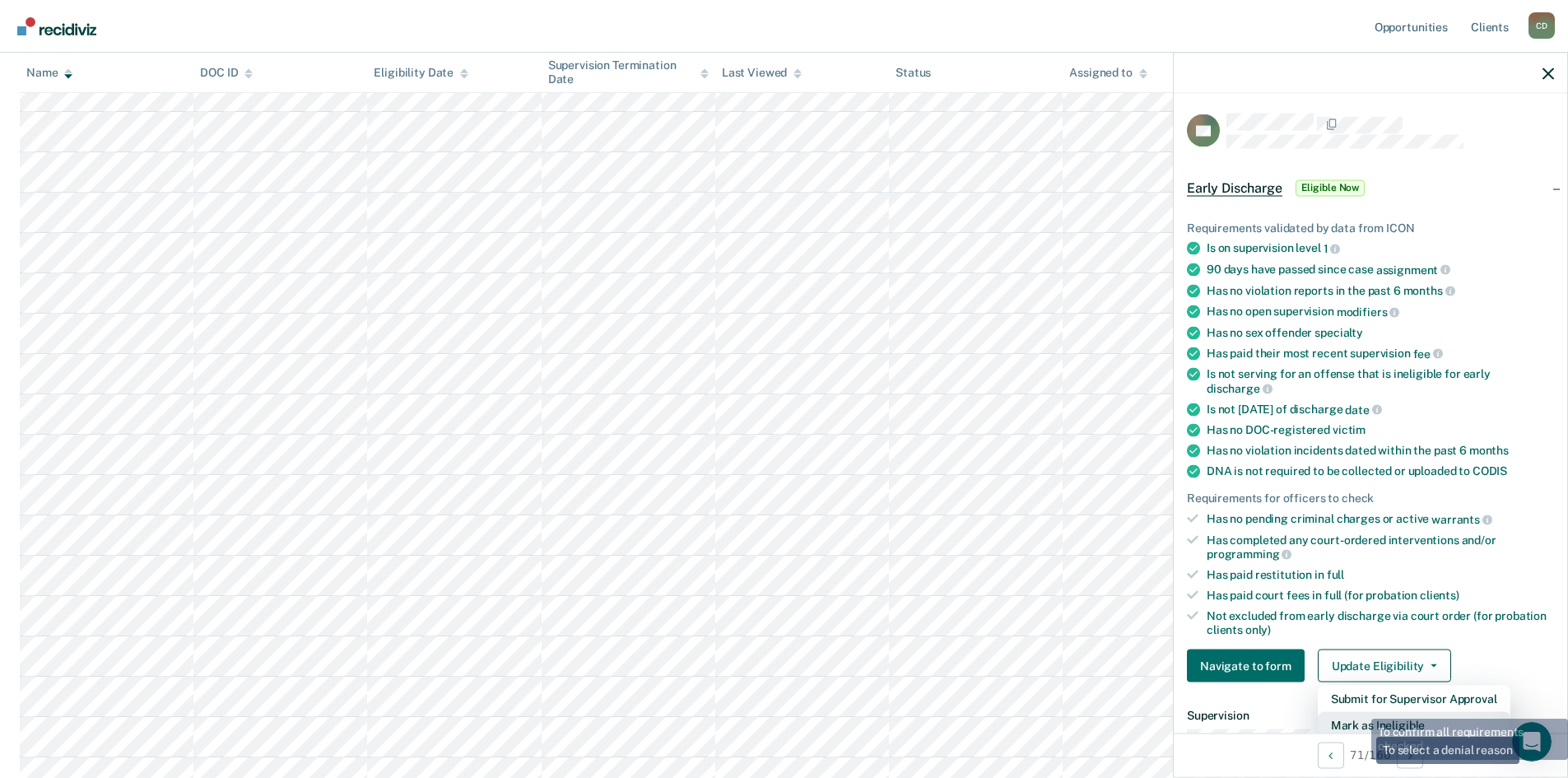
scroll to position [4, 0]
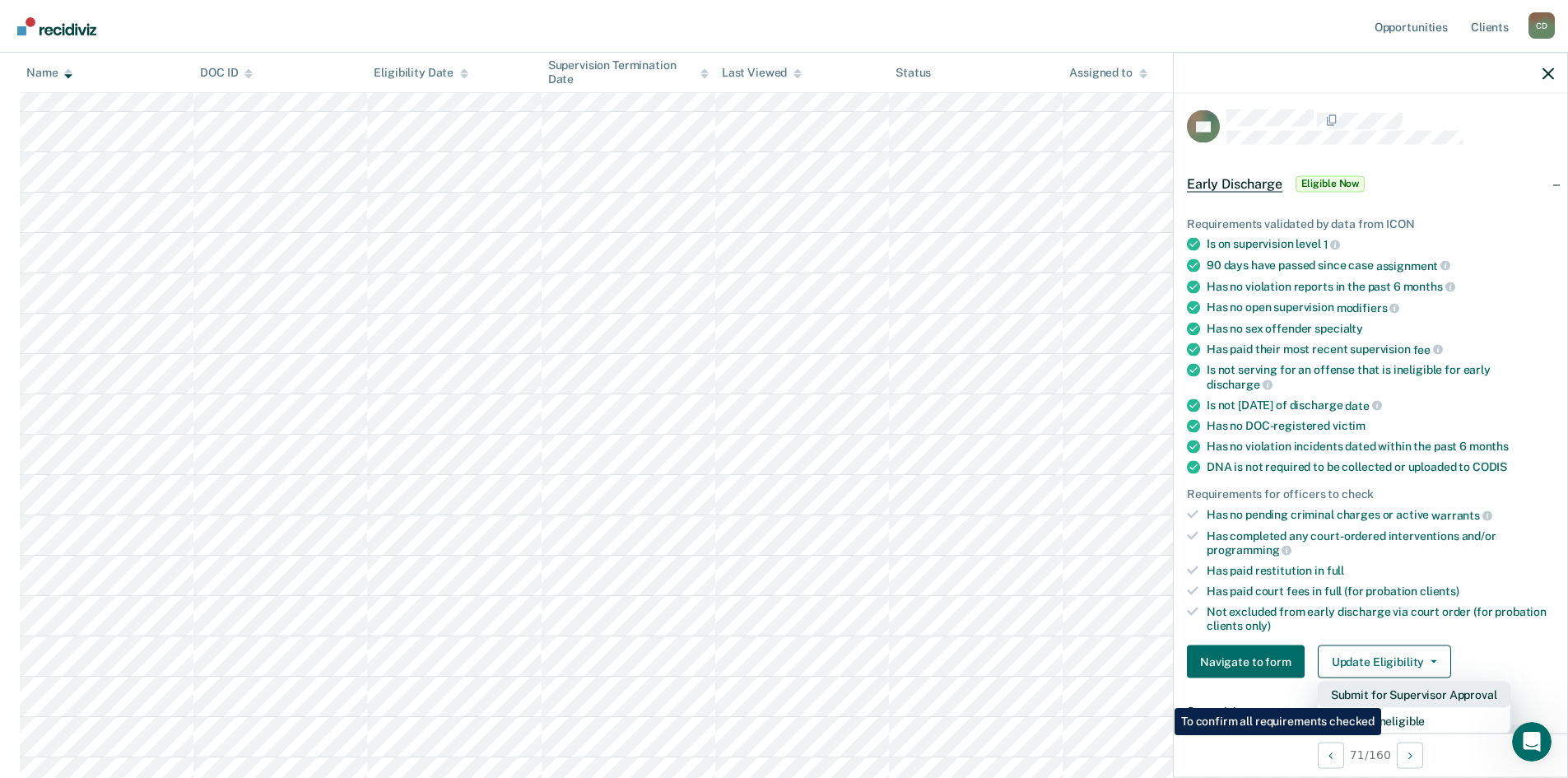
click at [1384, 695] on button "Submit for Supervisor Approval" at bounding box center [1414, 695] width 193 height 26
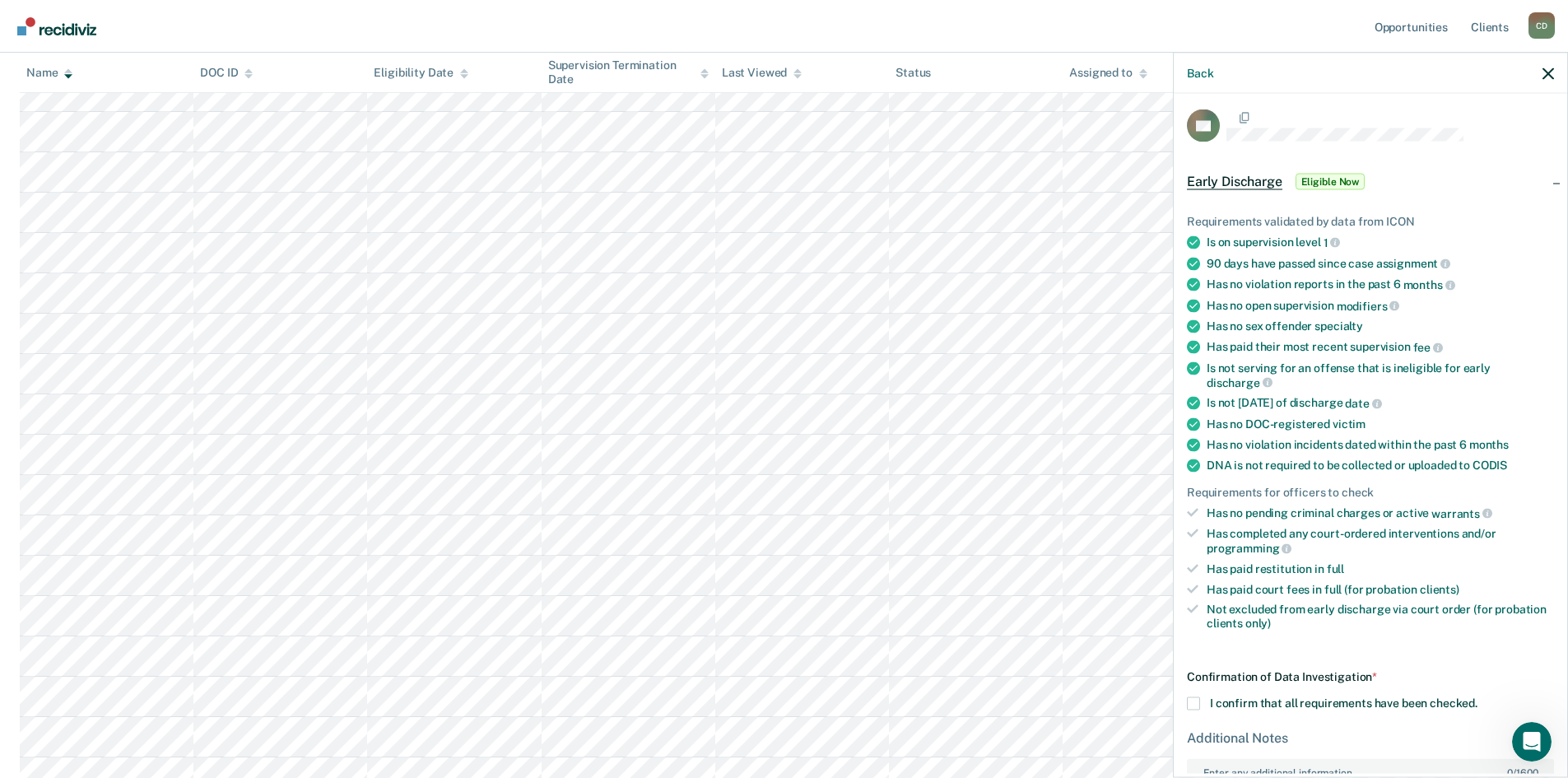
scroll to position [152, 0]
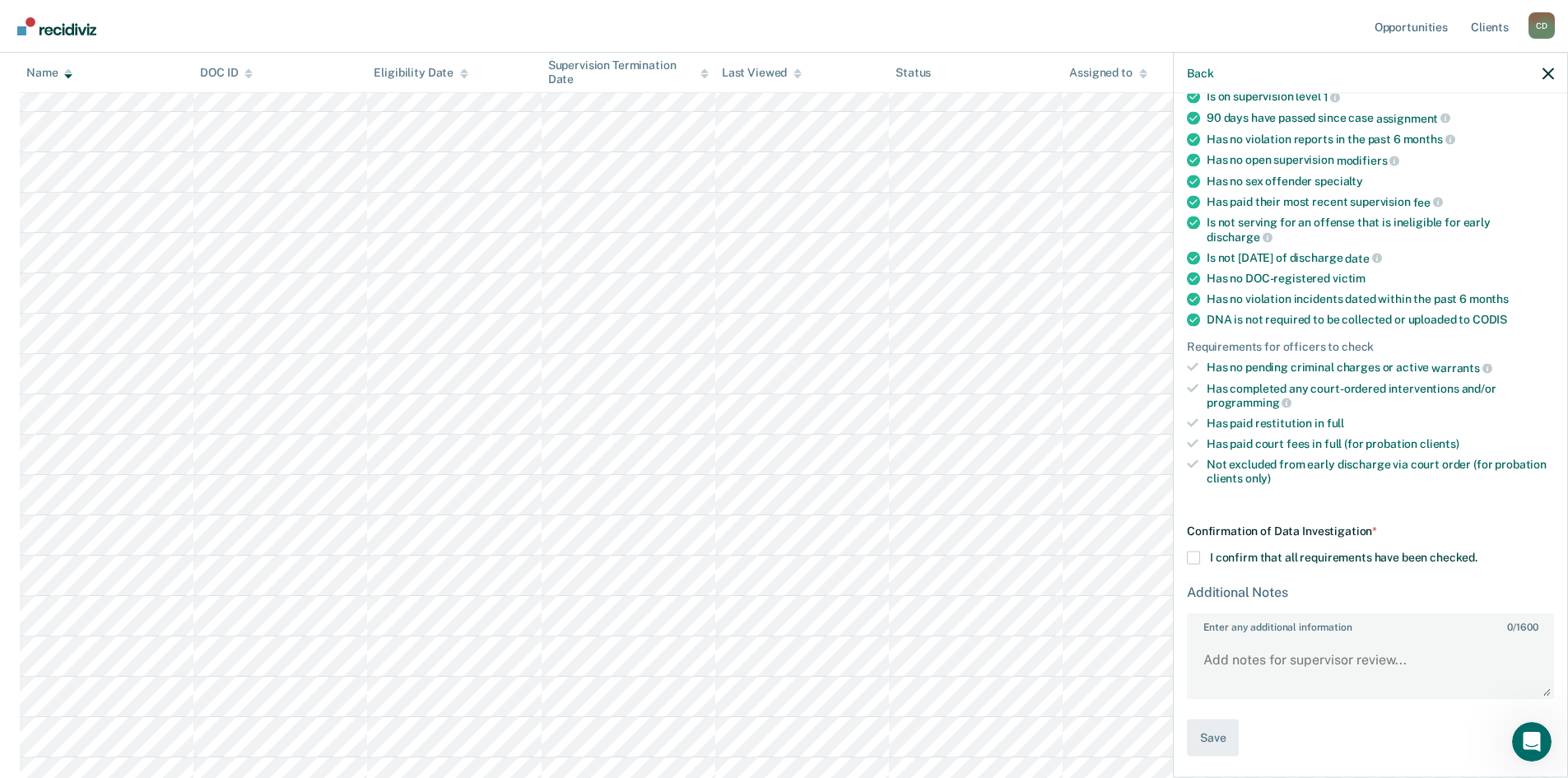
click at [1193, 570] on div "Confirmation of Data Investigation * I confirm that all requirements have been …" at bounding box center [1370, 640] width 367 height 232
drag, startPoint x: 1197, startPoint y: 555, endPoint x: 1209, endPoint y: 651, distance: 96.7
click at [1197, 557] on span at bounding box center [1193, 557] width 13 height 13
click at [1477, 551] on input "I confirm that all requirements have been checked." at bounding box center [1477, 551] width 0 height 0
click at [1222, 733] on button "Save" at bounding box center [1212, 738] width 52 height 37
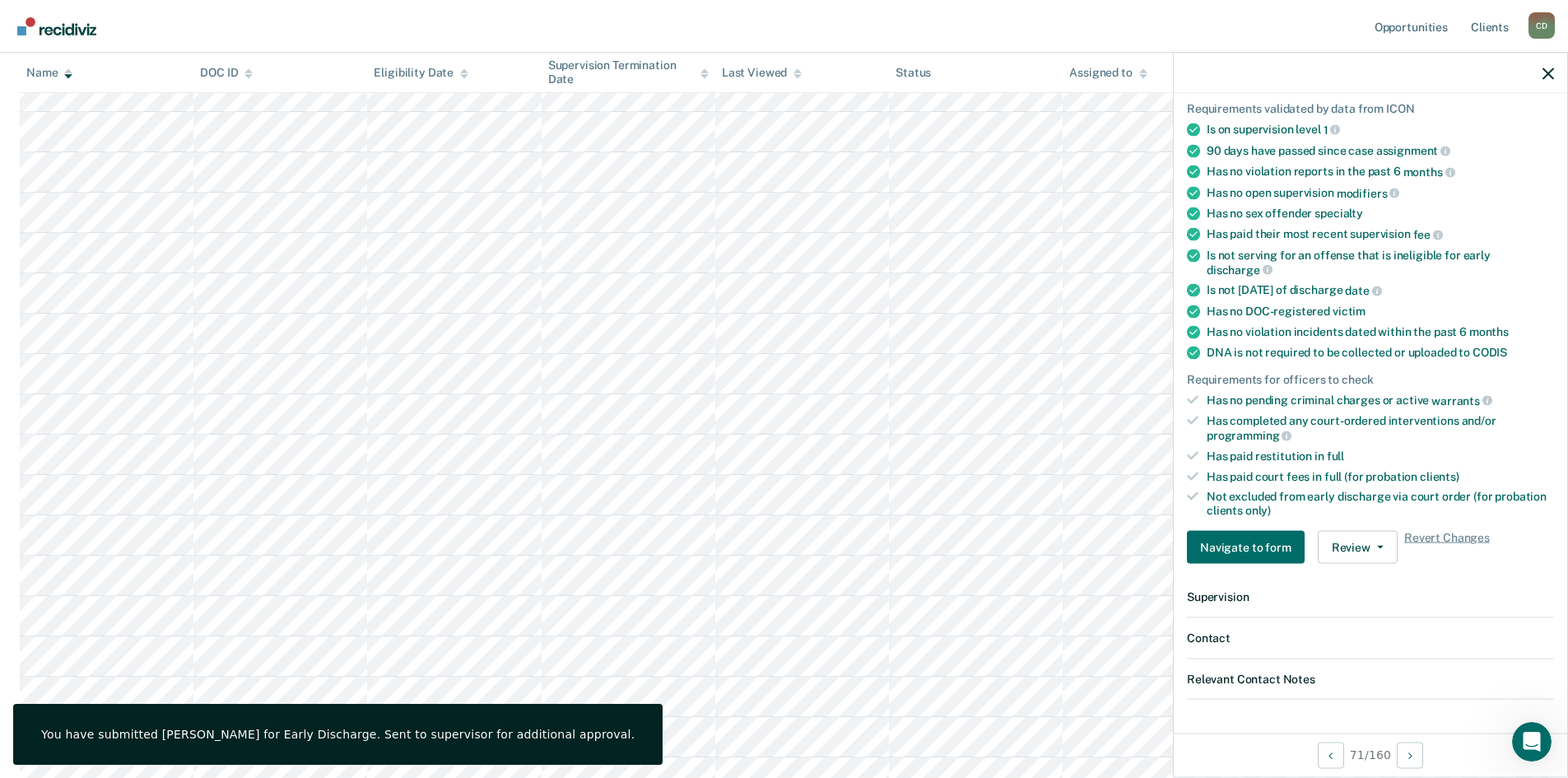
scroll to position [0, 0]
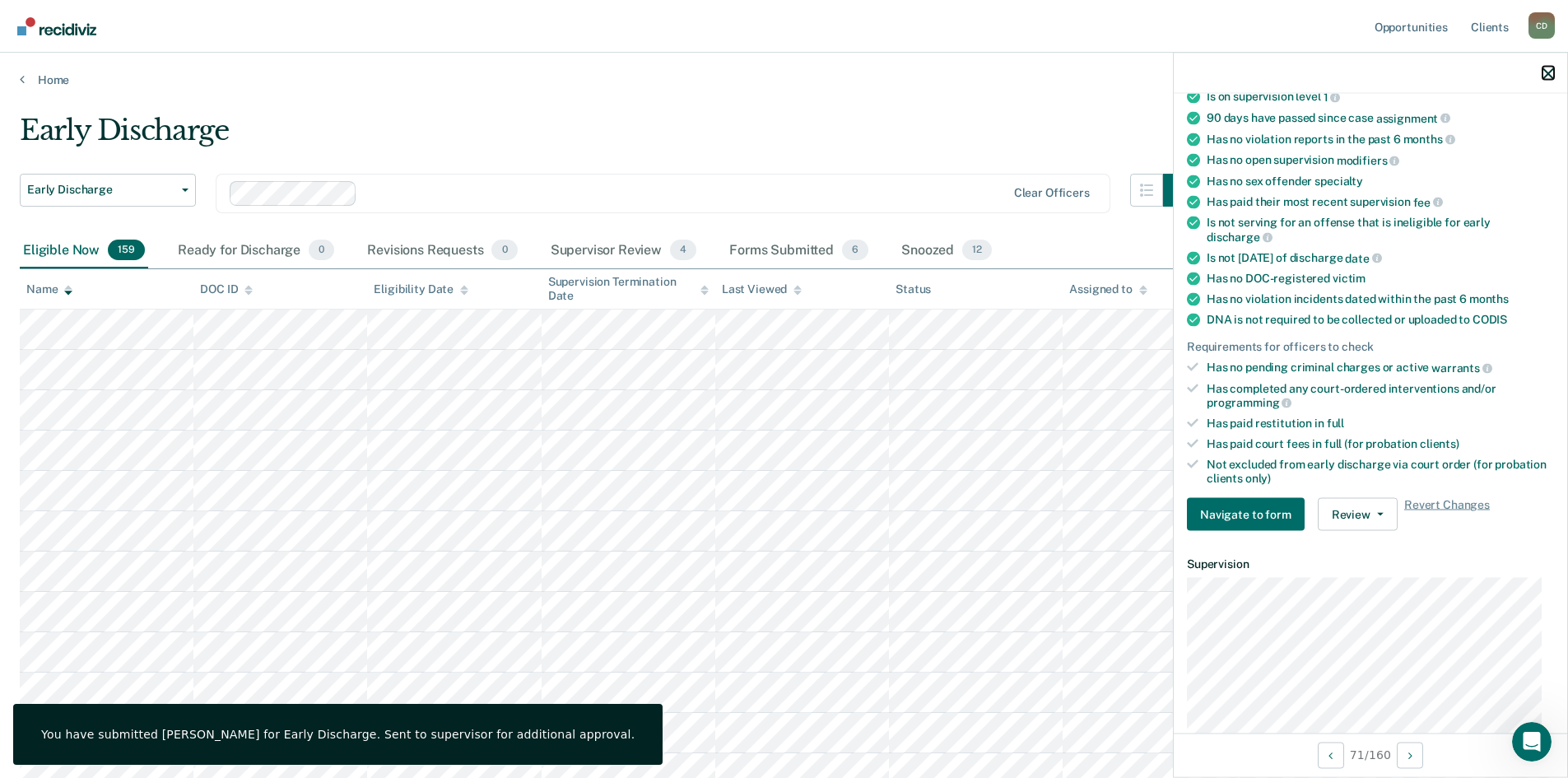
click at [1547, 67] on button "button" at bounding box center [1548, 73] width 11 height 14
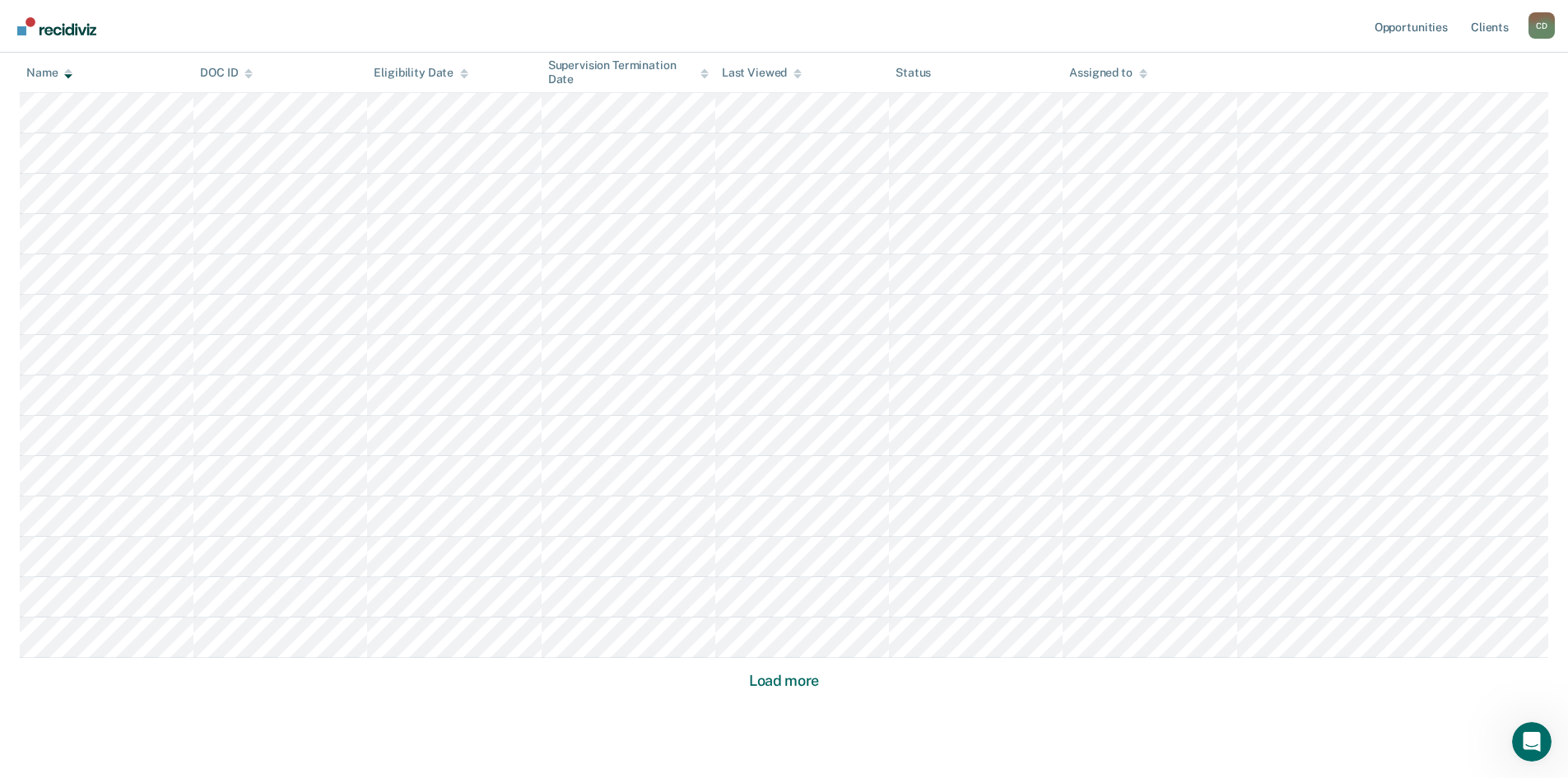
scroll to position [5760, 0]
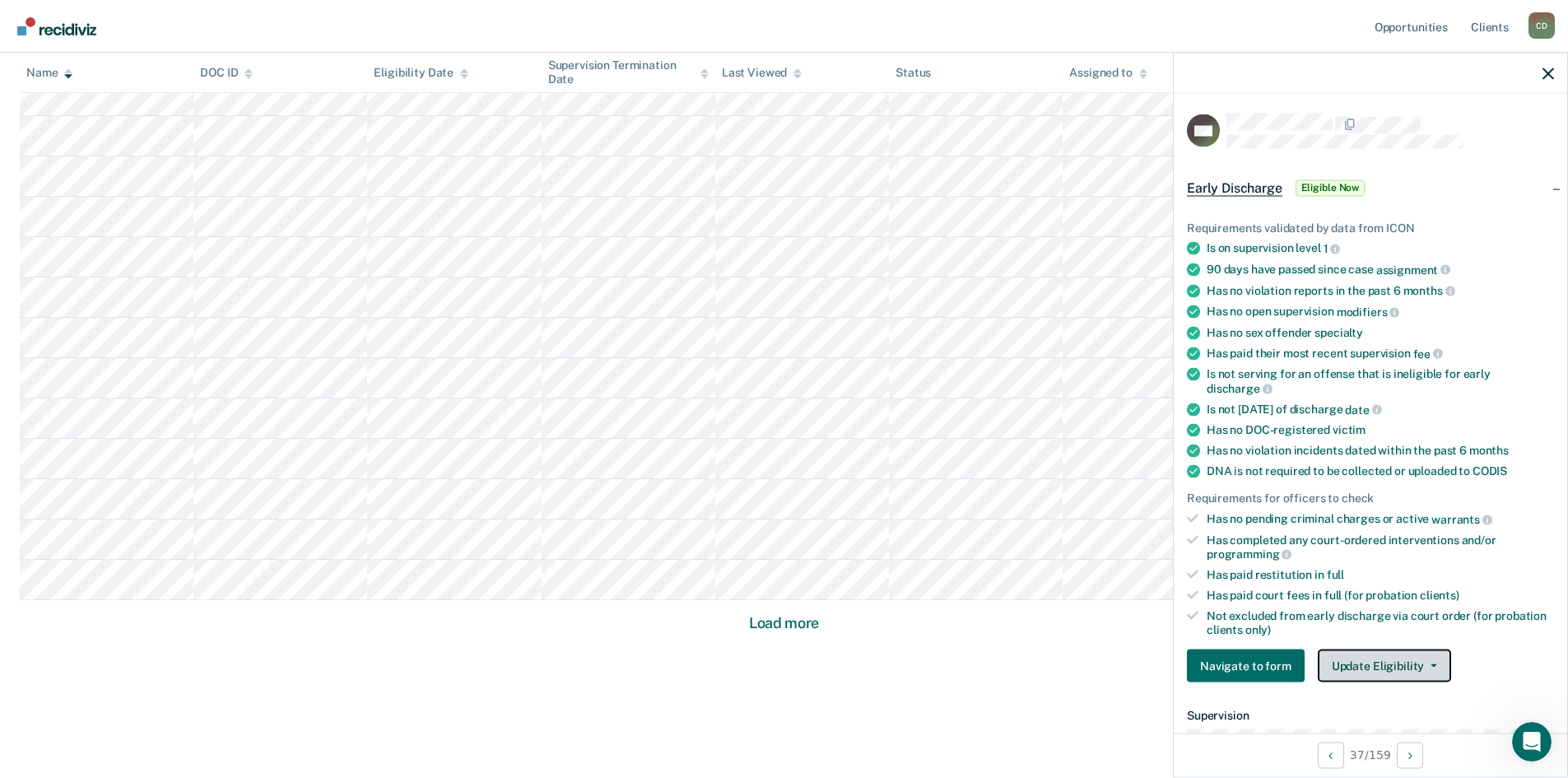
click at [1382, 663] on button "Update Eligibility" at bounding box center [1384, 666] width 133 height 33
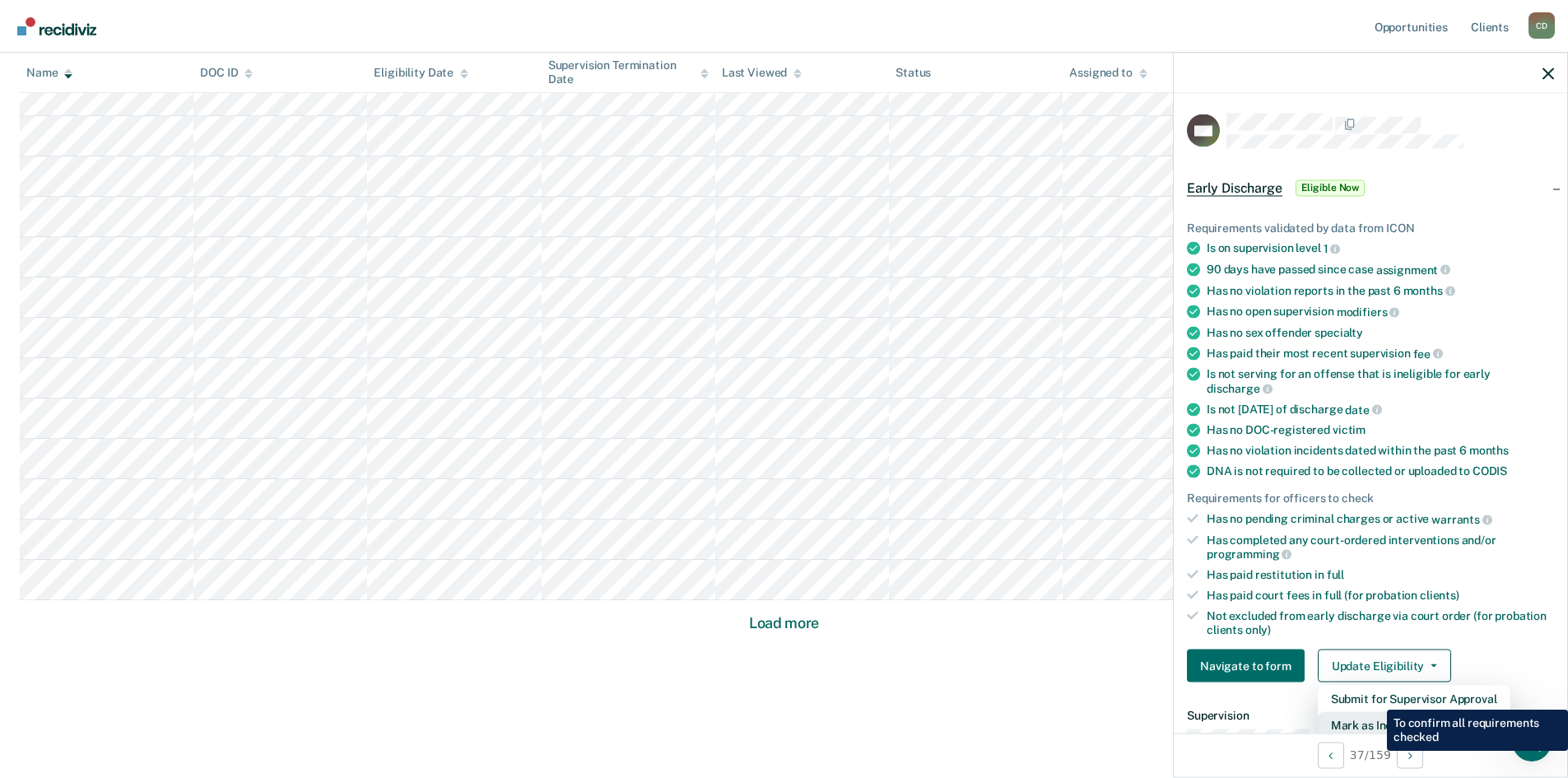
scroll to position [4, 0]
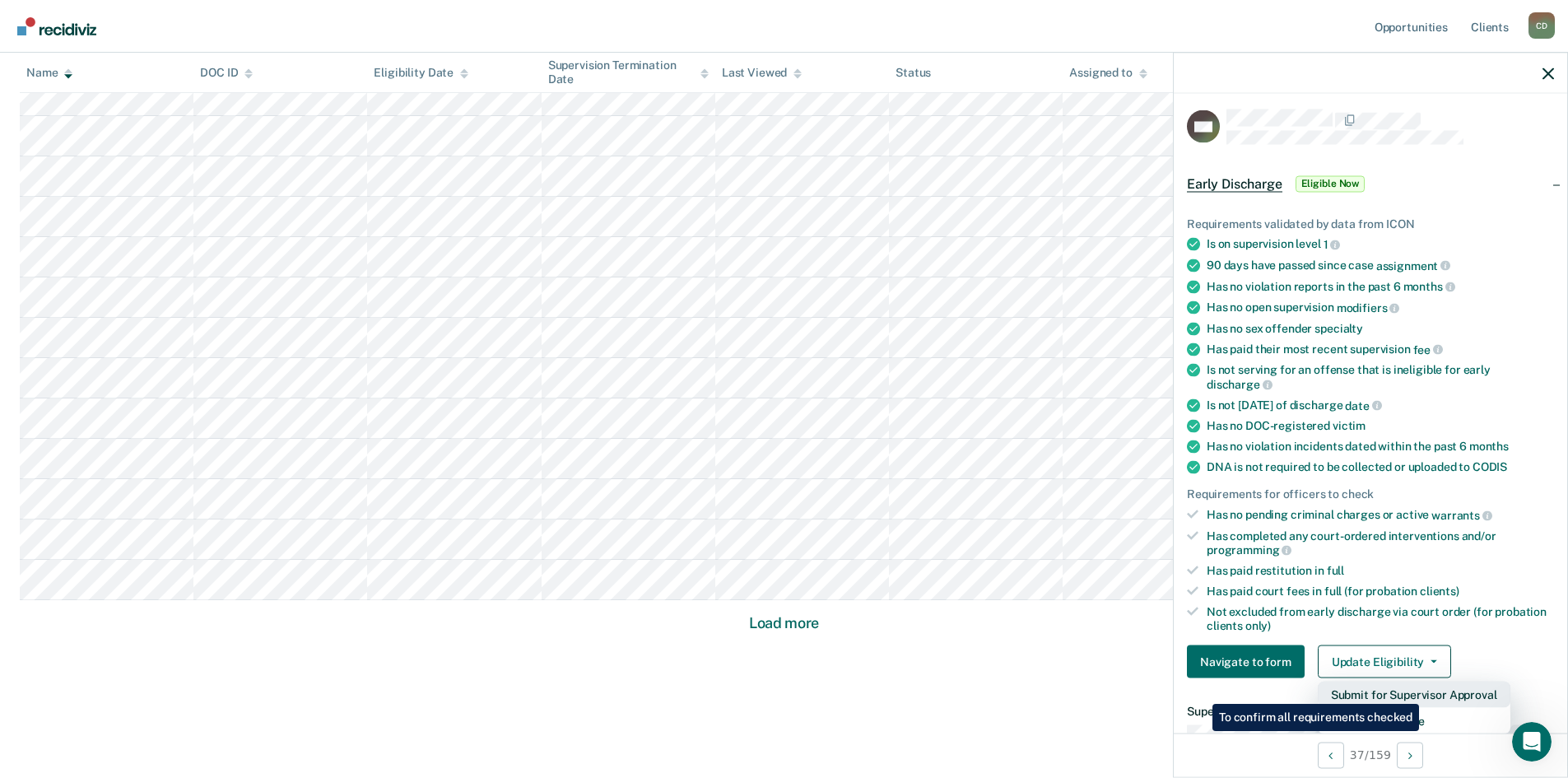
click at [1422, 691] on button "Submit for Supervisor Approval" at bounding box center [1414, 695] width 193 height 26
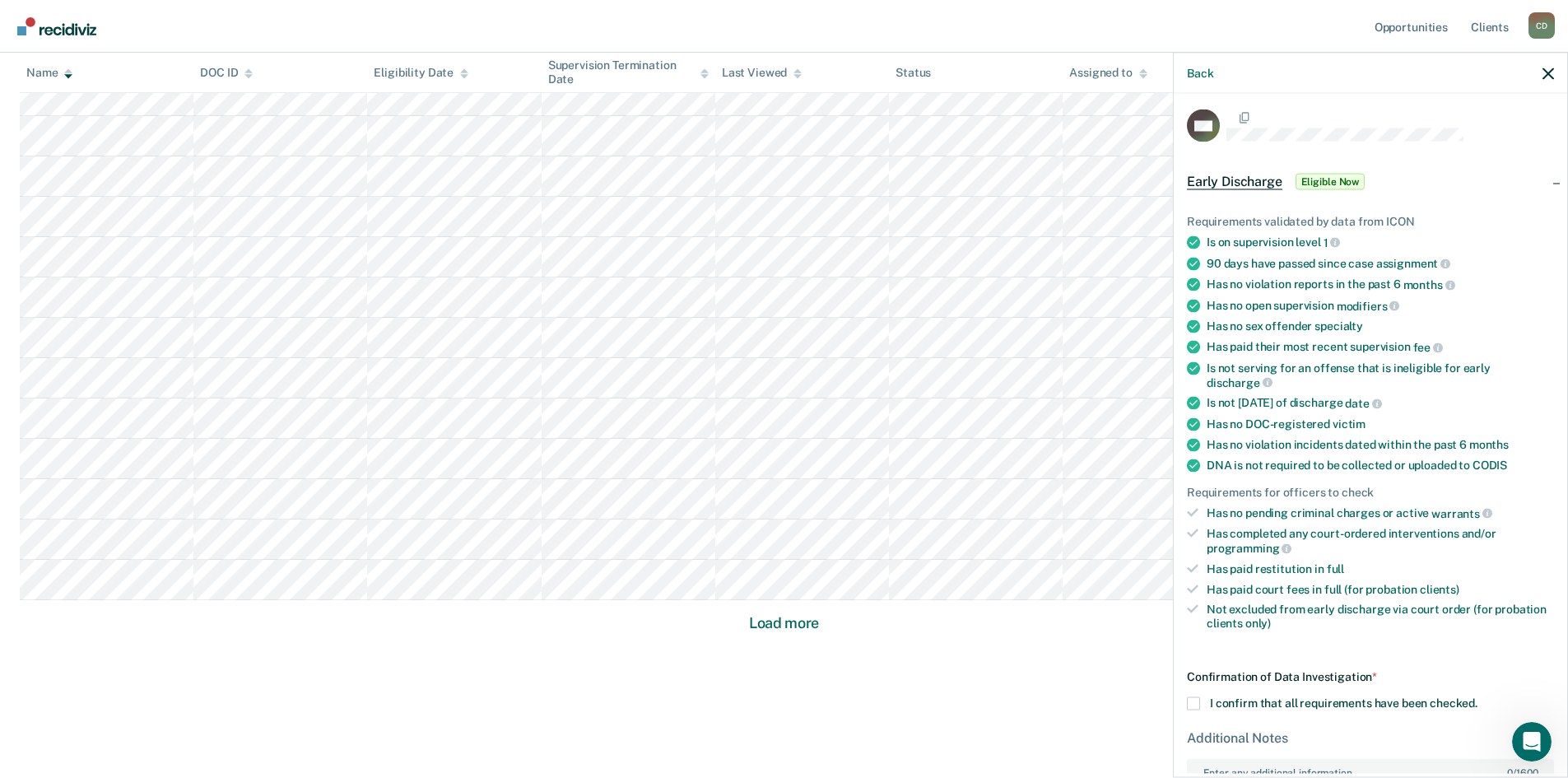
scroll to position [152, 0]
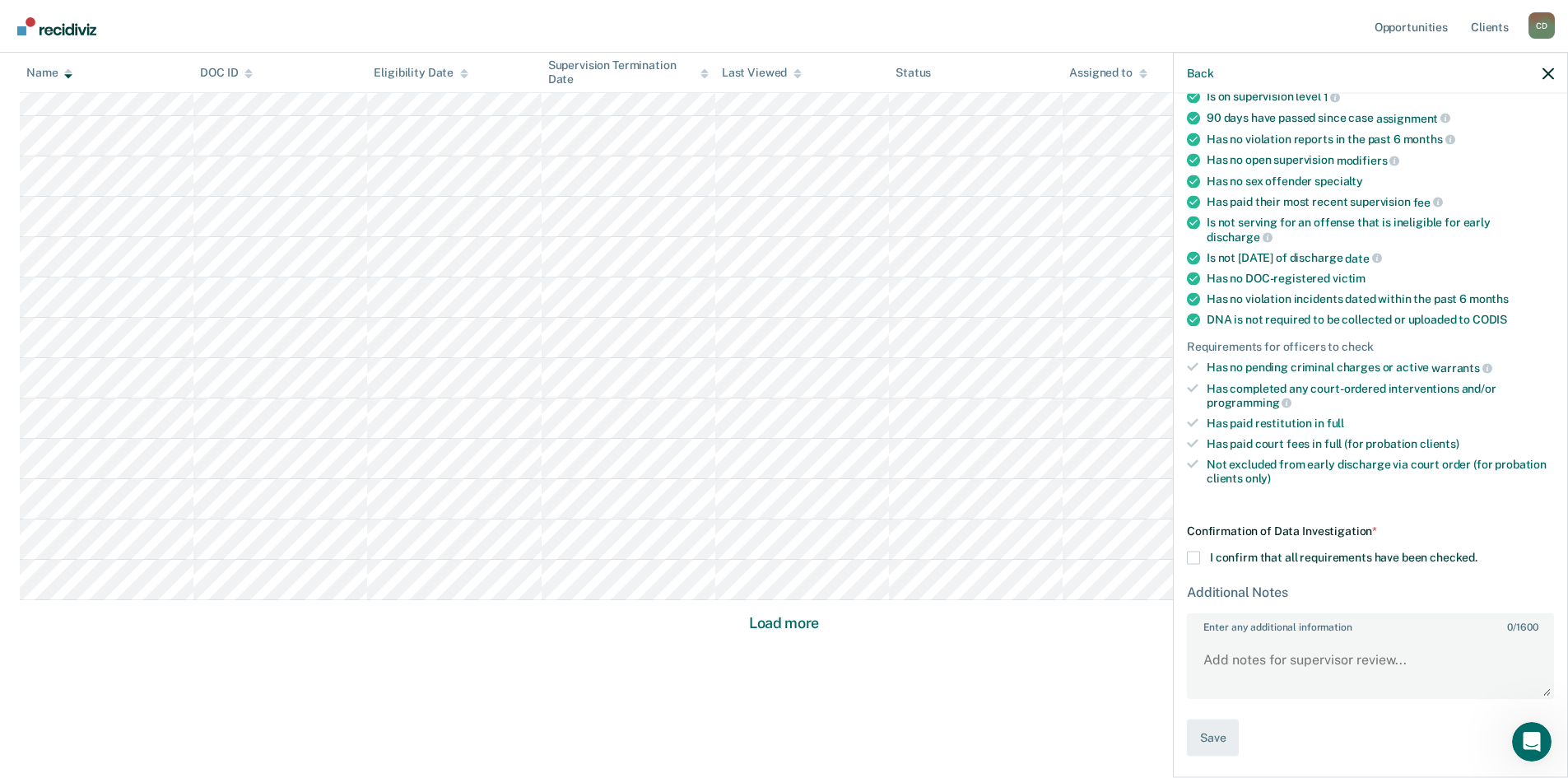
click at [1194, 560] on span at bounding box center [1193, 557] width 13 height 13
click at [1477, 551] on input "I confirm that all requirements have been checked." at bounding box center [1477, 551] width 0 height 0
click at [1220, 739] on button "Save" at bounding box center [1212, 738] width 52 height 37
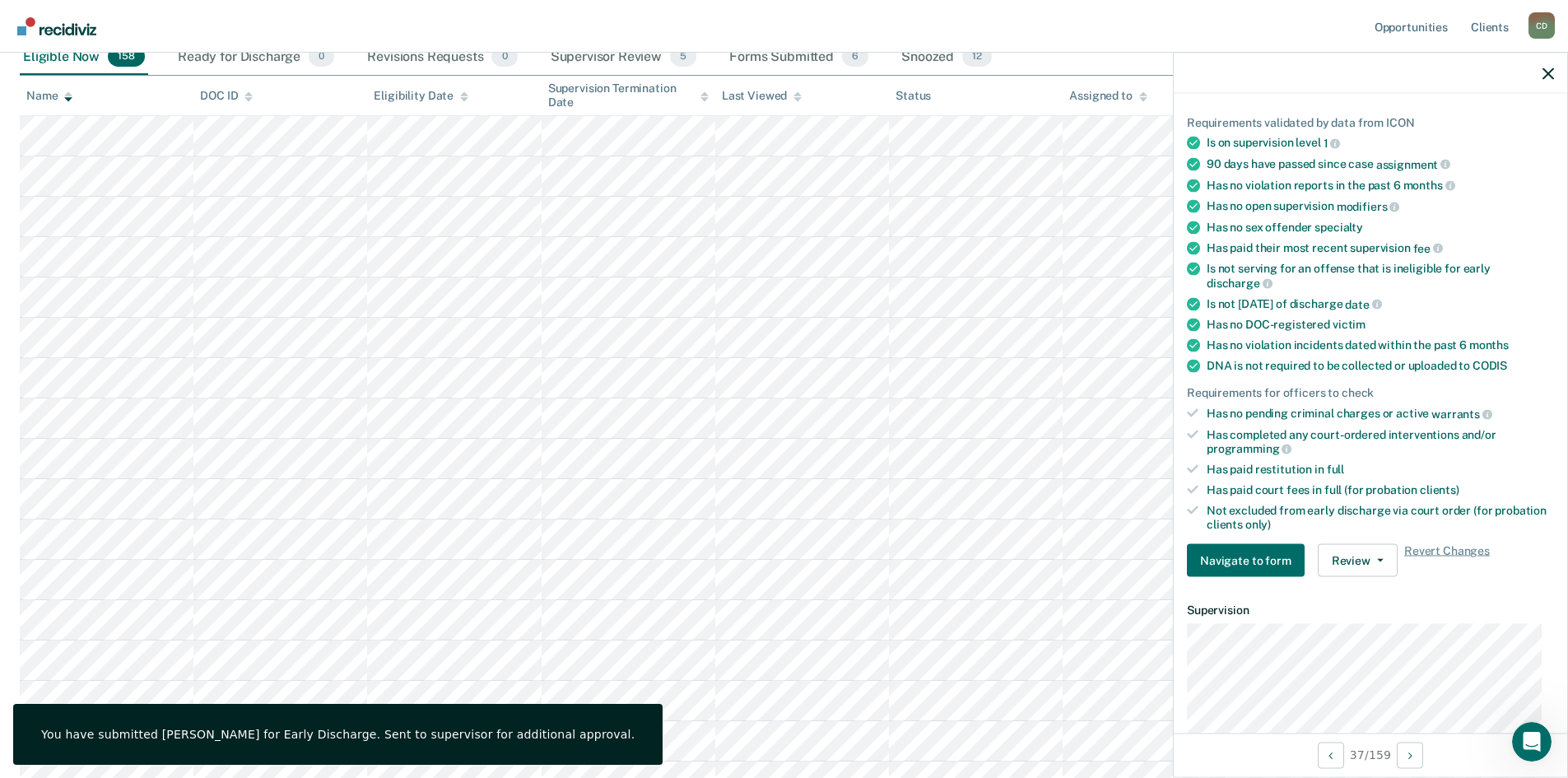
scroll to position [0, 0]
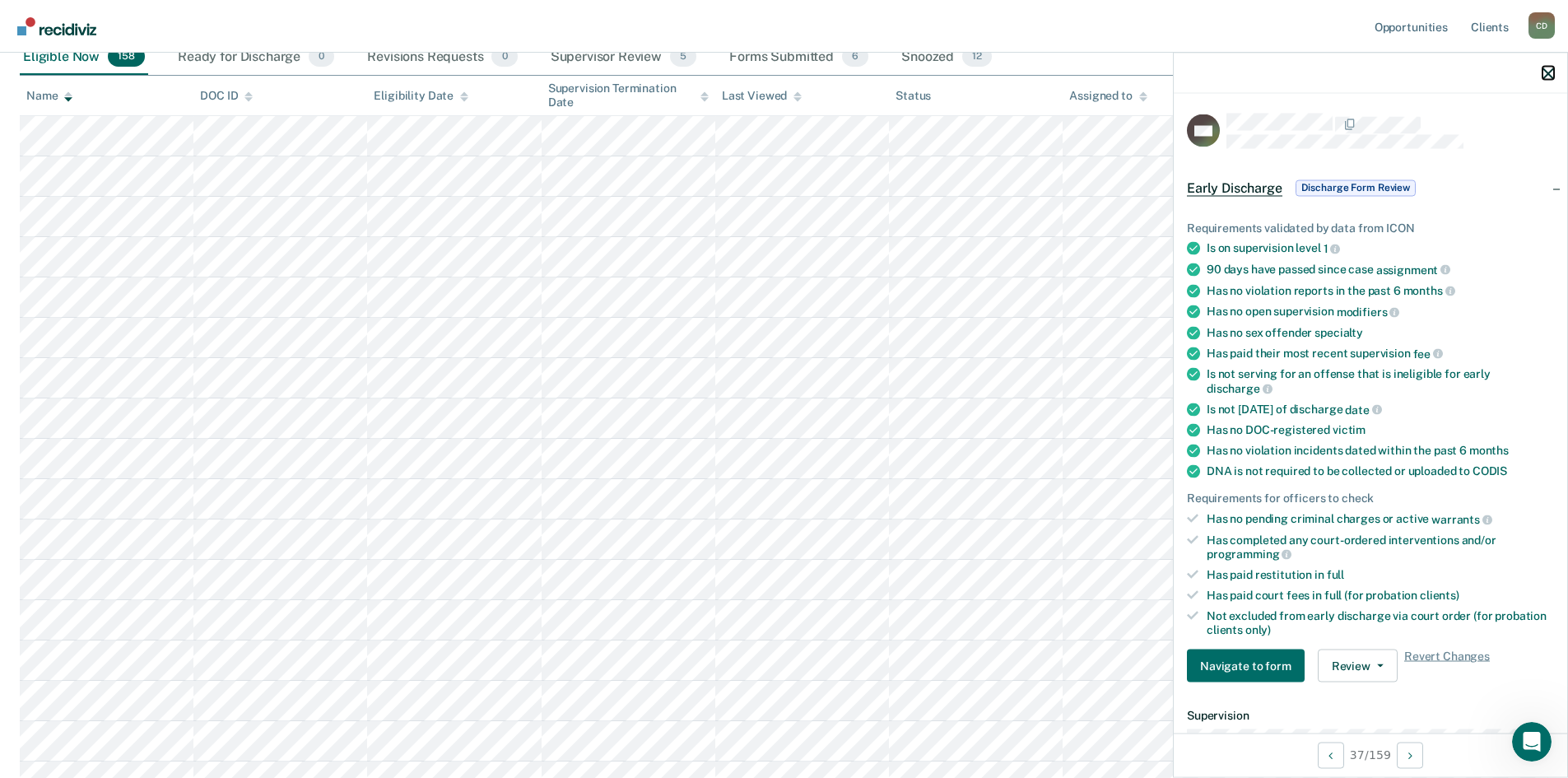
drag, startPoint x: 1548, startPoint y: 71, endPoint x: 1494, endPoint y: 103, distance: 62.8
click at [1548, 71] on icon "button" at bounding box center [1548, 73] width 11 height 11
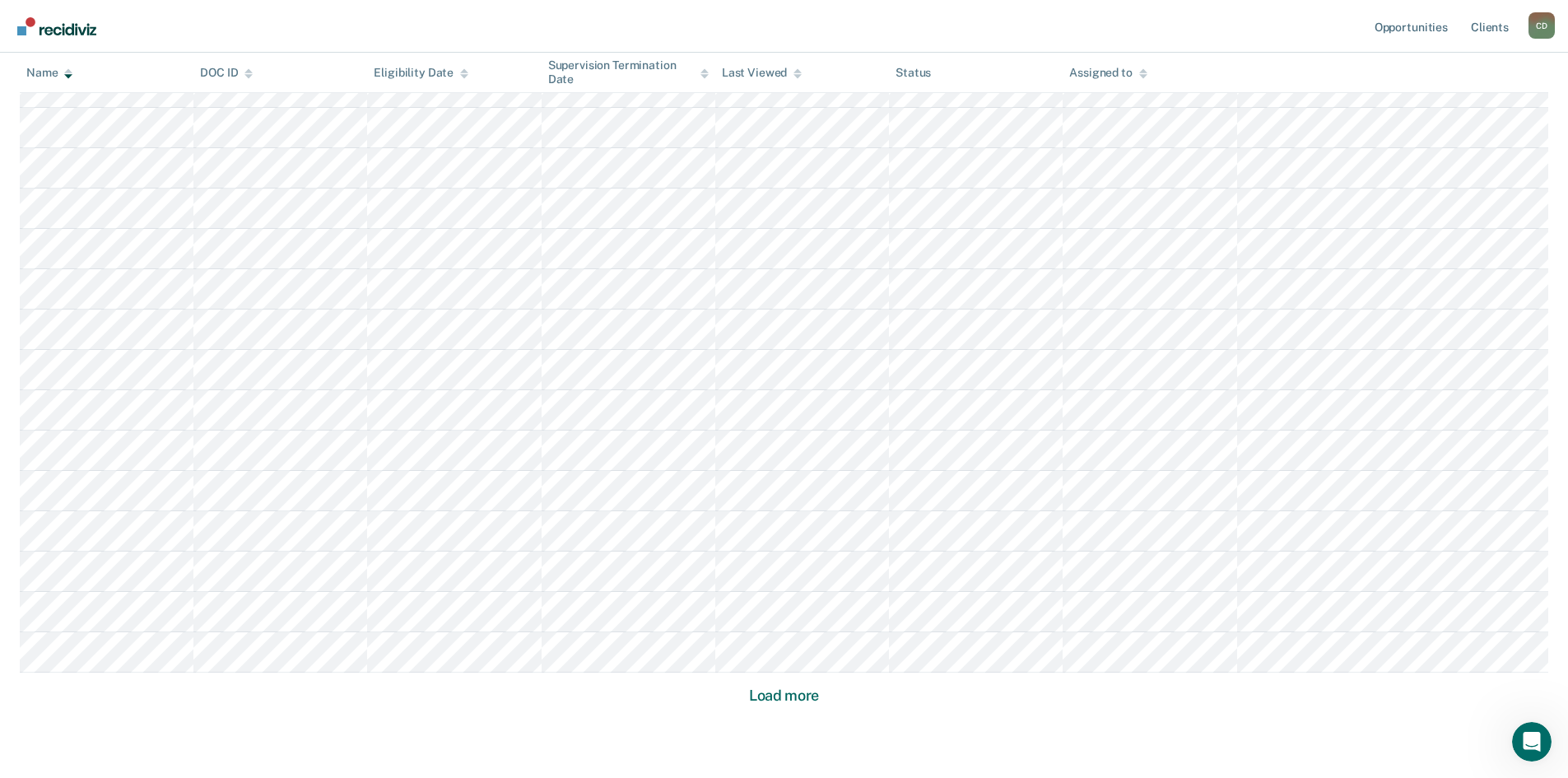
scroll to position [5760, 0]
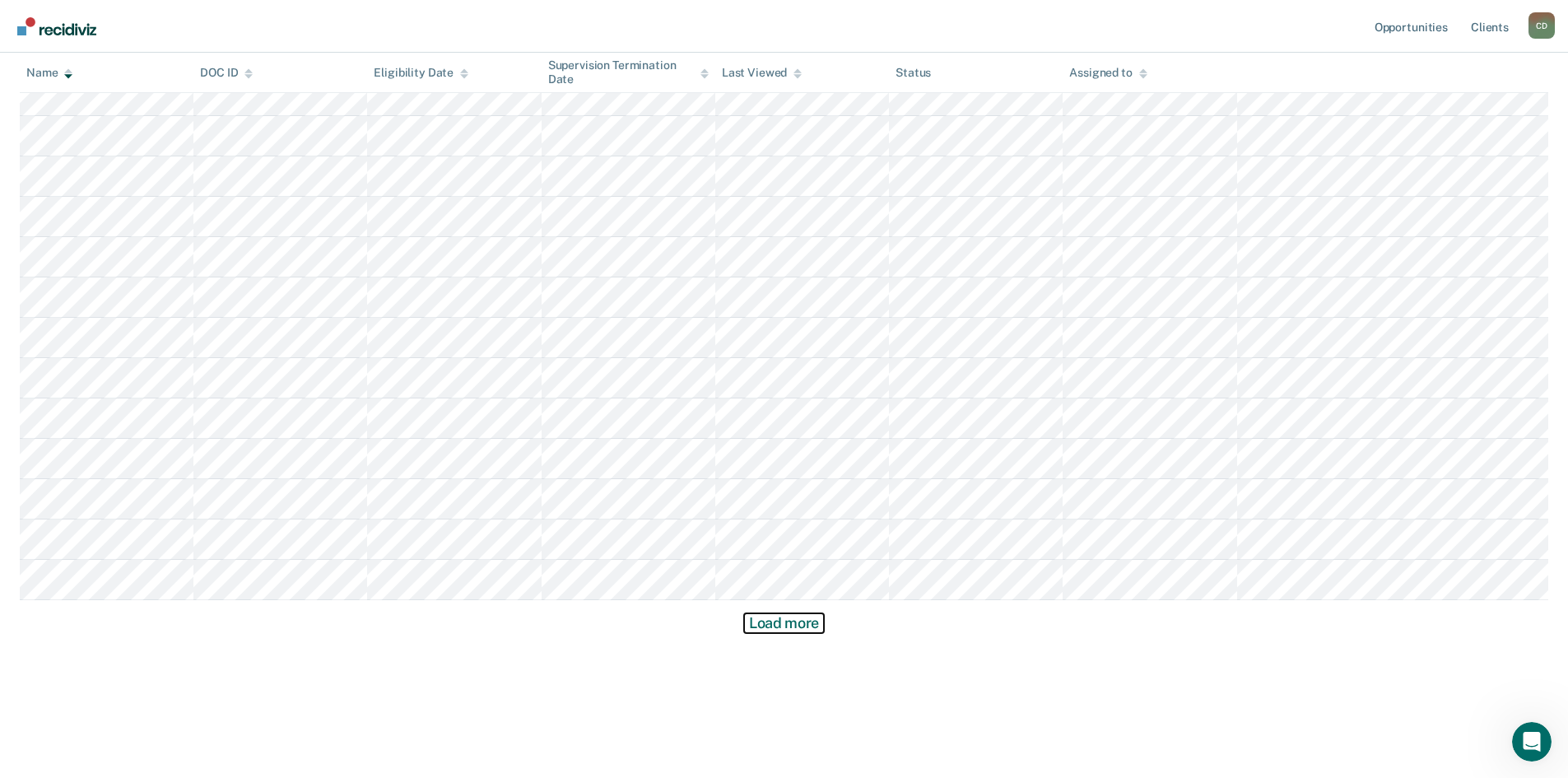
click at [796, 619] on button "Load more" at bounding box center [783, 623] width 80 height 20
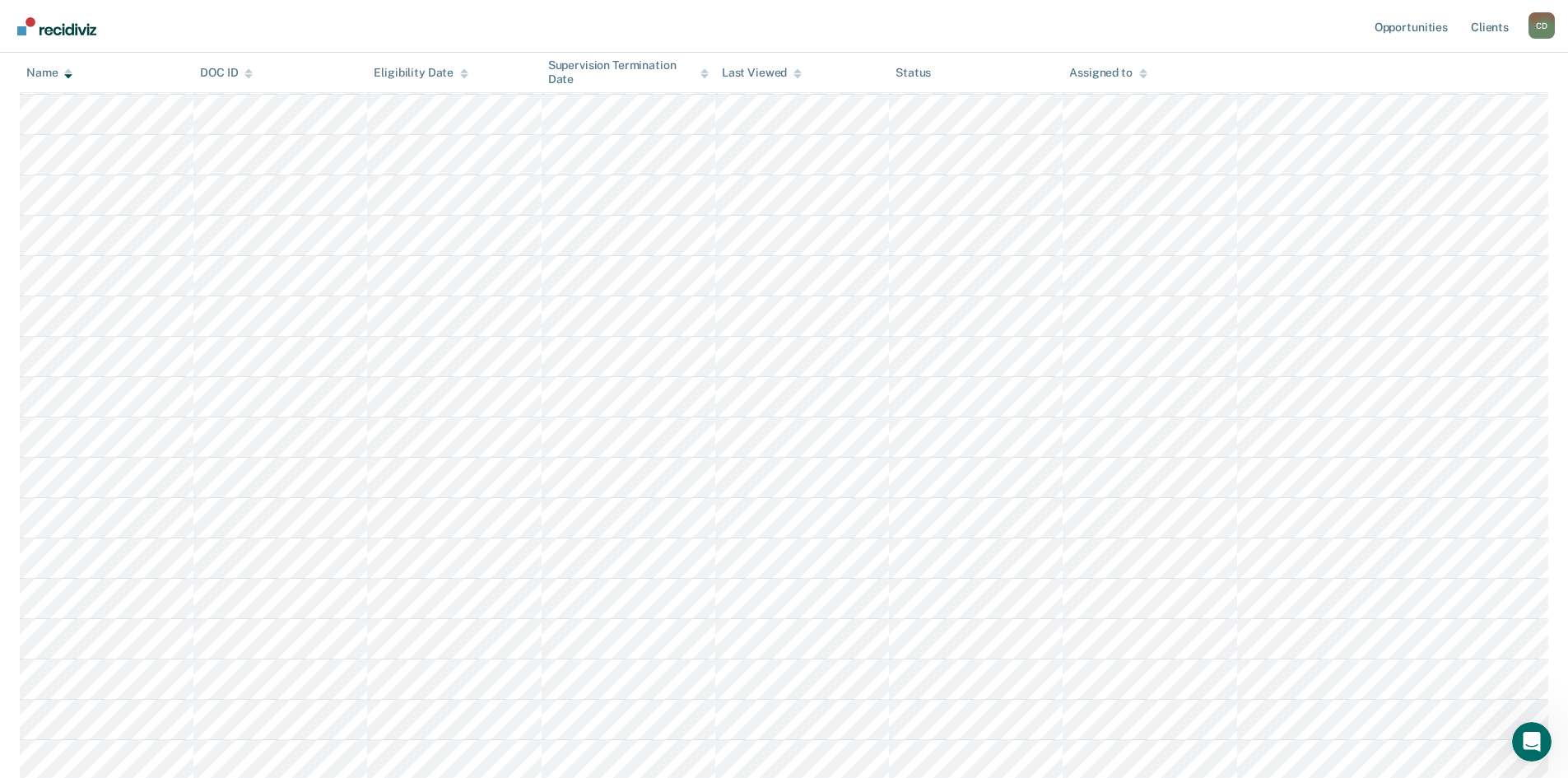
scroll to position [6022, 0]
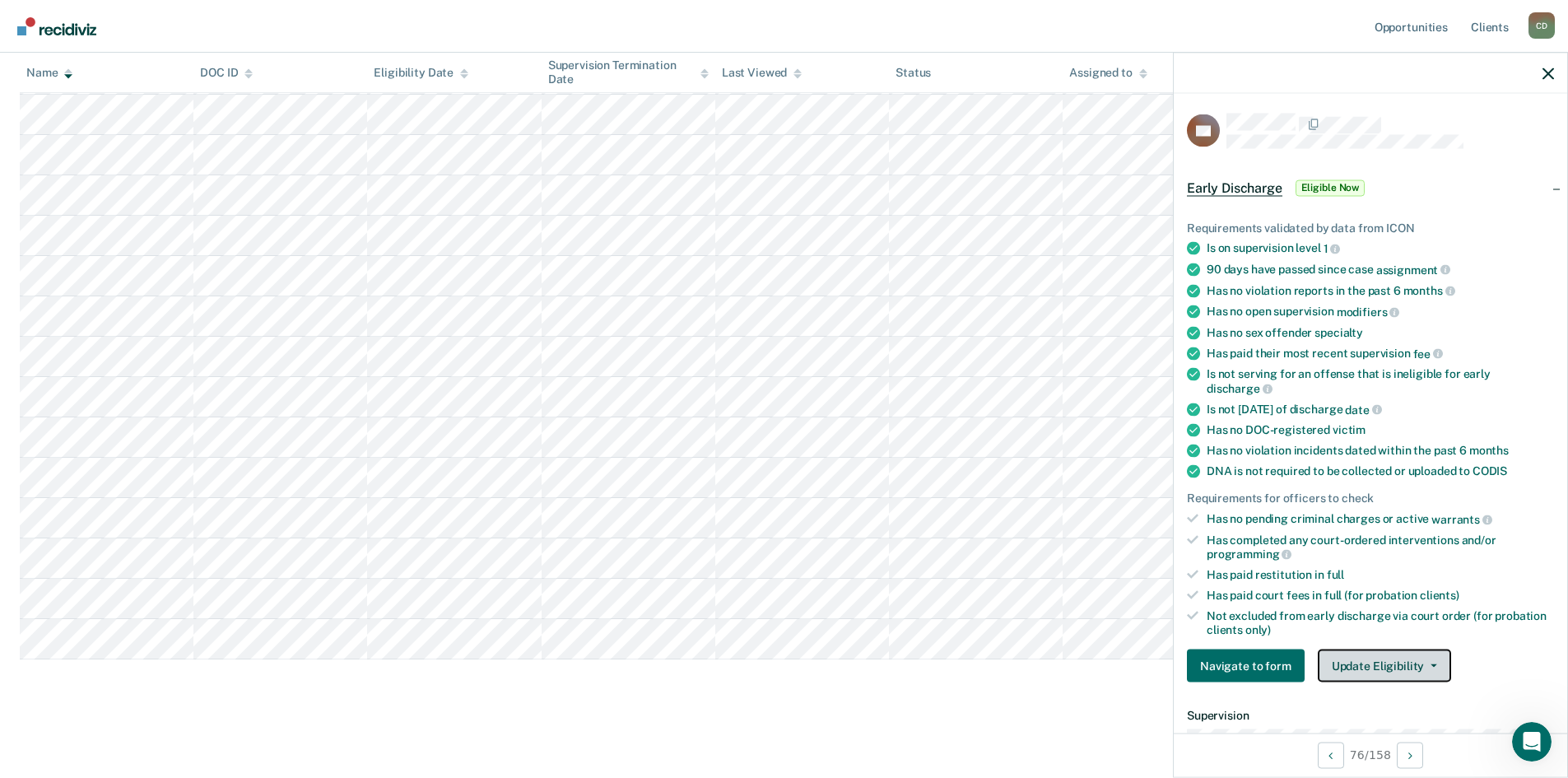
click at [1351, 657] on button "Update Eligibility" at bounding box center [1384, 666] width 133 height 33
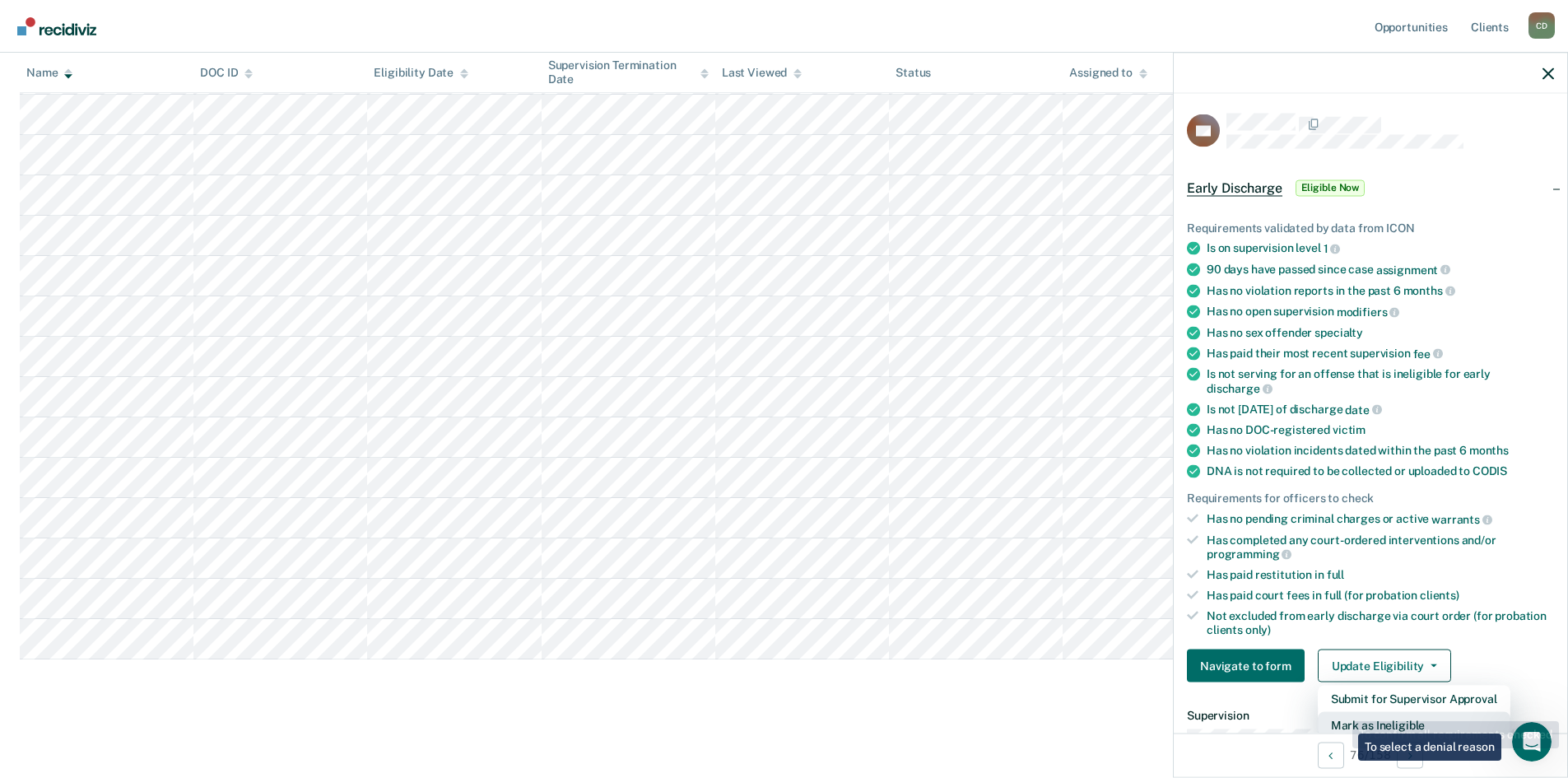
scroll to position [4, 0]
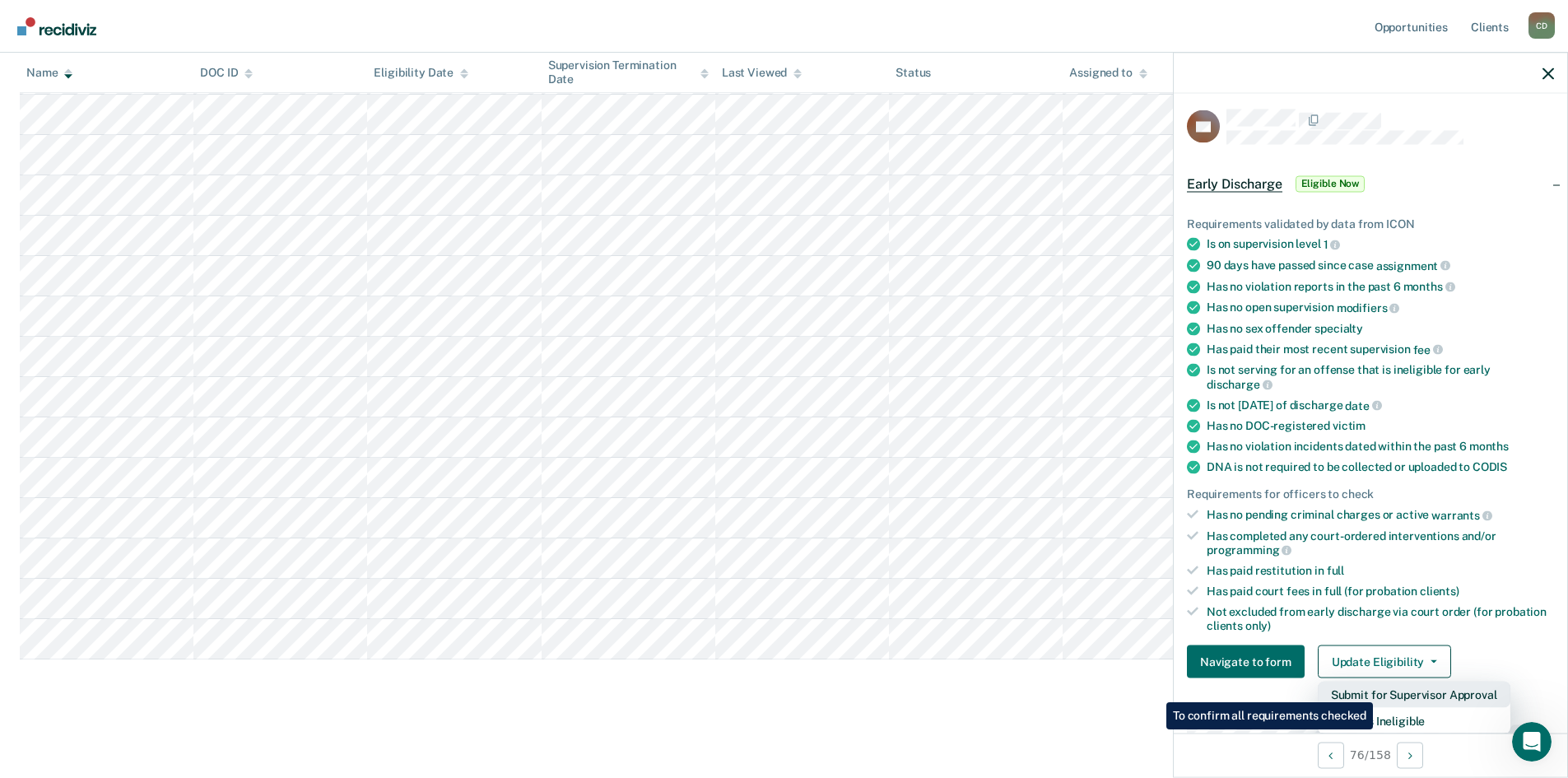
click at [1375, 690] on button "Submit for Supervisor Approval" at bounding box center [1414, 695] width 193 height 26
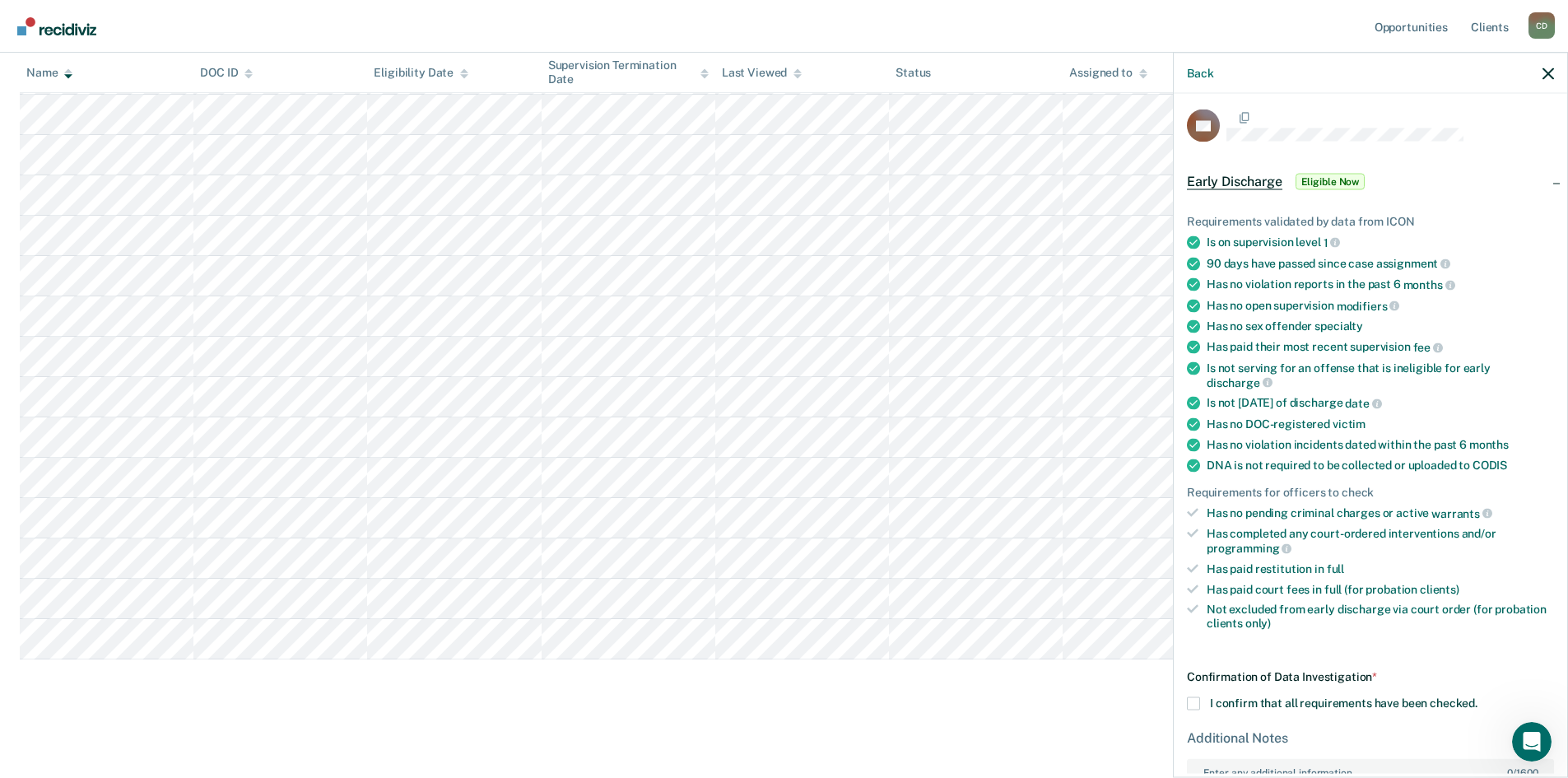
scroll to position [152, 0]
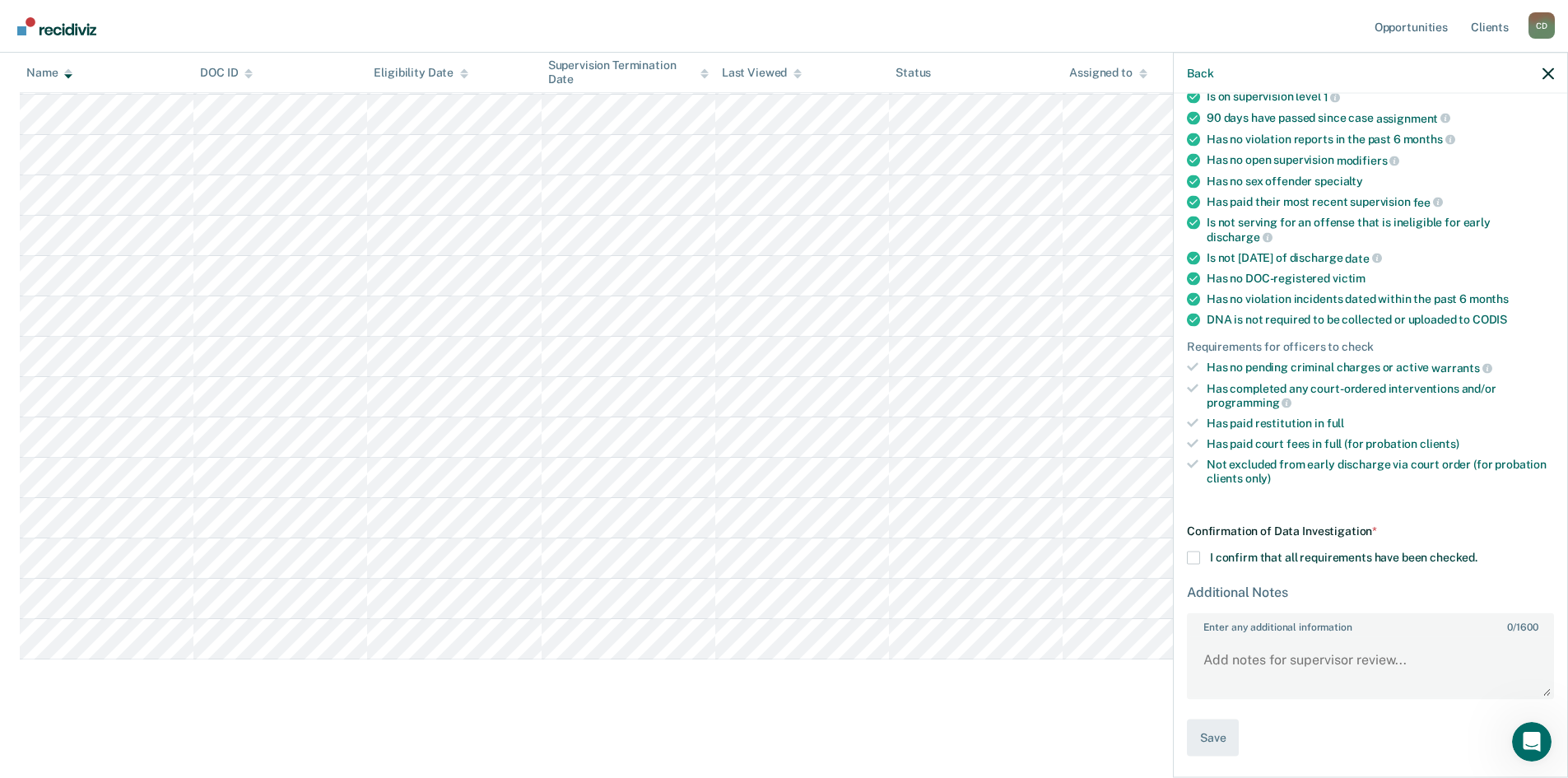
click at [1195, 554] on span at bounding box center [1193, 557] width 13 height 13
click at [1477, 551] on input "I confirm that all requirements have been checked." at bounding box center [1477, 551] width 0 height 0
click at [1220, 736] on button "Save" at bounding box center [1212, 738] width 52 height 37
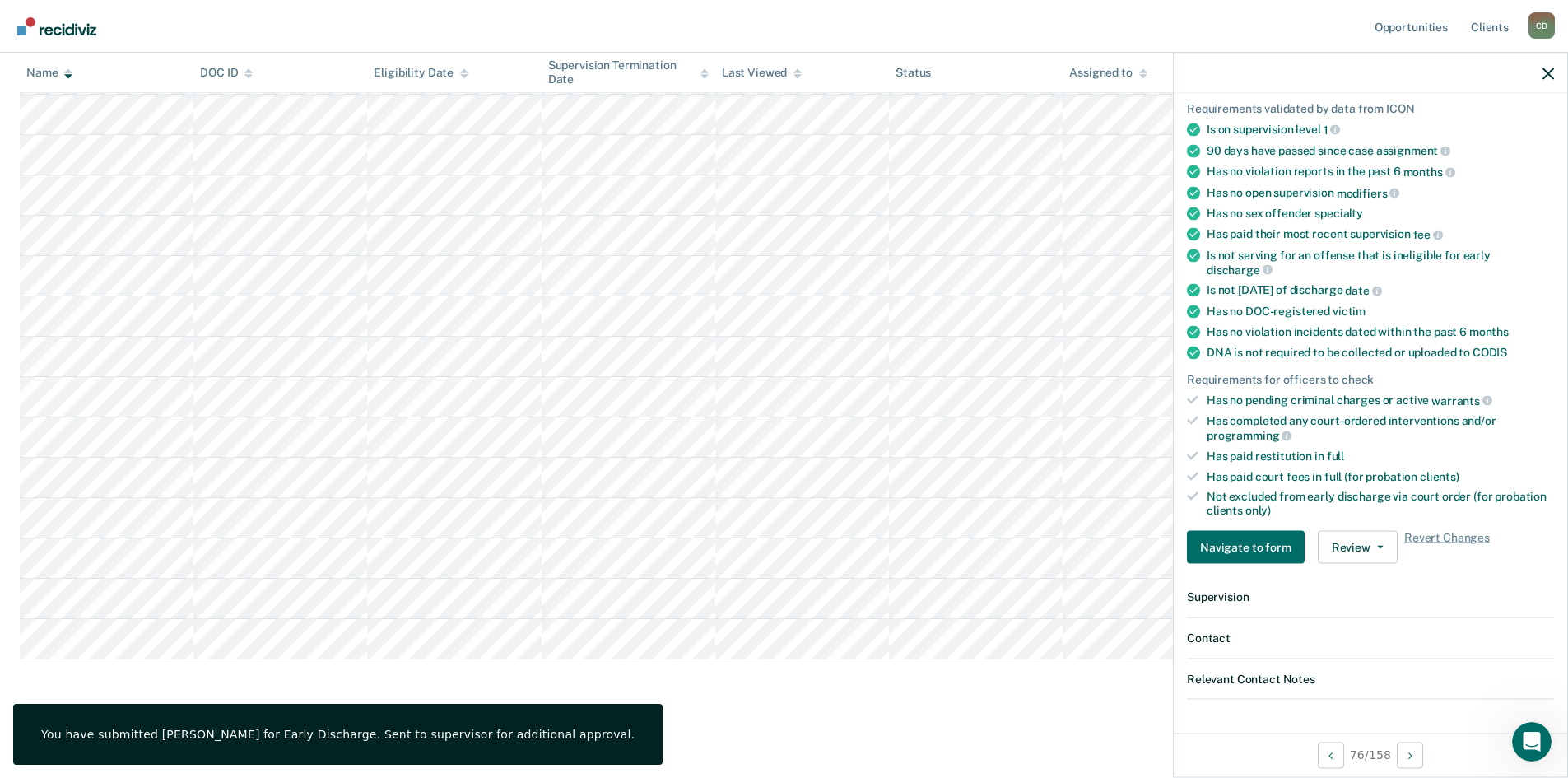
scroll to position [538, 0]
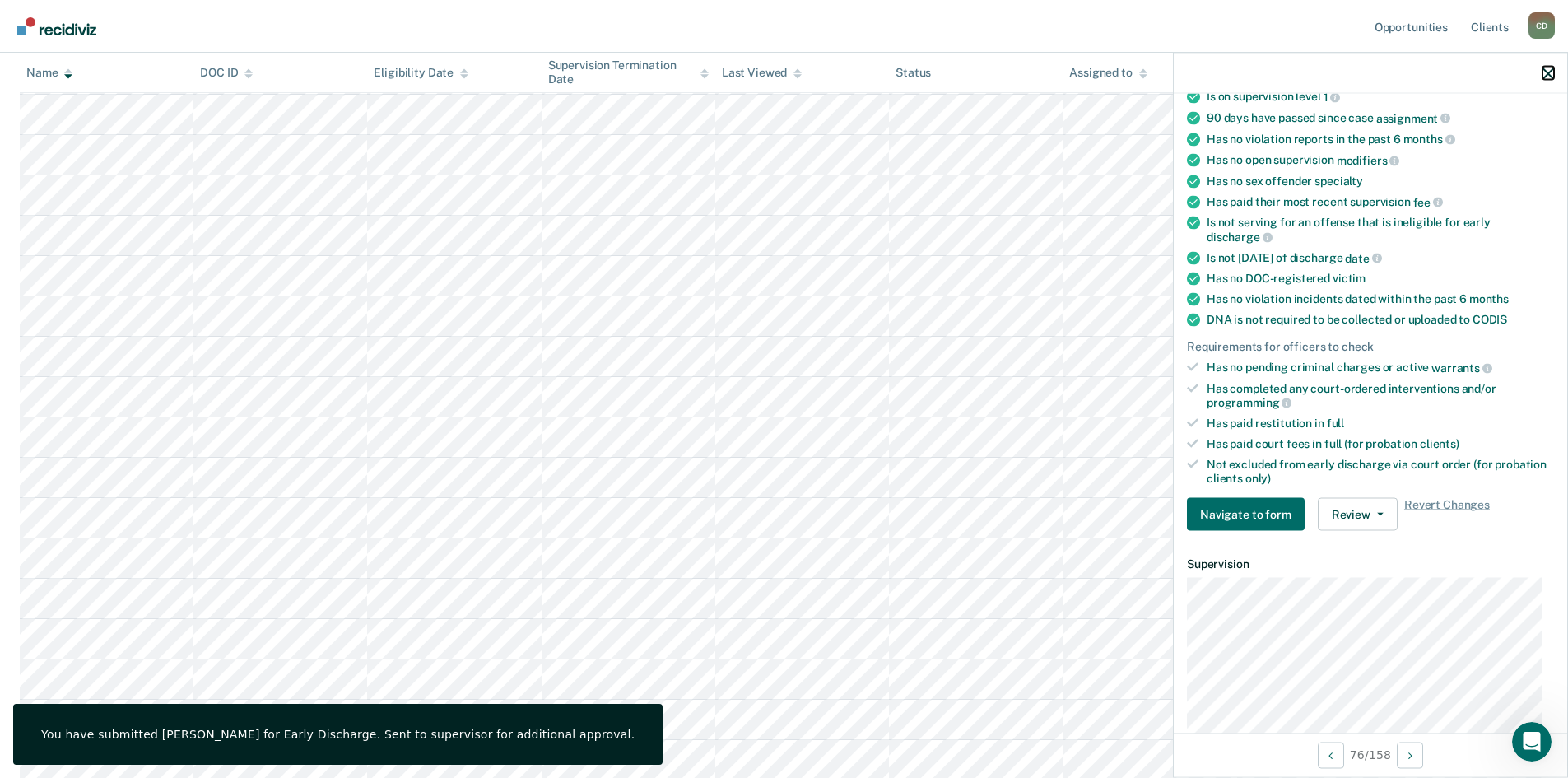
drag, startPoint x: 1551, startPoint y: 69, endPoint x: 933, endPoint y: 60, distance: 618.1
click at [1550, 68] on icon "button" at bounding box center [1548, 73] width 11 height 11
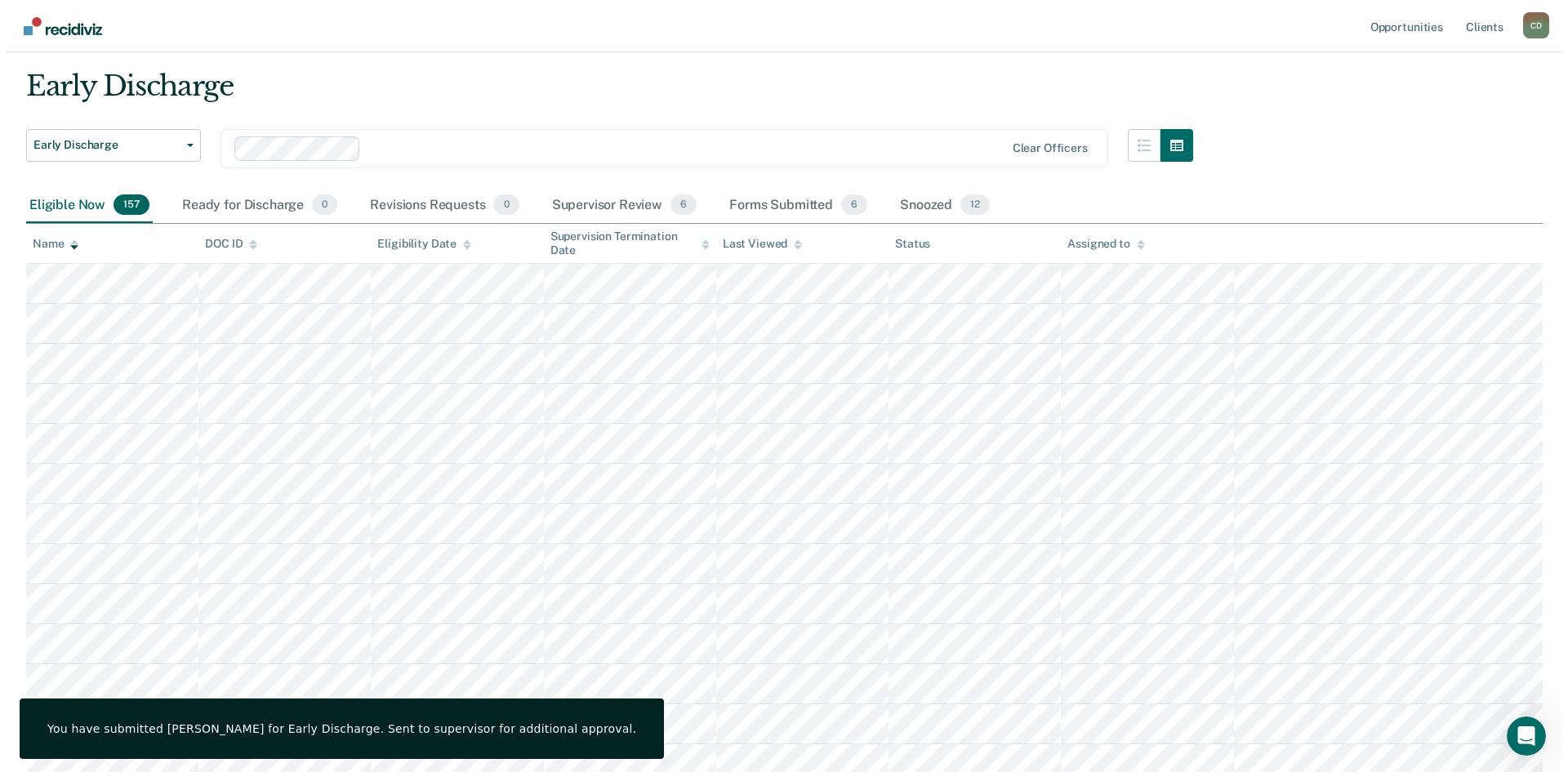
scroll to position [0, 0]
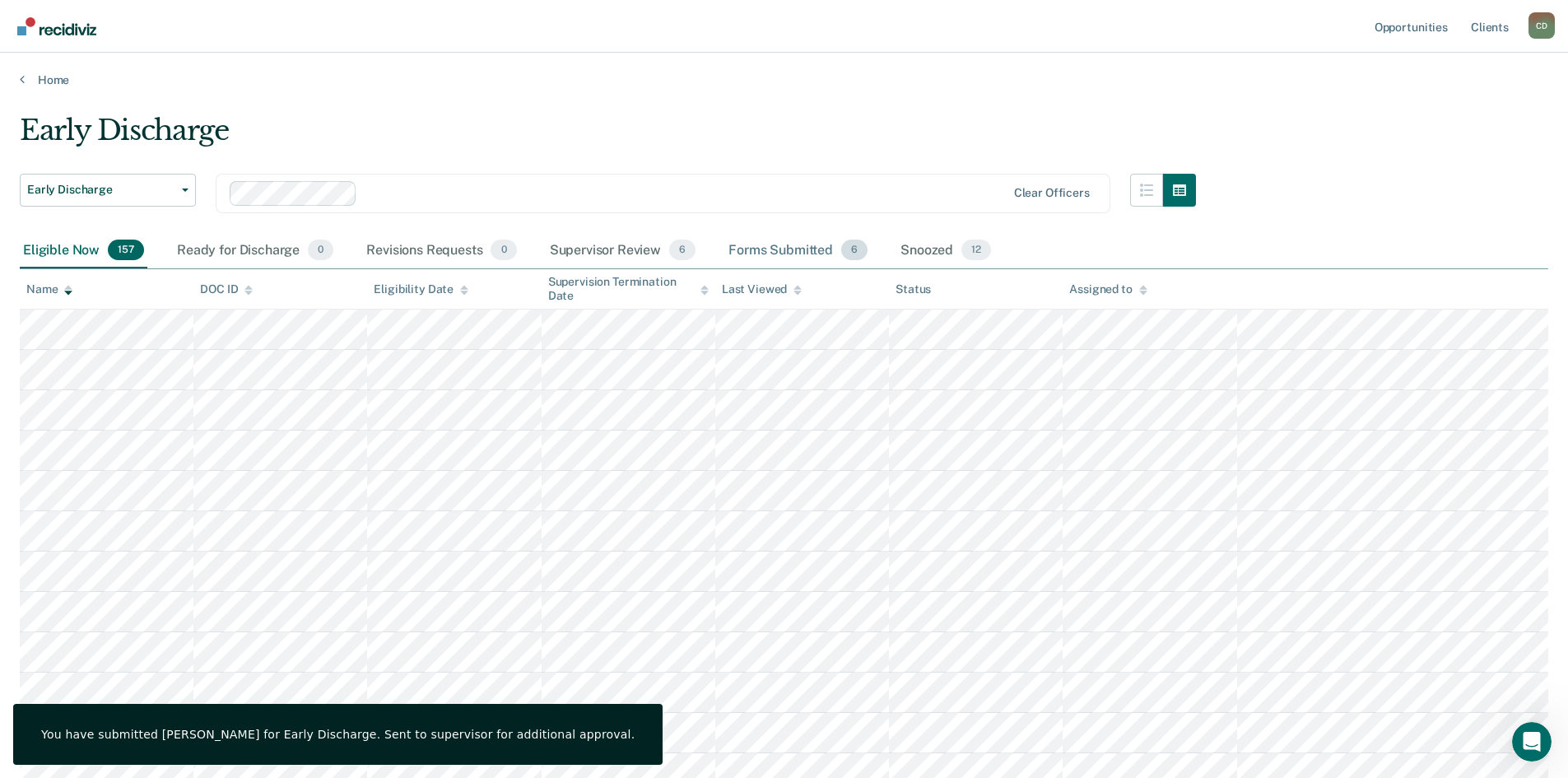
click at [781, 247] on div "Forms Submitted 6" at bounding box center [798, 251] width 145 height 36
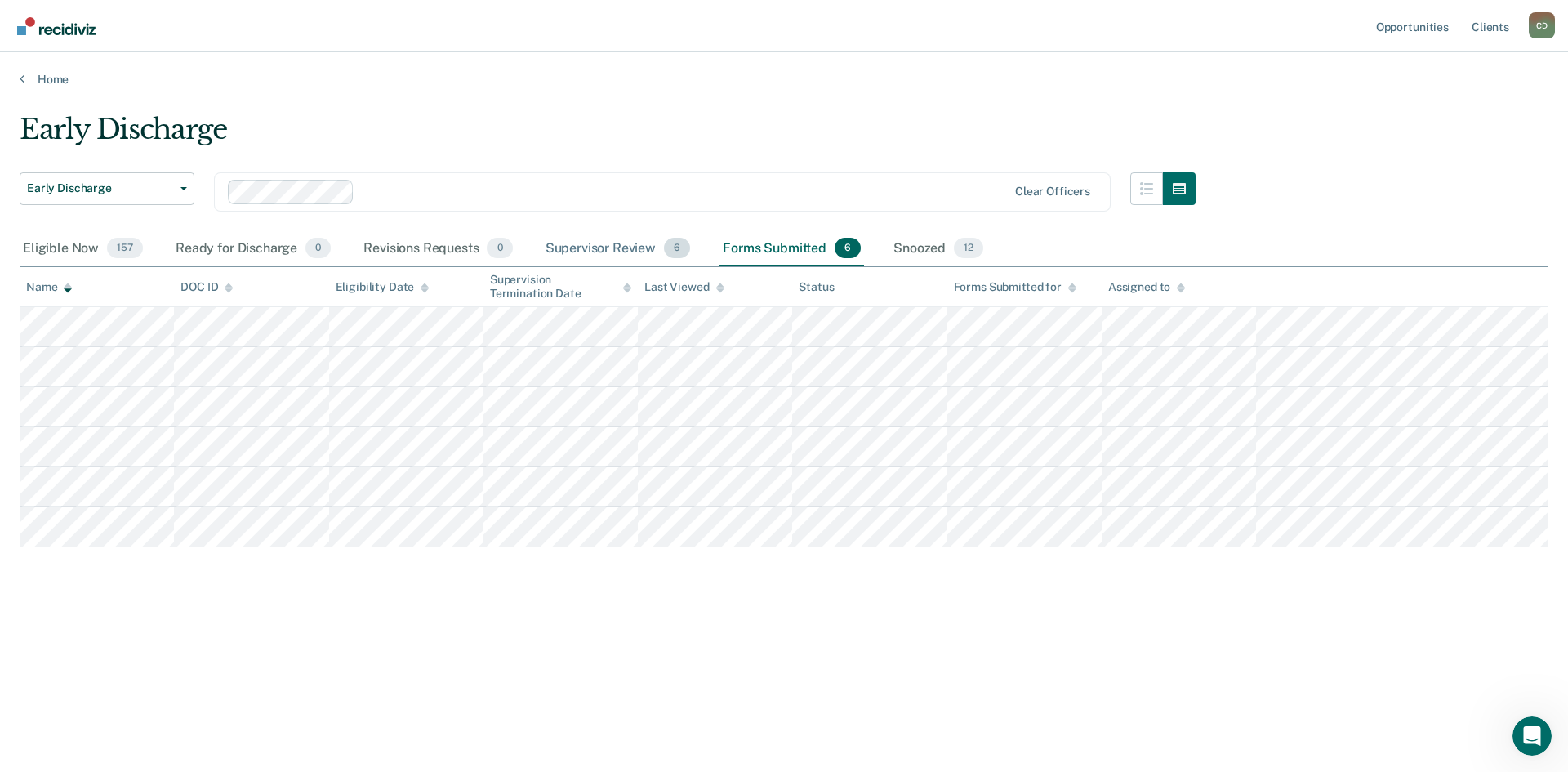
click at [620, 245] on div "Supervisor Review 6" at bounding box center [618, 249] width 152 height 36
